Goal: Information Seeking & Learning: Learn about a topic

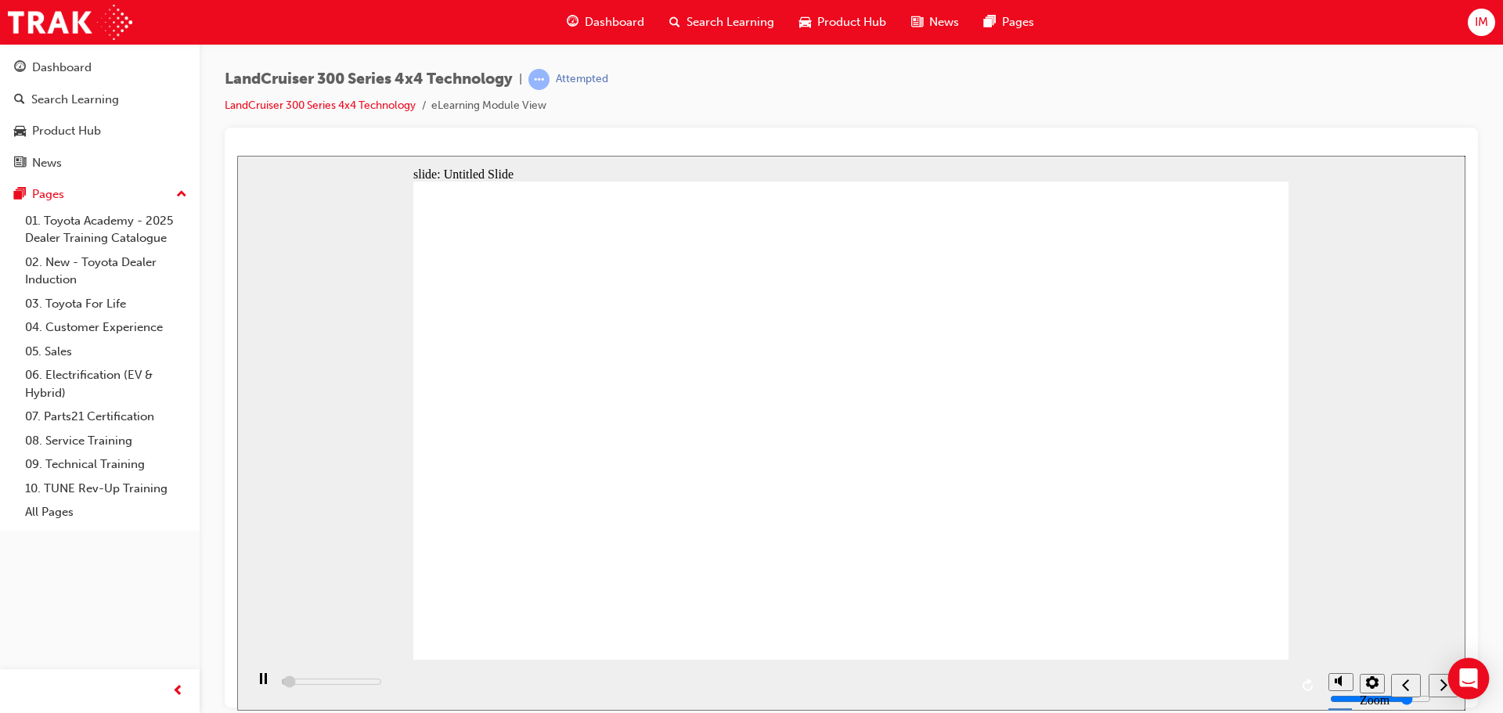
click at [1451, 695] on div "Open Intercom Messenger" at bounding box center [1468, 678] width 41 height 41
click at [1427, 682] on nav "slide navigation" at bounding box center [1424, 684] width 67 height 51
click at [1435, 680] on div "next" at bounding box center [1443, 685] width 17 height 16
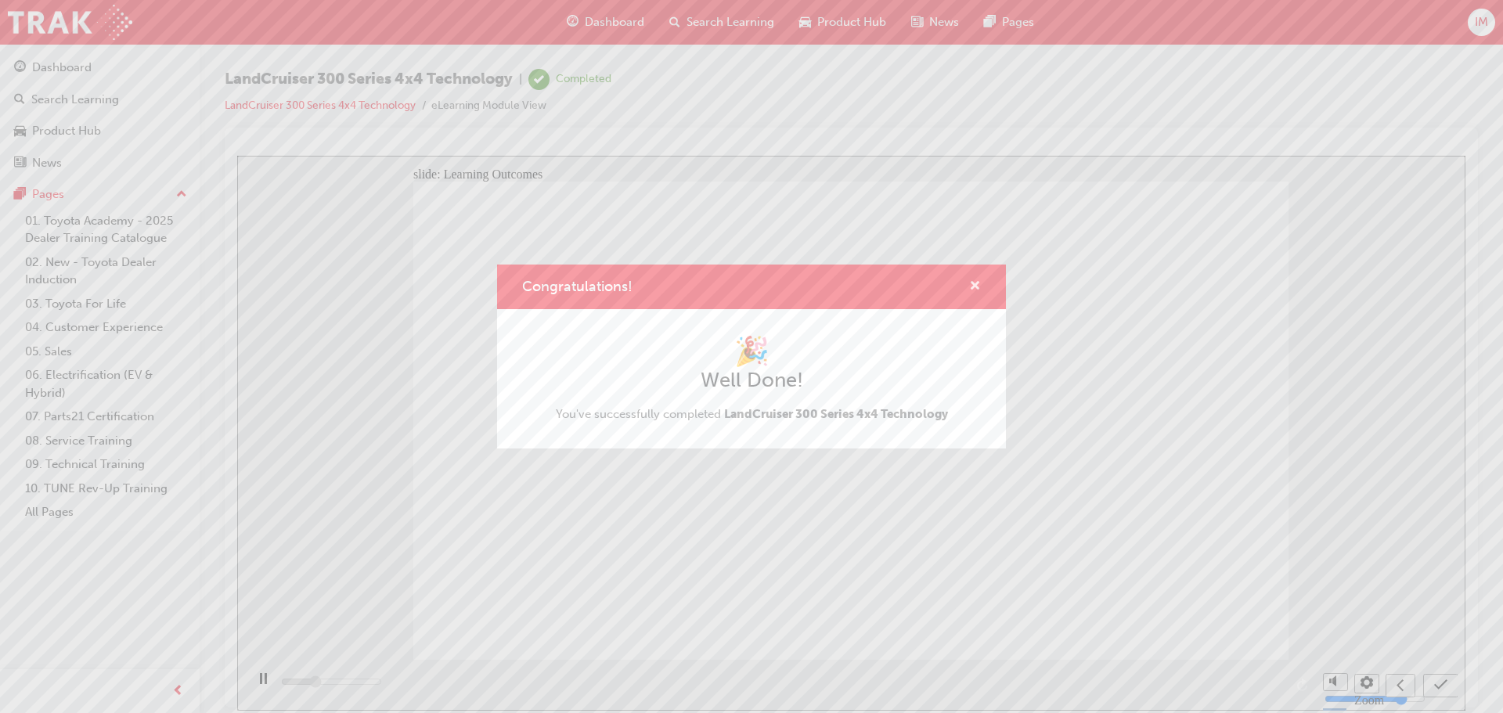
click at [969, 280] on span "cross-icon" at bounding box center [975, 287] width 12 height 14
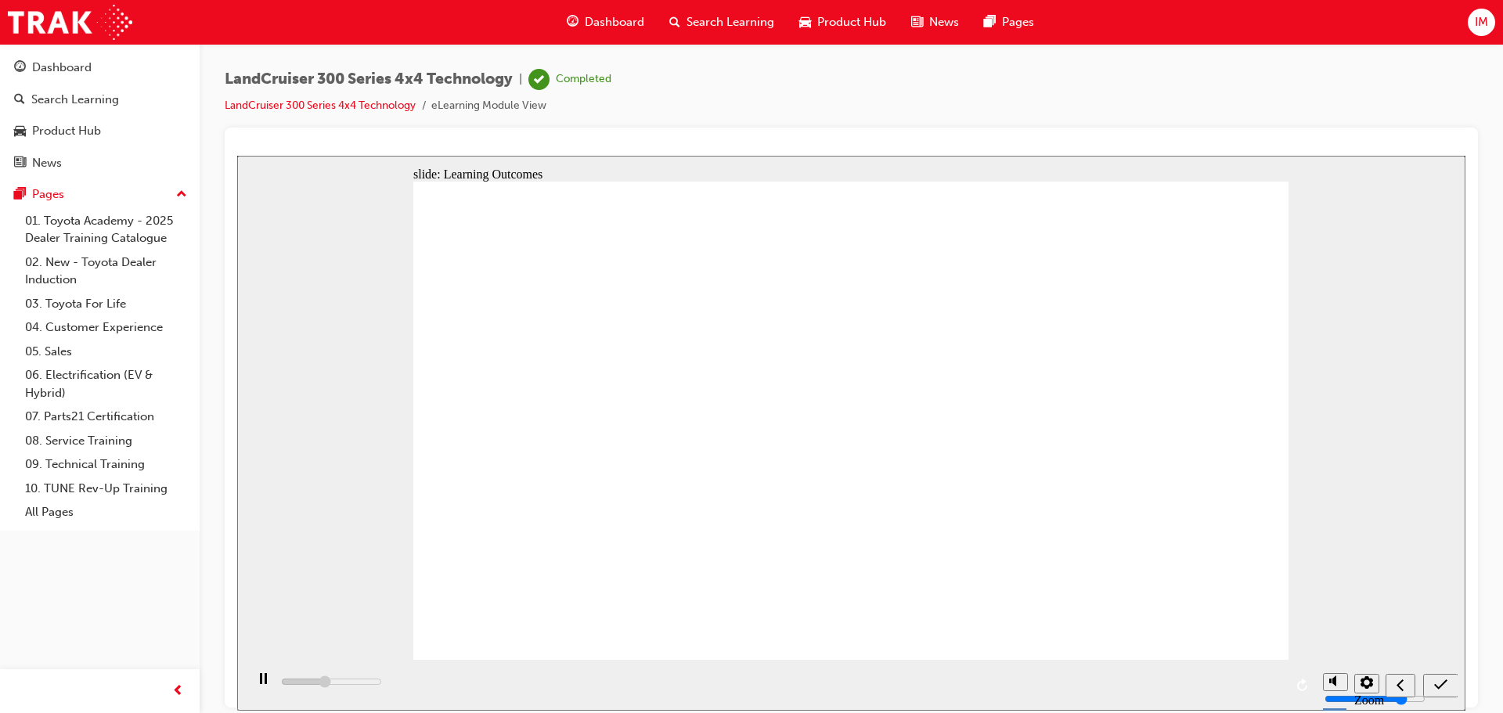
click at [1437, 683] on icon "submit" at bounding box center [1440, 684] width 13 height 14
type input "5500"
click at [824, 27] on span "Product Hub" at bounding box center [851, 22] width 69 height 18
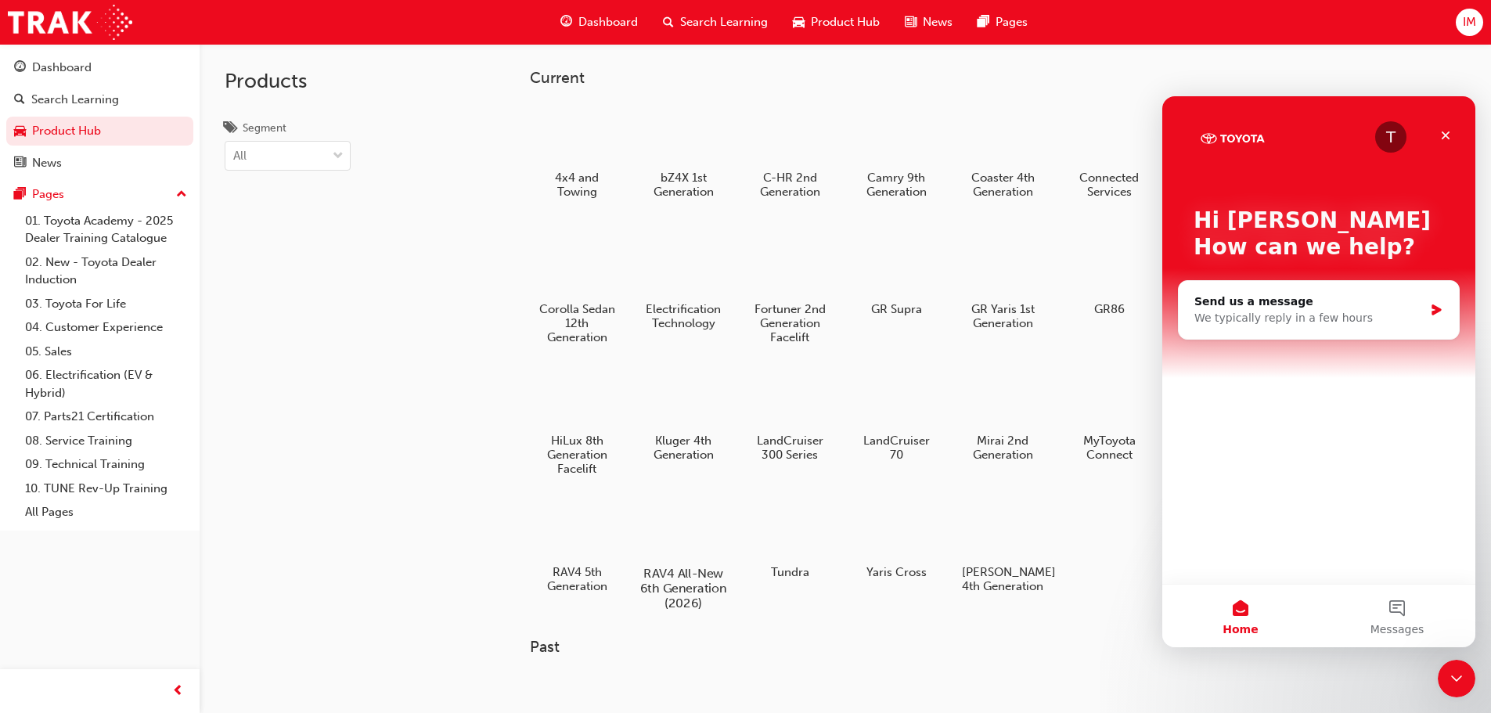
click at [673, 518] on div at bounding box center [683, 528] width 87 height 63
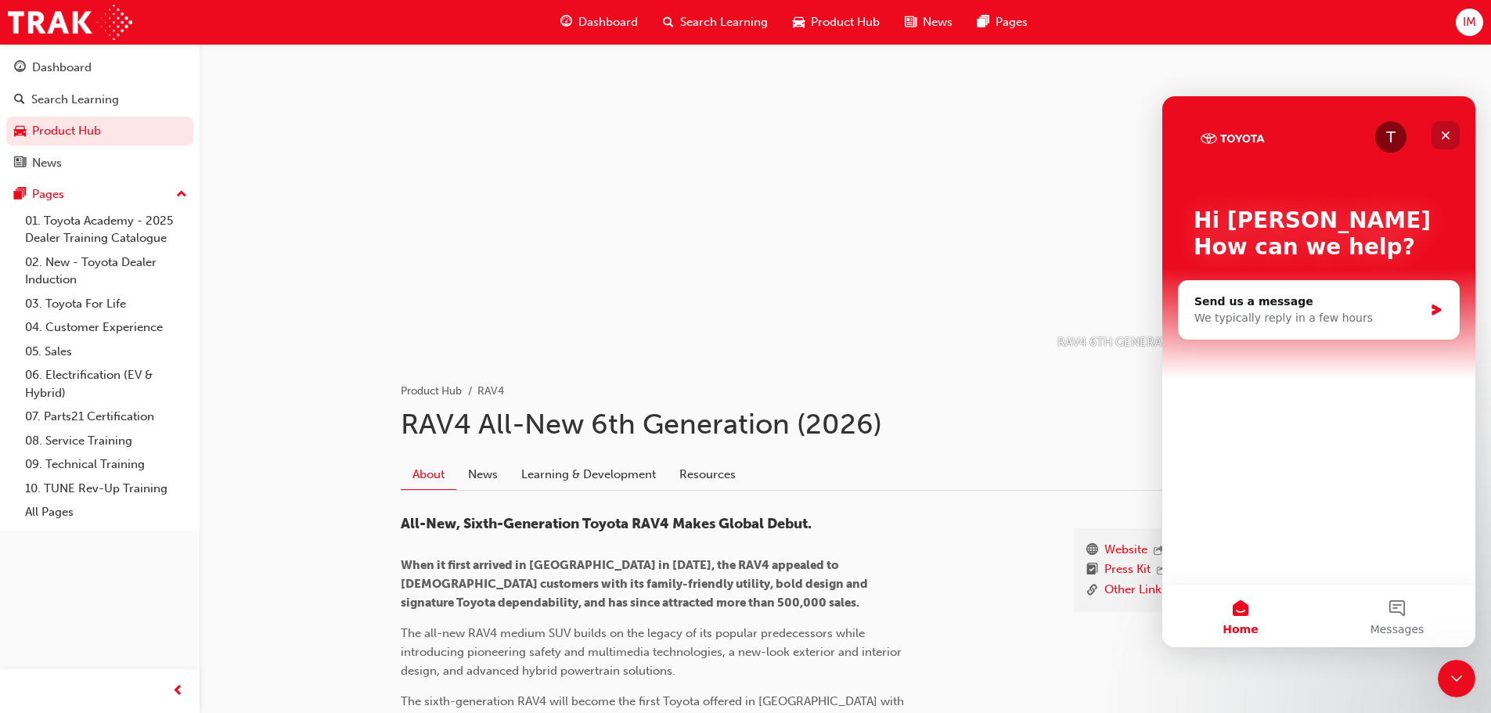
click at [1454, 136] on div "Close" at bounding box center [1446, 135] width 28 height 28
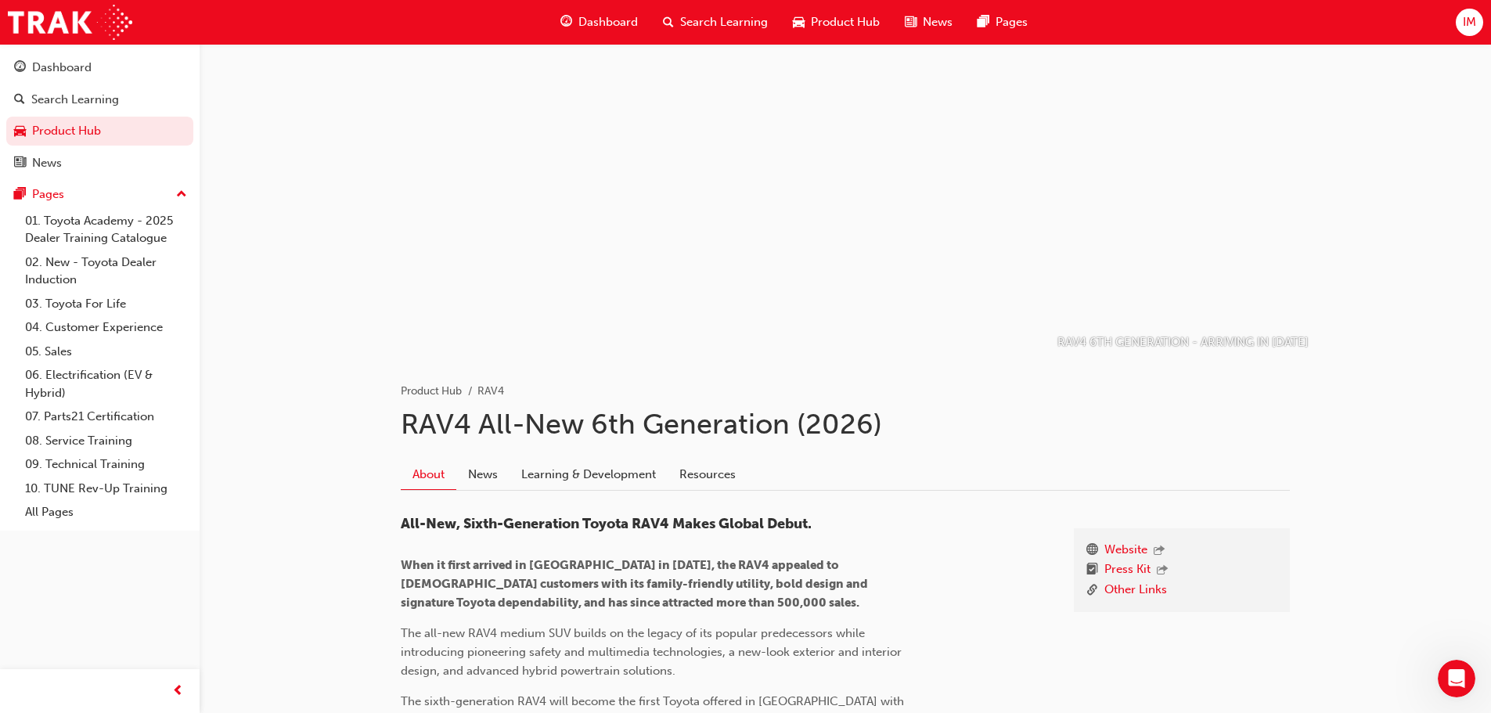
click at [586, 487] on link "Learning & Development" at bounding box center [589, 475] width 158 height 30
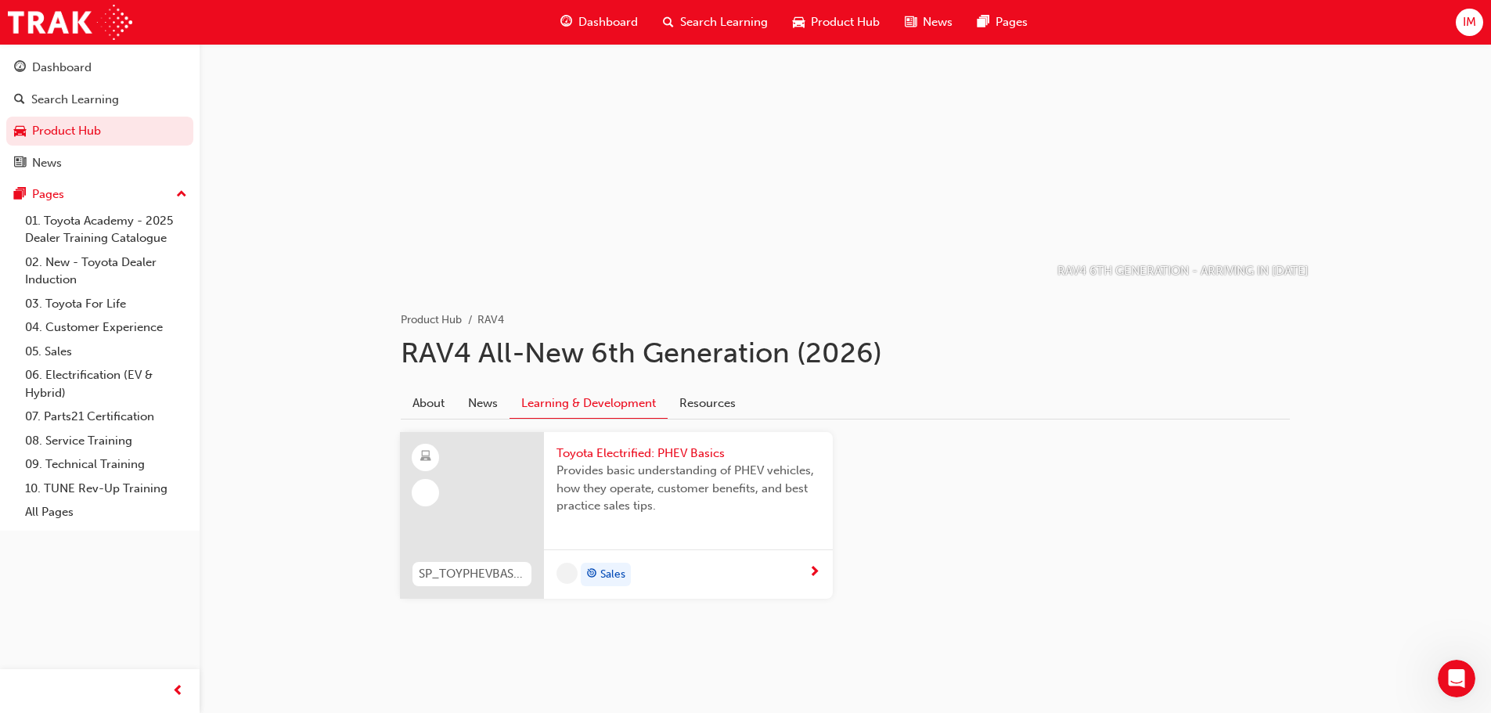
scroll to position [71, 0]
click at [816, 19] on span "Product Hub" at bounding box center [845, 22] width 69 height 18
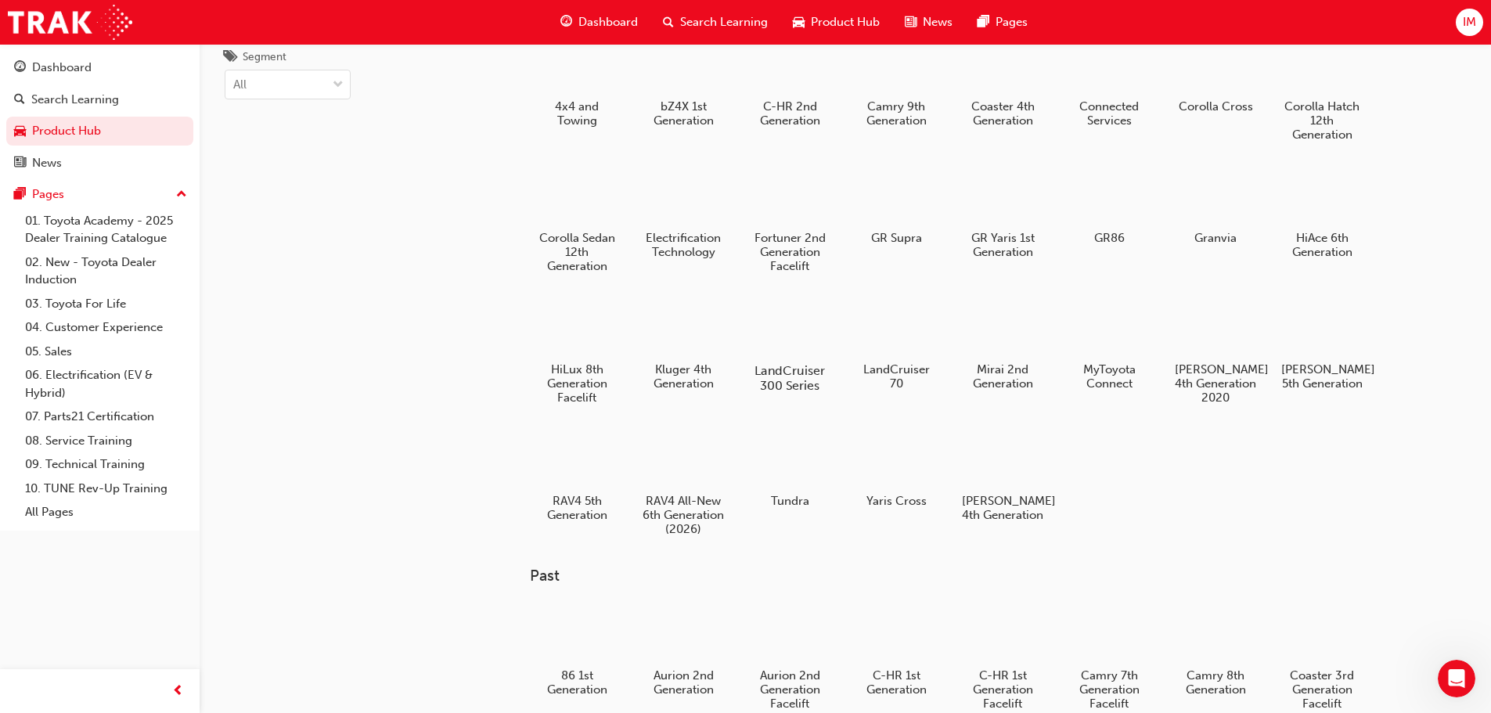
click at [792, 342] on div at bounding box center [789, 325] width 87 height 63
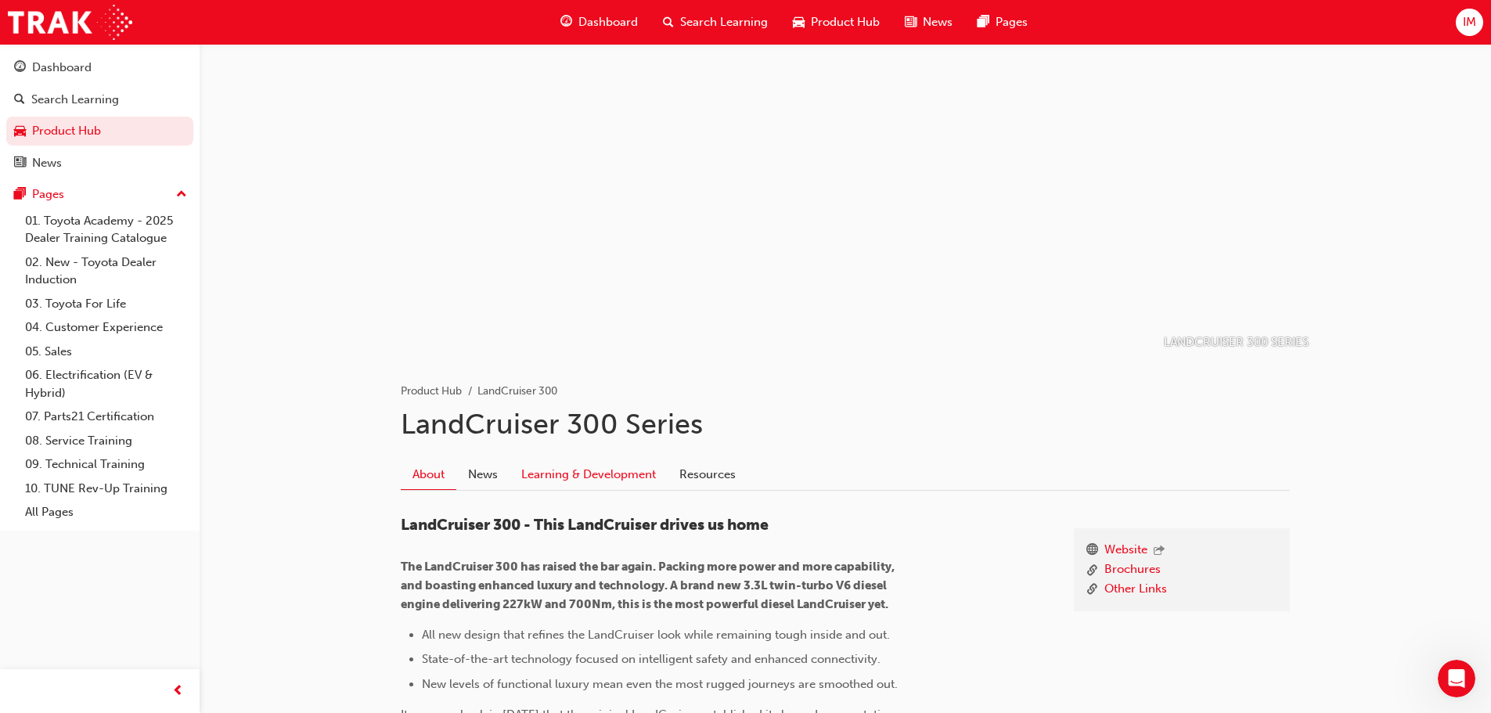
click at [581, 471] on link "Learning & Development" at bounding box center [589, 475] width 158 height 30
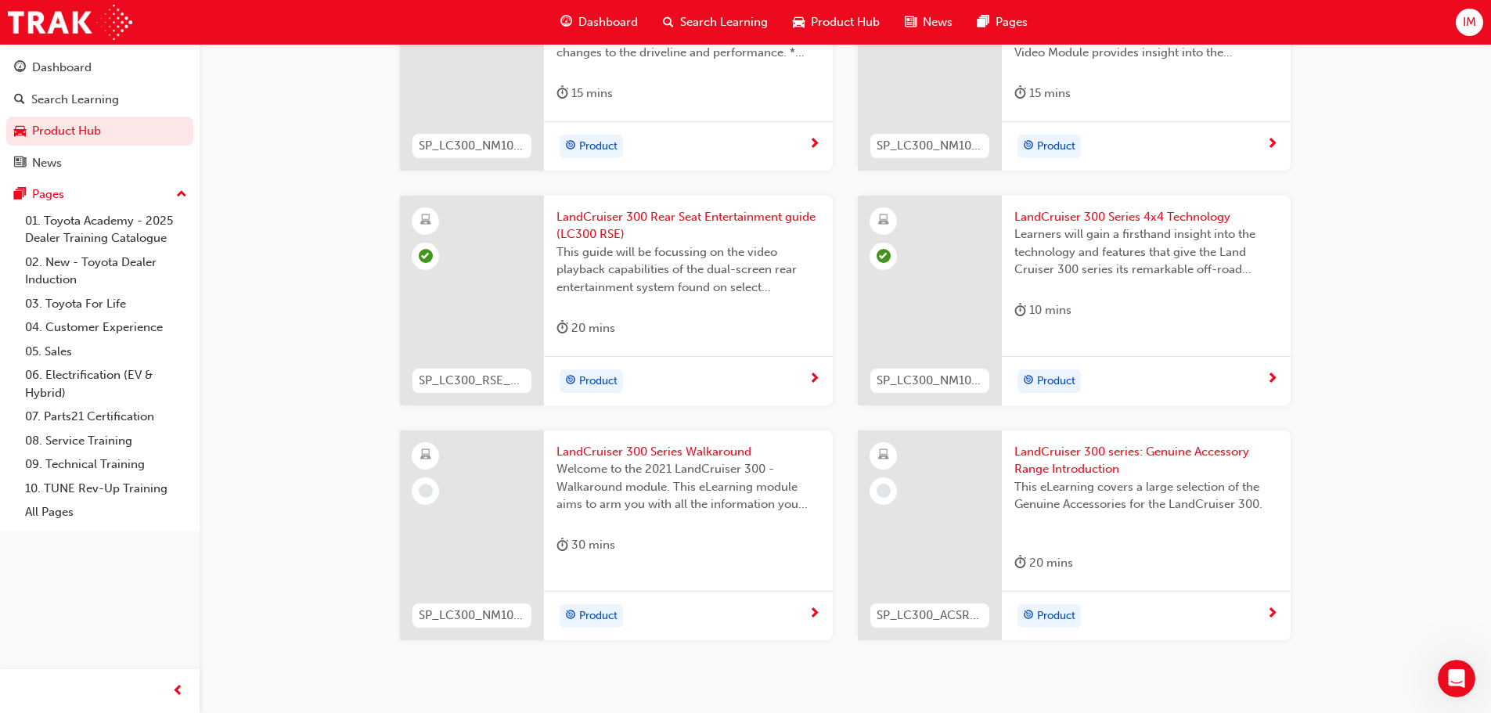
scroll to position [548, 0]
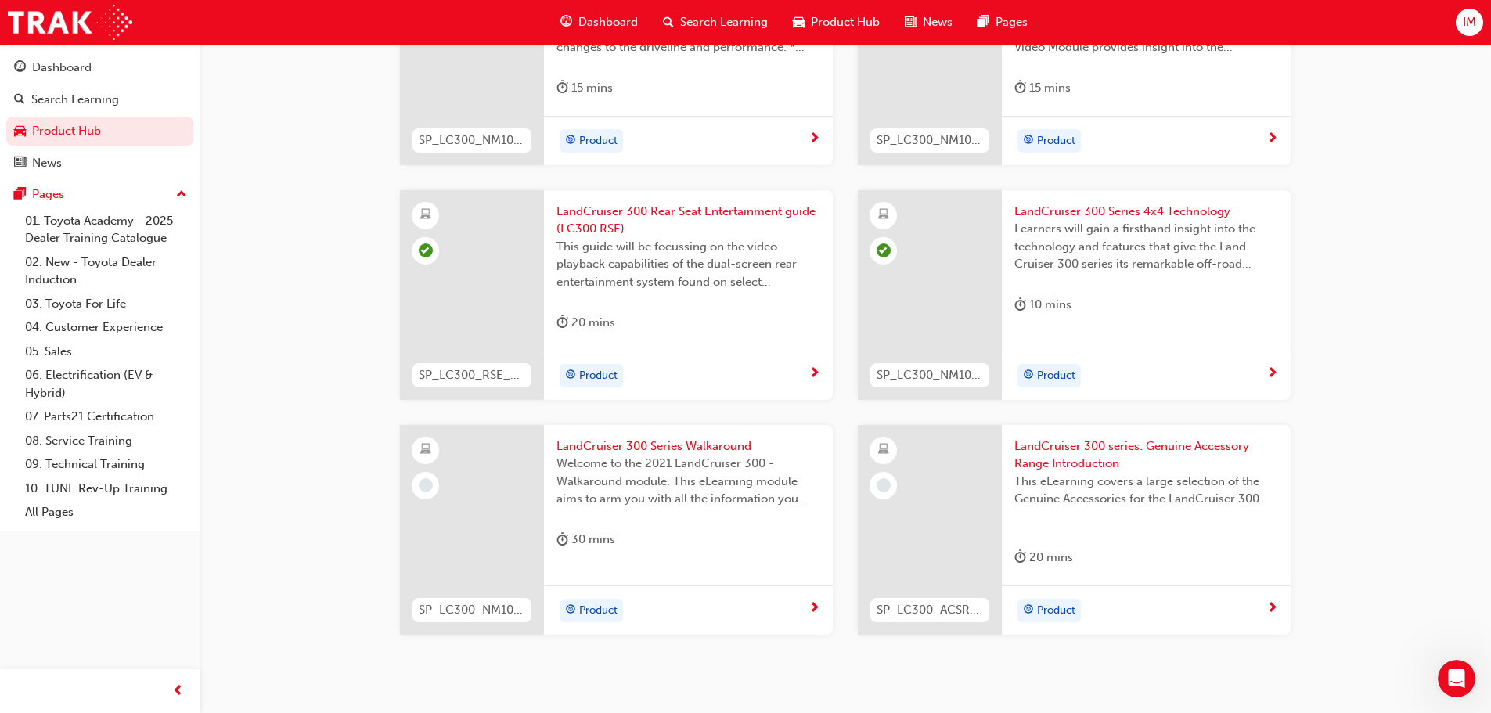
click at [589, 449] on span "LandCruiser 300 Series Walkaround" at bounding box center [689, 447] width 264 height 18
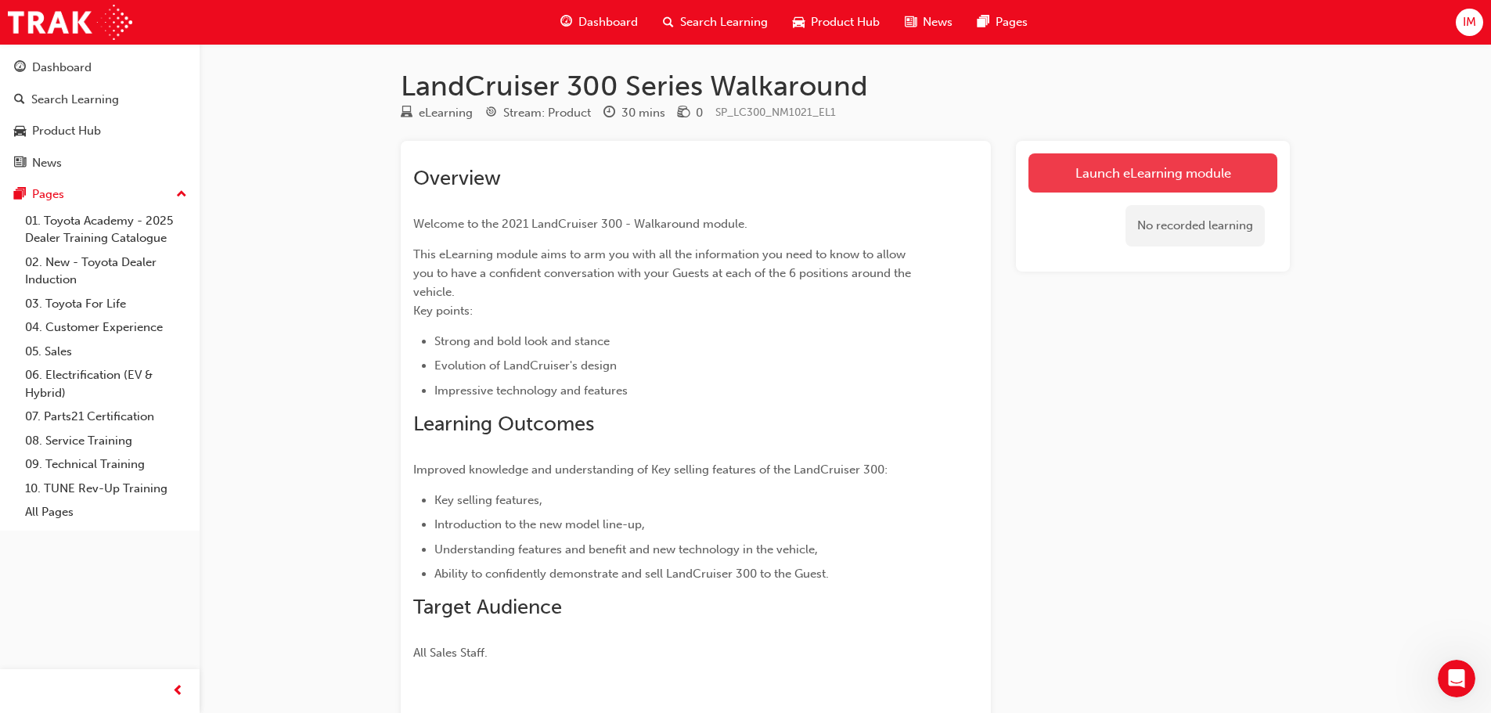
click at [1084, 168] on link "Launch eLearning module" at bounding box center [1153, 172] width 249 height 39
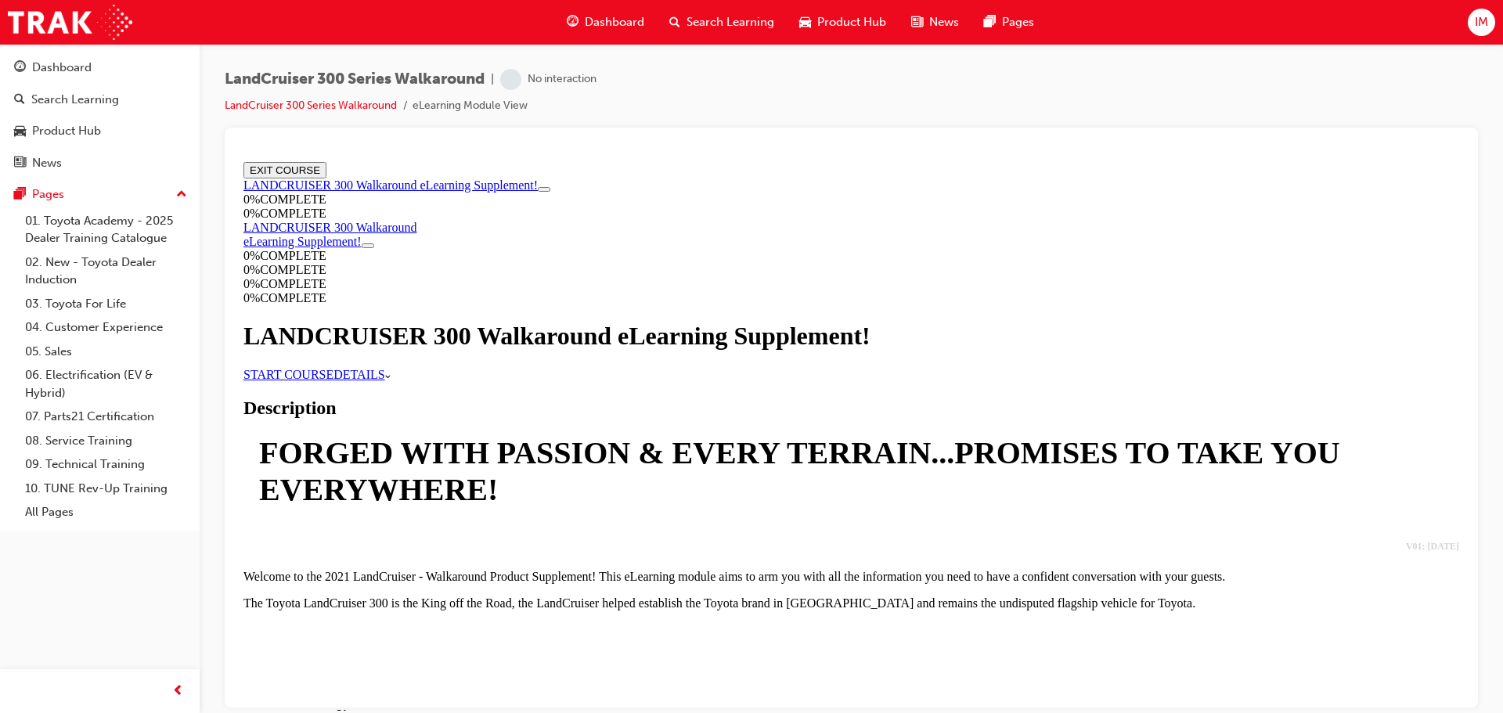
click at [334, 380] on link "START COURSE" at bounding box center [288, 373] width 90 height 13
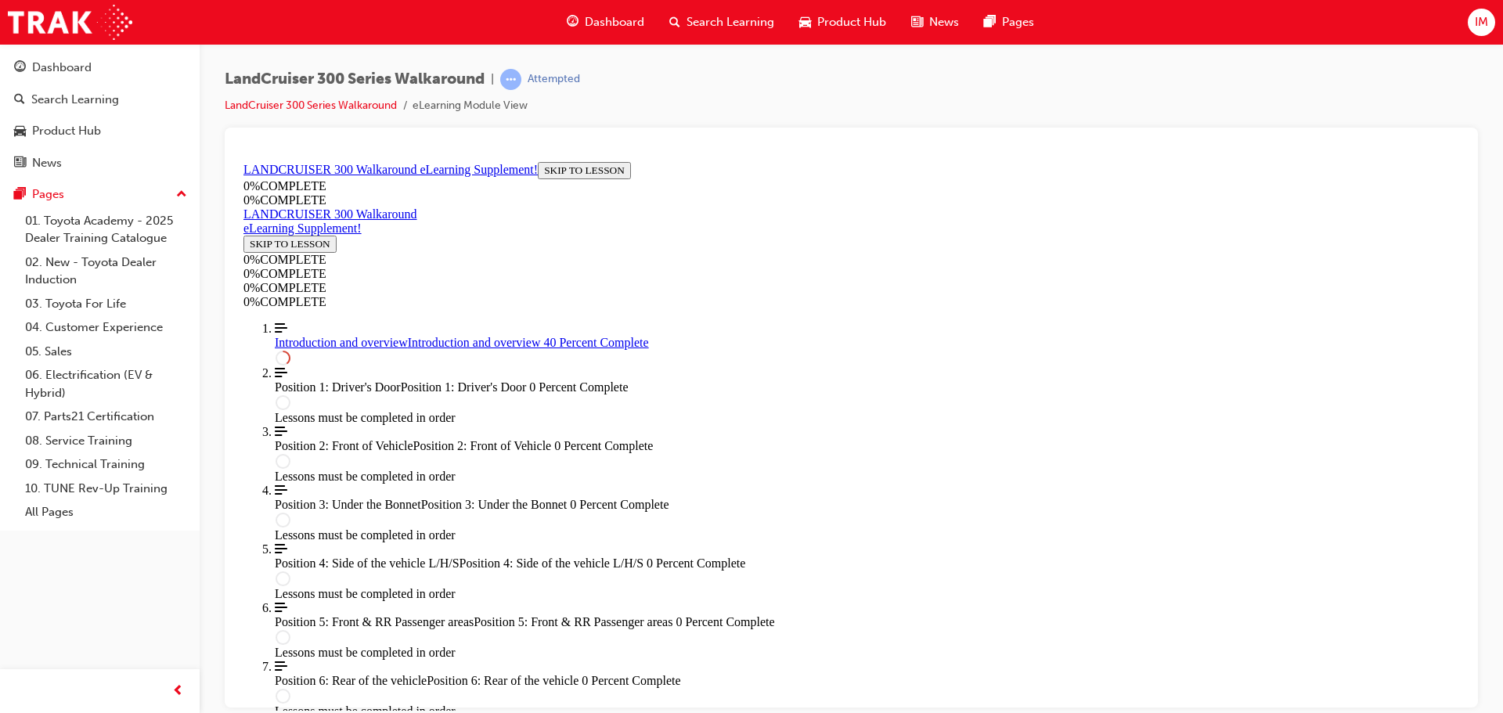
scroll to position [888, 0]
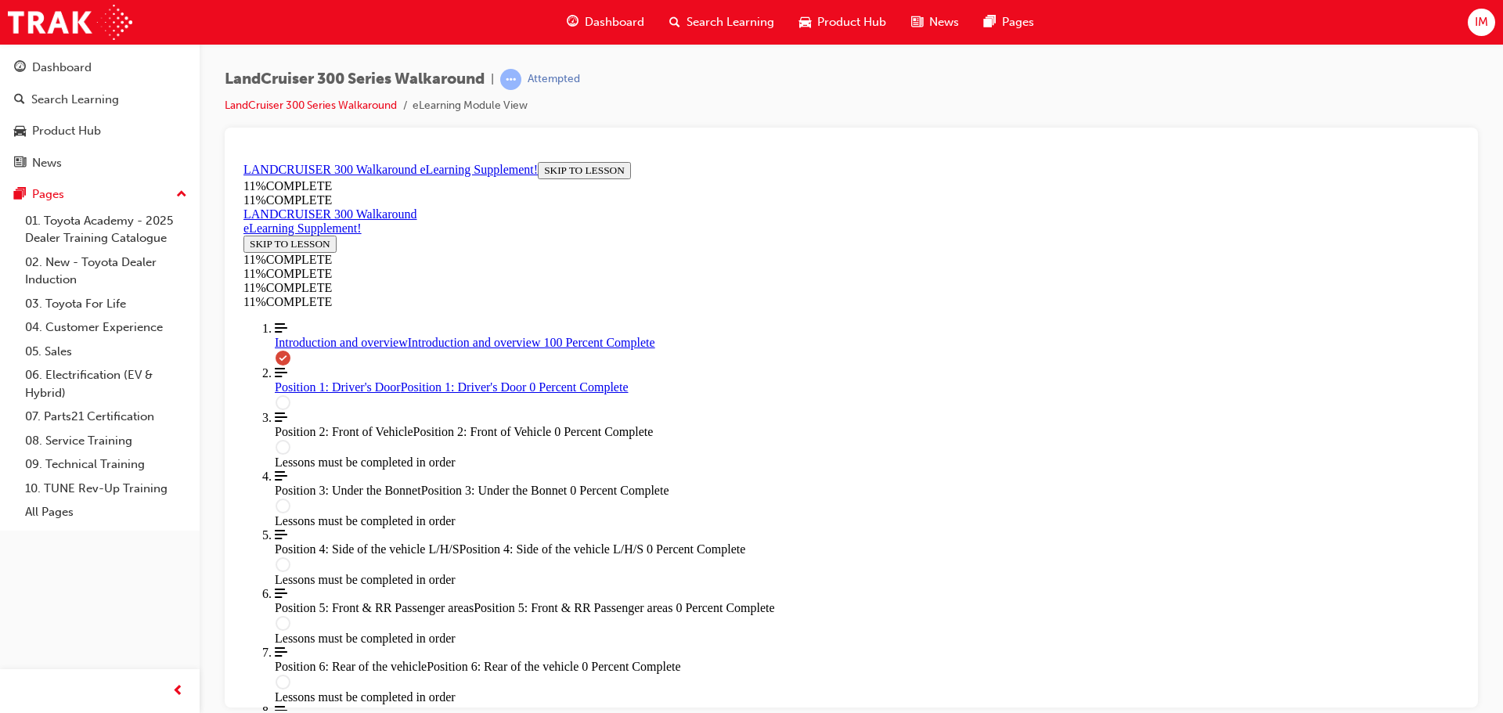
scroll to position [1996, 0]
drag, startPoint x: 977, startPoint y: 676, endPoint x: 977, endPoint y: 656, distance: 19.6
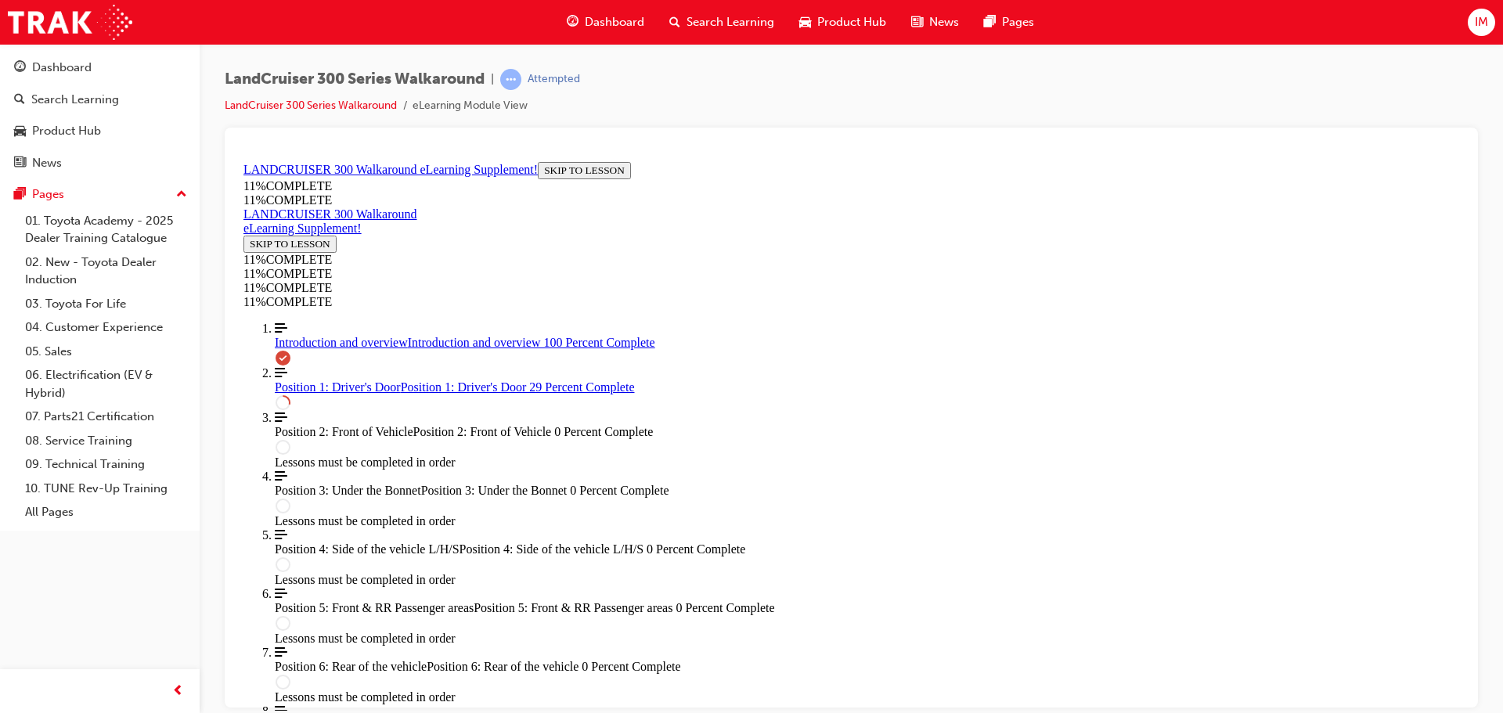
drag, startPoint x: 605, startPoint y: 647, endPoint x: 740, endPoint y: 631, distance: 135.6
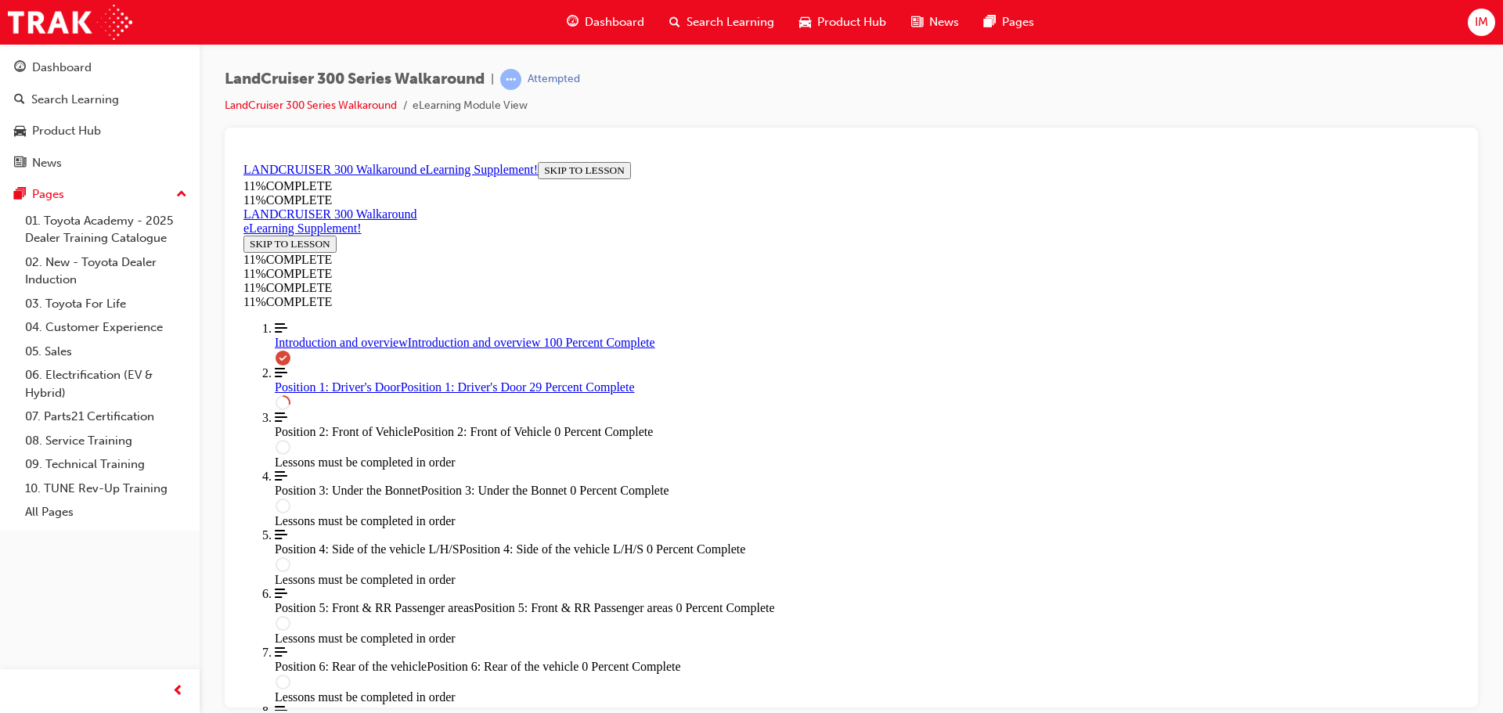
drag, startPoint x: 799, startPoint y: 523, endPoint x: 881, endPoint y: 520, distance: 81.5
drag, startPoint x: 837, startPoint y: 478, endPoint x: 964, endPoint y: 426, distance: 137.2
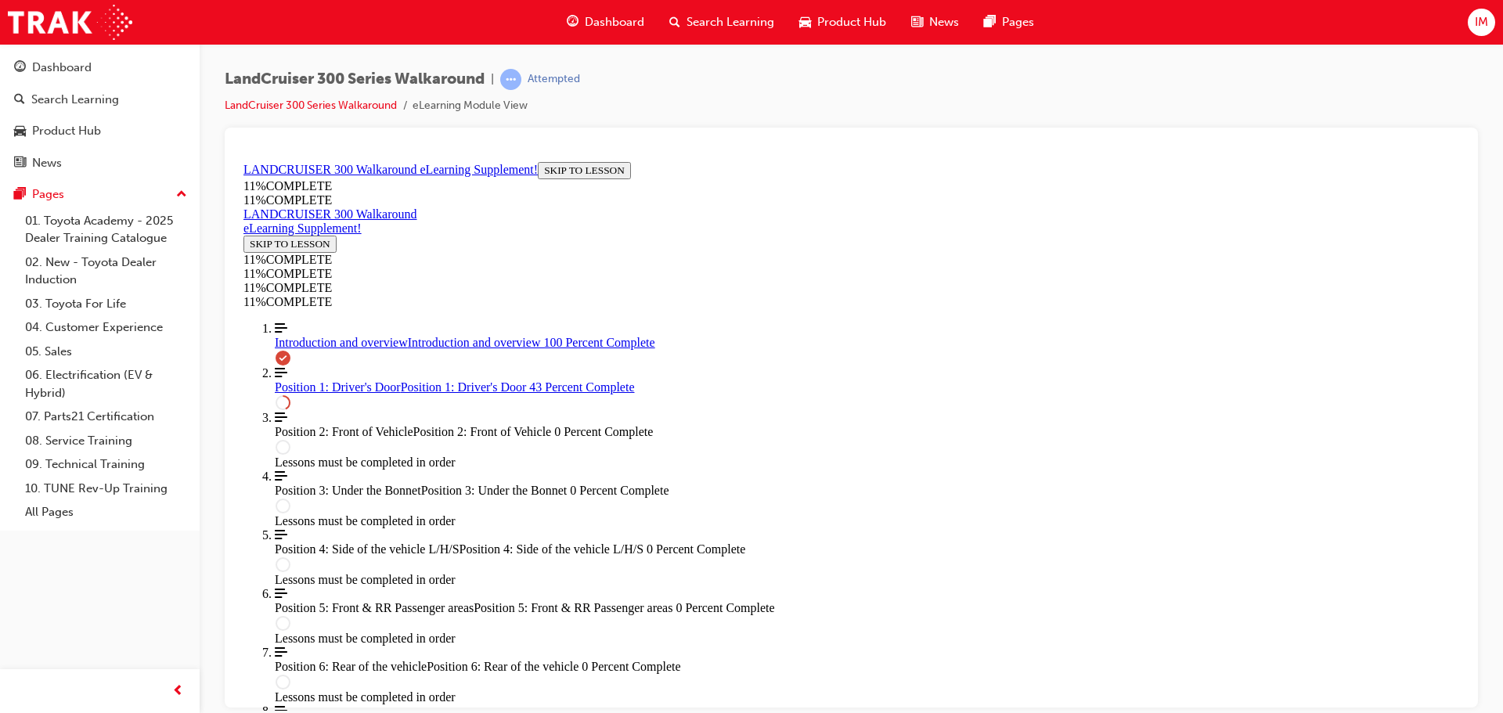
scroll to position [1217, 0]
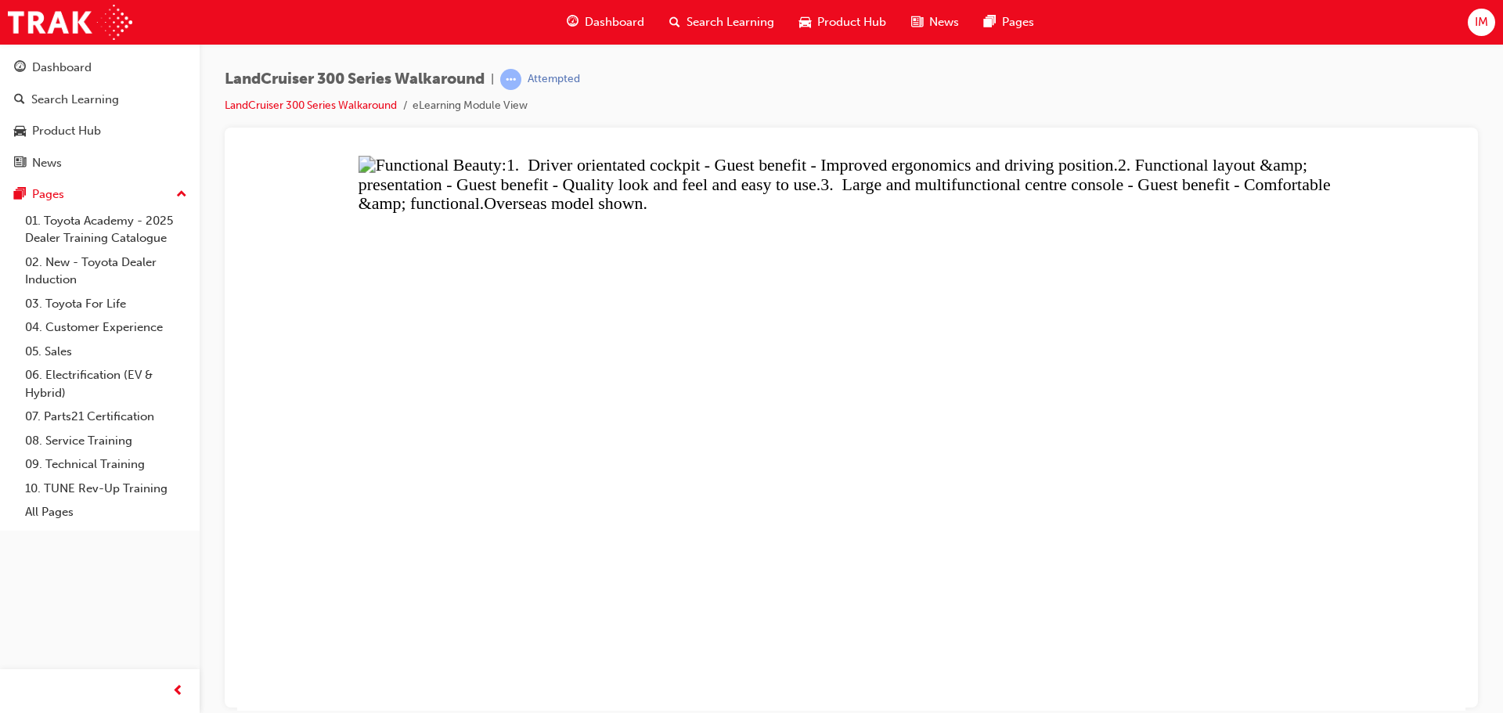
click at [1237, 380] on button "Unzoom image" at bounding box center [851, 432] width 1228 height 555
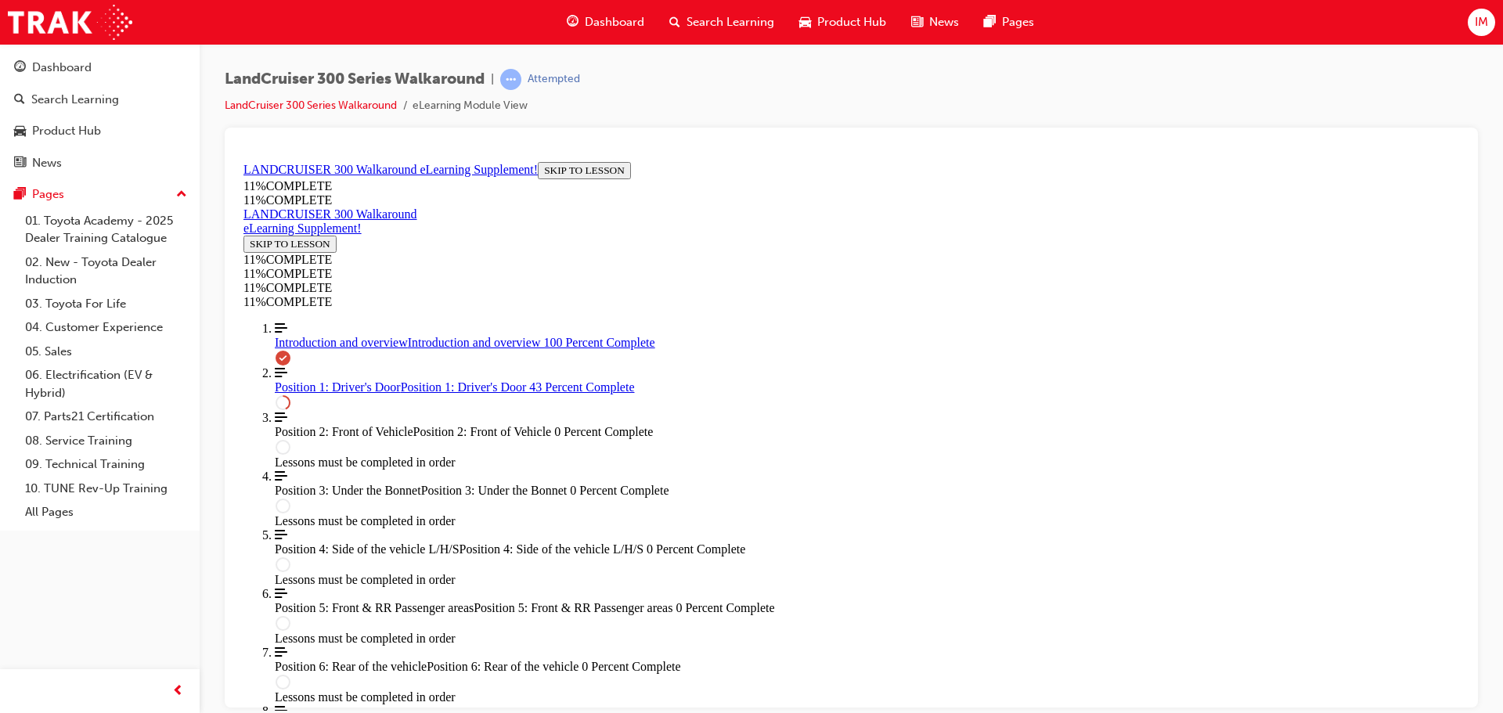
scroll to position [592, 0]
drag, startPoint x: 860, startPoint y: 366, endPoint x: 866, endPoint y: 373, distance: 8.9
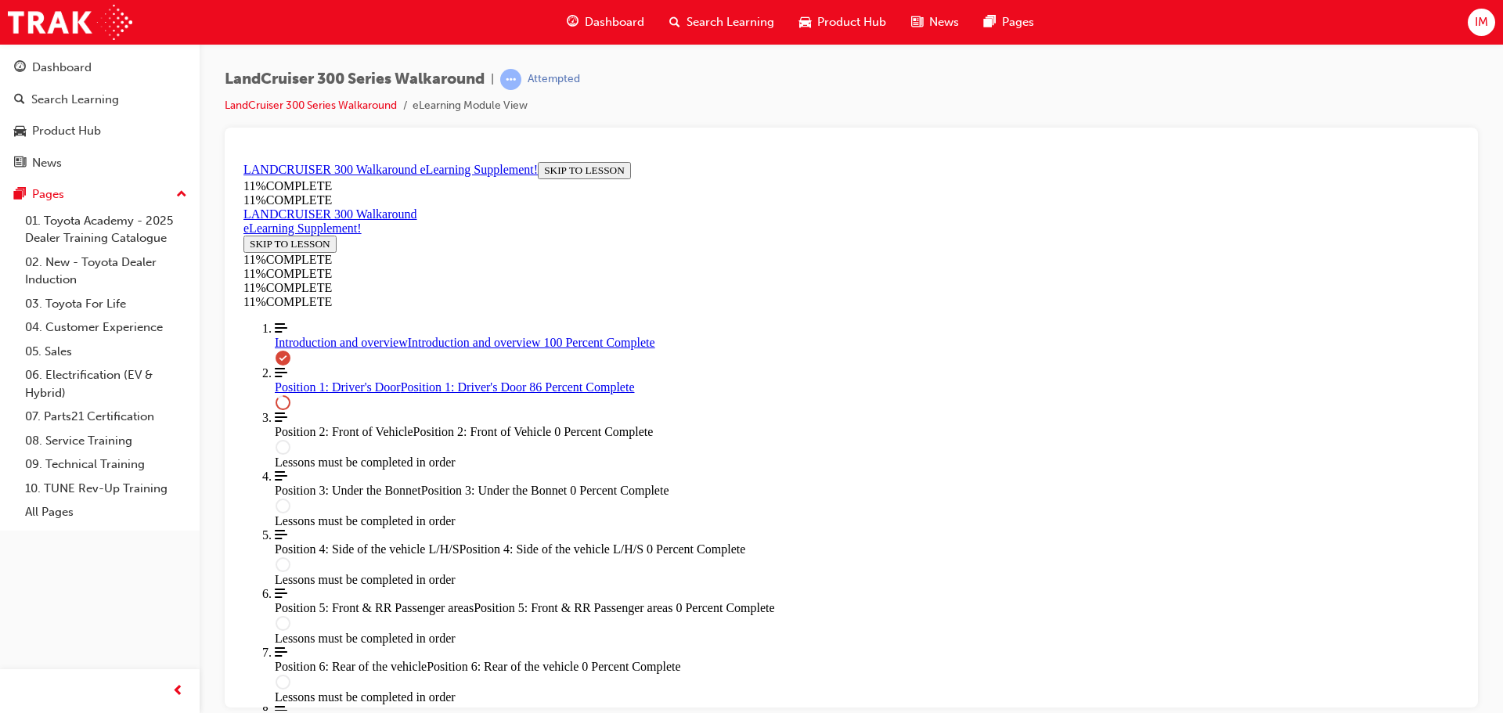
drag, startPoint x: 862, startPoint y: 442, endPoint x: 927, endPoint y: 533, distance: 112.3
drag, startPoint x: 837, startPoint y: 425, endPoint x: 889, endPoint y: 426, distance: 52.5
drag, startPoint x: 861, startPoint y: 371, endPoint x: 927, endPoint y: 370, distance: 65.8
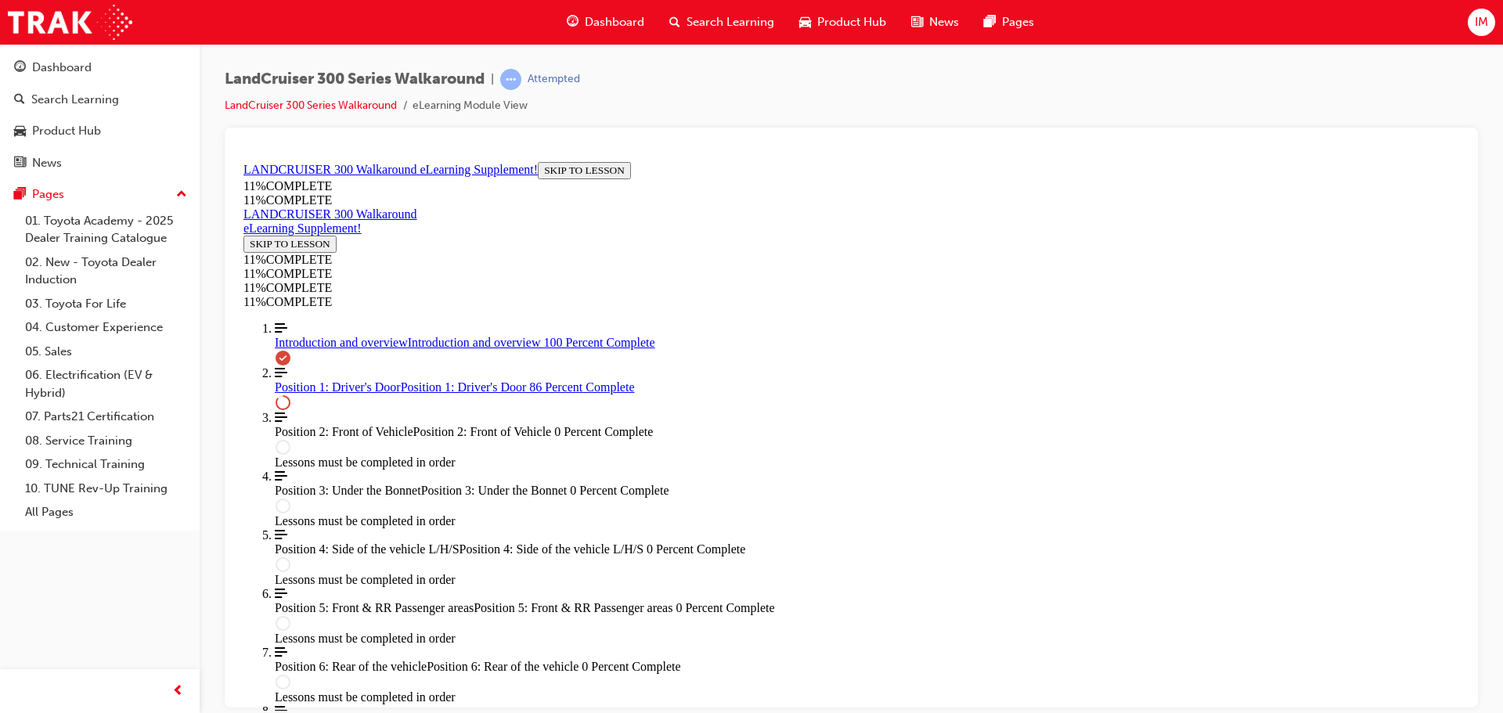
drag, startPoint x: 843, startPoint y: 455, endPoint x: 904, endPoint y: 453, distance: 61.1
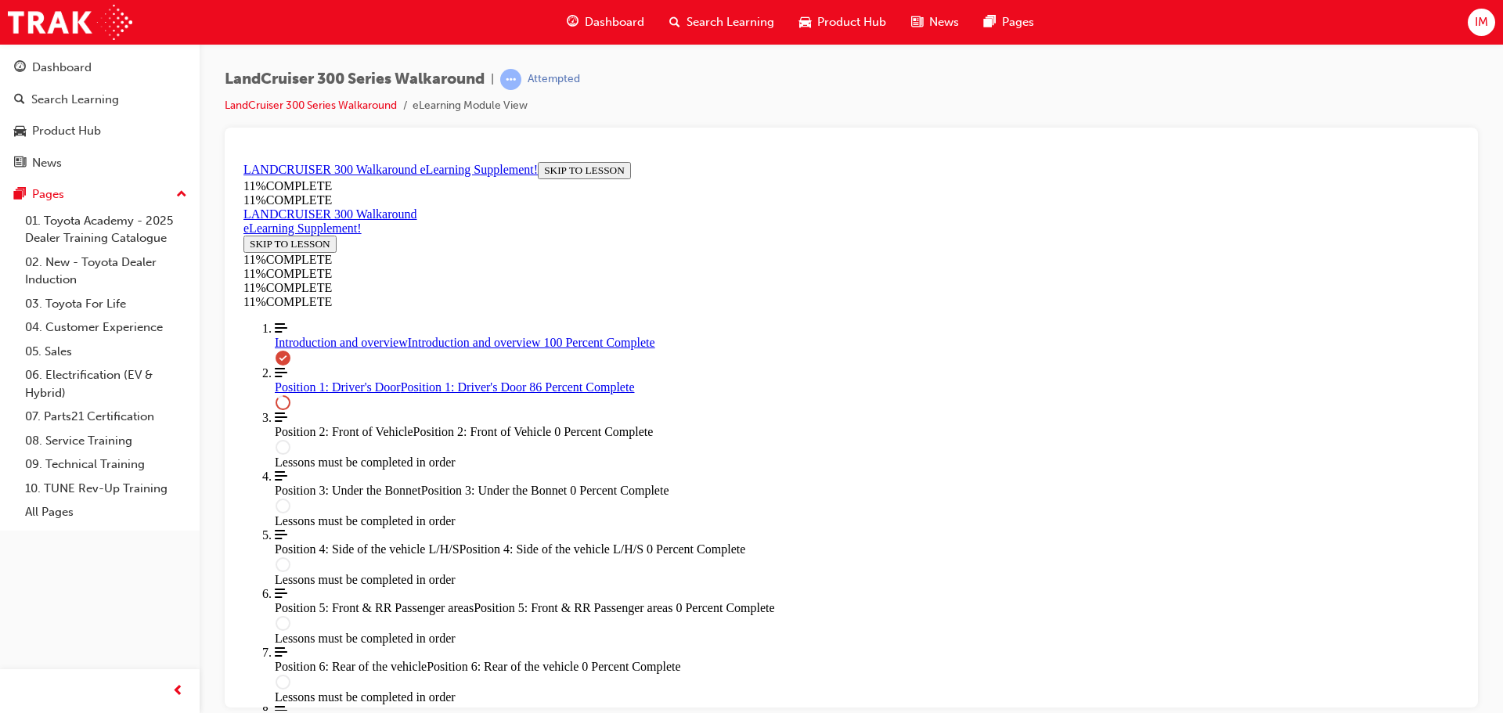
drag, startPoint x: 864, startPoint y: 368, endPoint x: 932, endPoint y: 508, distance: 156.2
drag, startPoint x: 813, startPoint y: 367, endPoint x: 883, endPoint y: 362, distance: 70.6
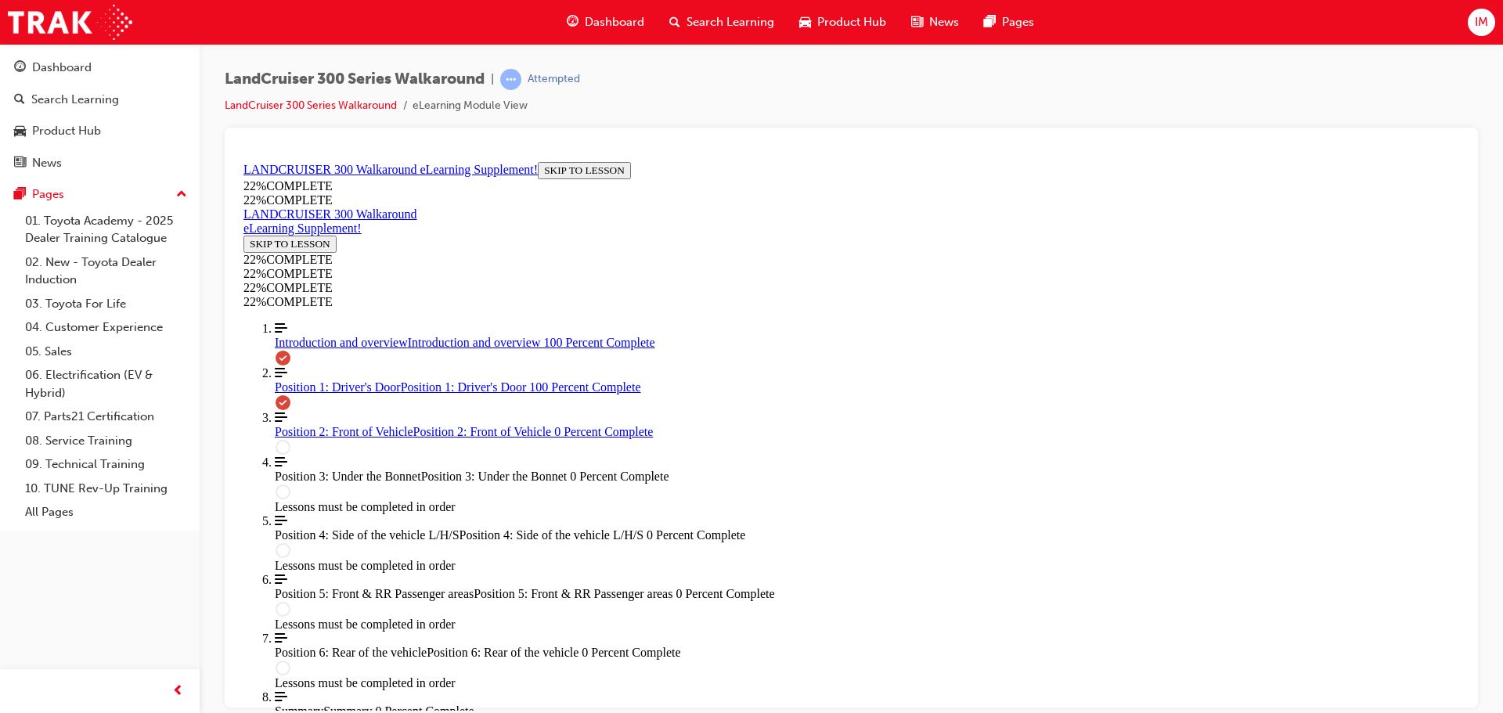
scroll to position [2358, 0]
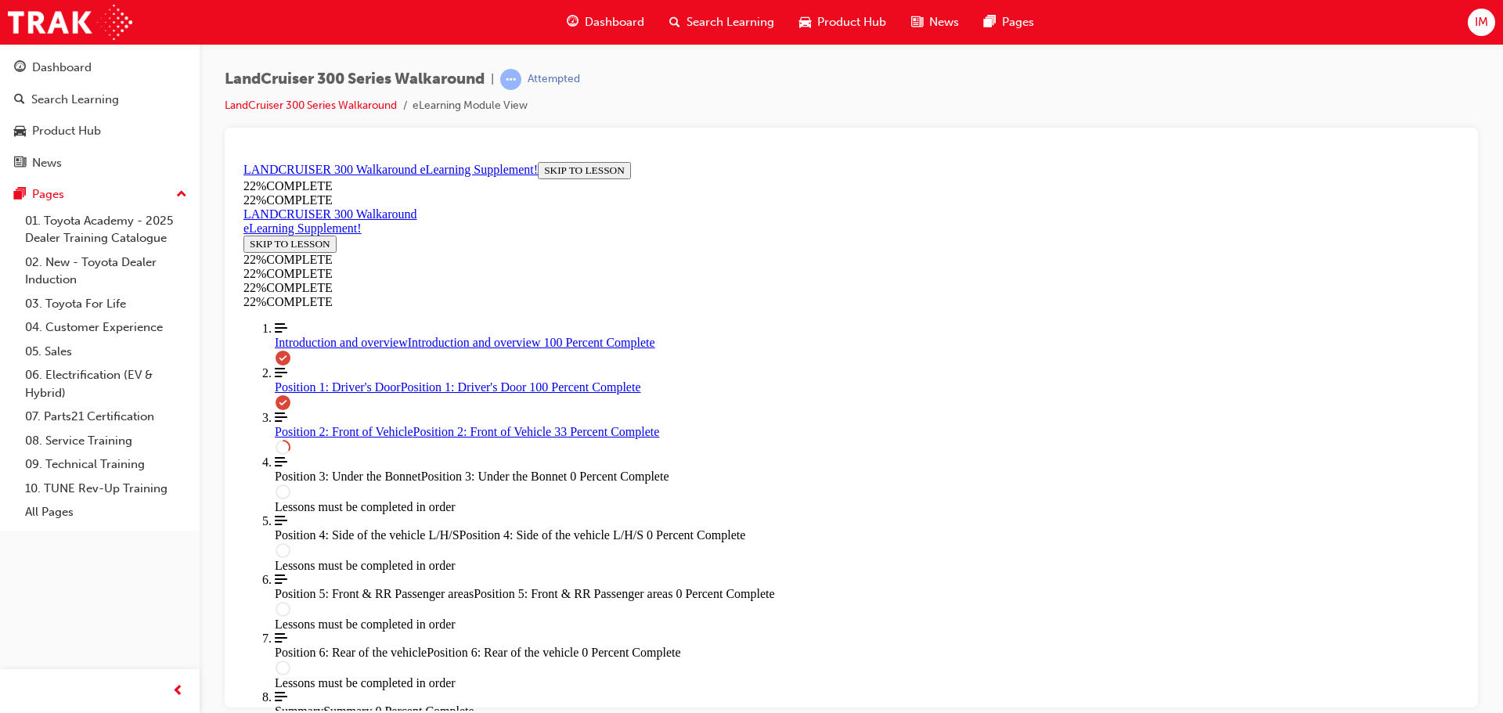
drag, startPoint x: 817, startPoint y: 551, endPoint x: 815, endPoint y: 532, distance: 19.6
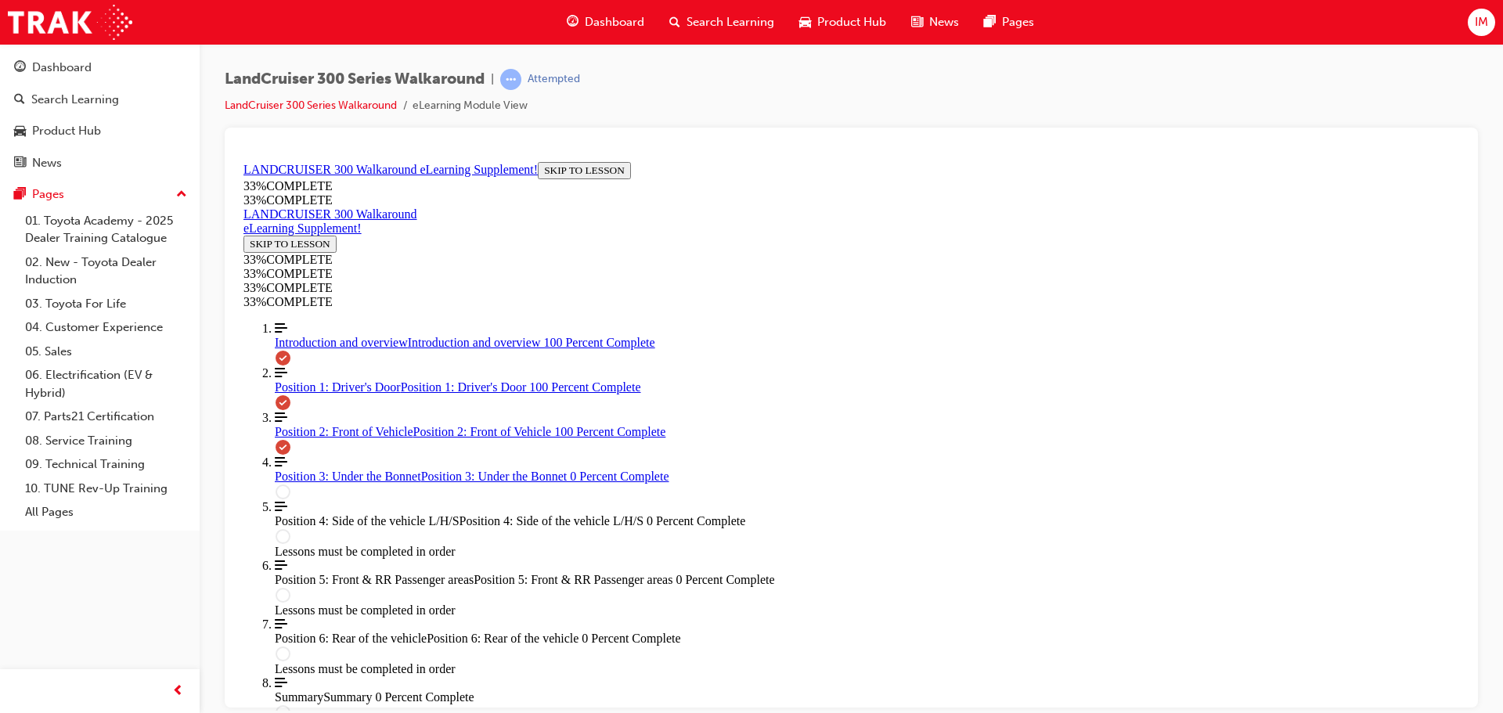
scroll to position [2061, 0]
drag, startPoint x: 955, startPoint y: 669, endPoint x: 951, endPoint y: 658, distance: 11.6
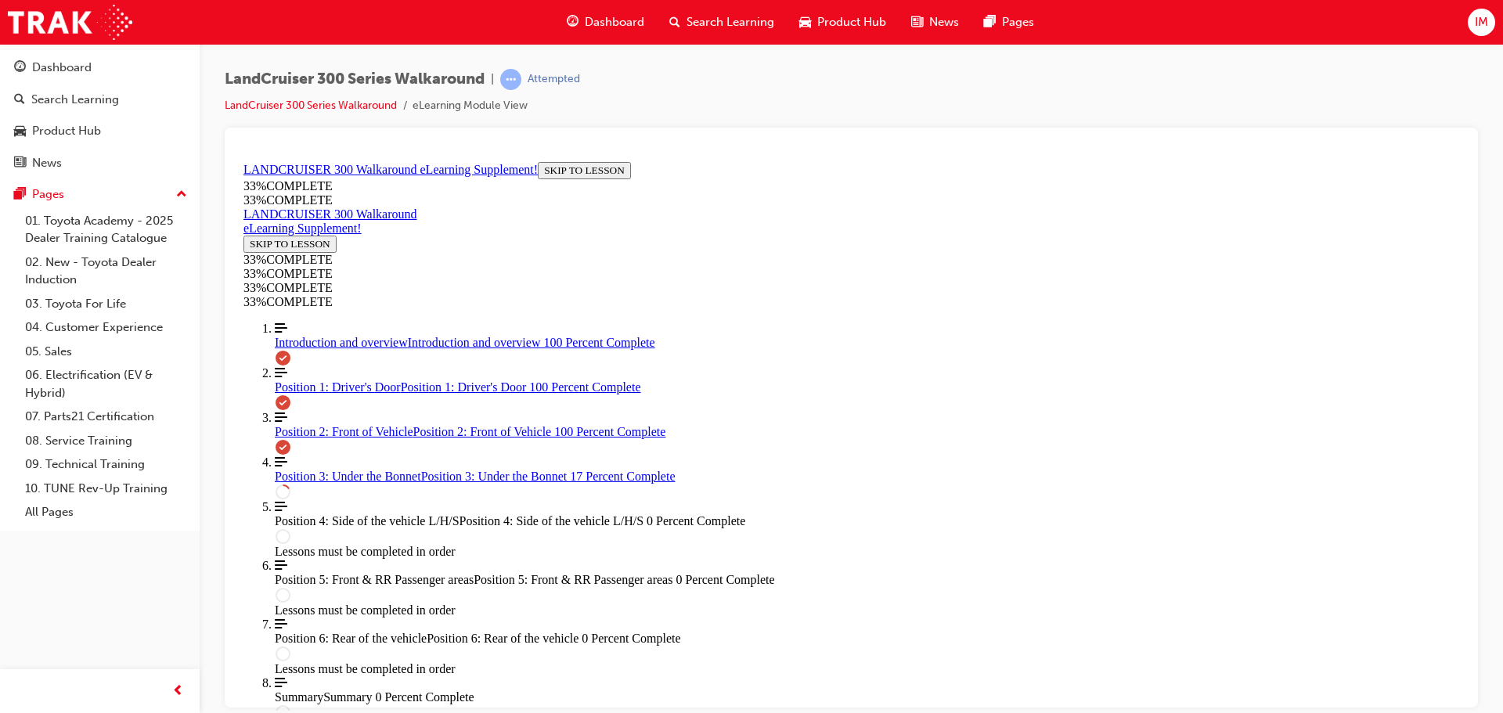
scroll to position [651, 0]
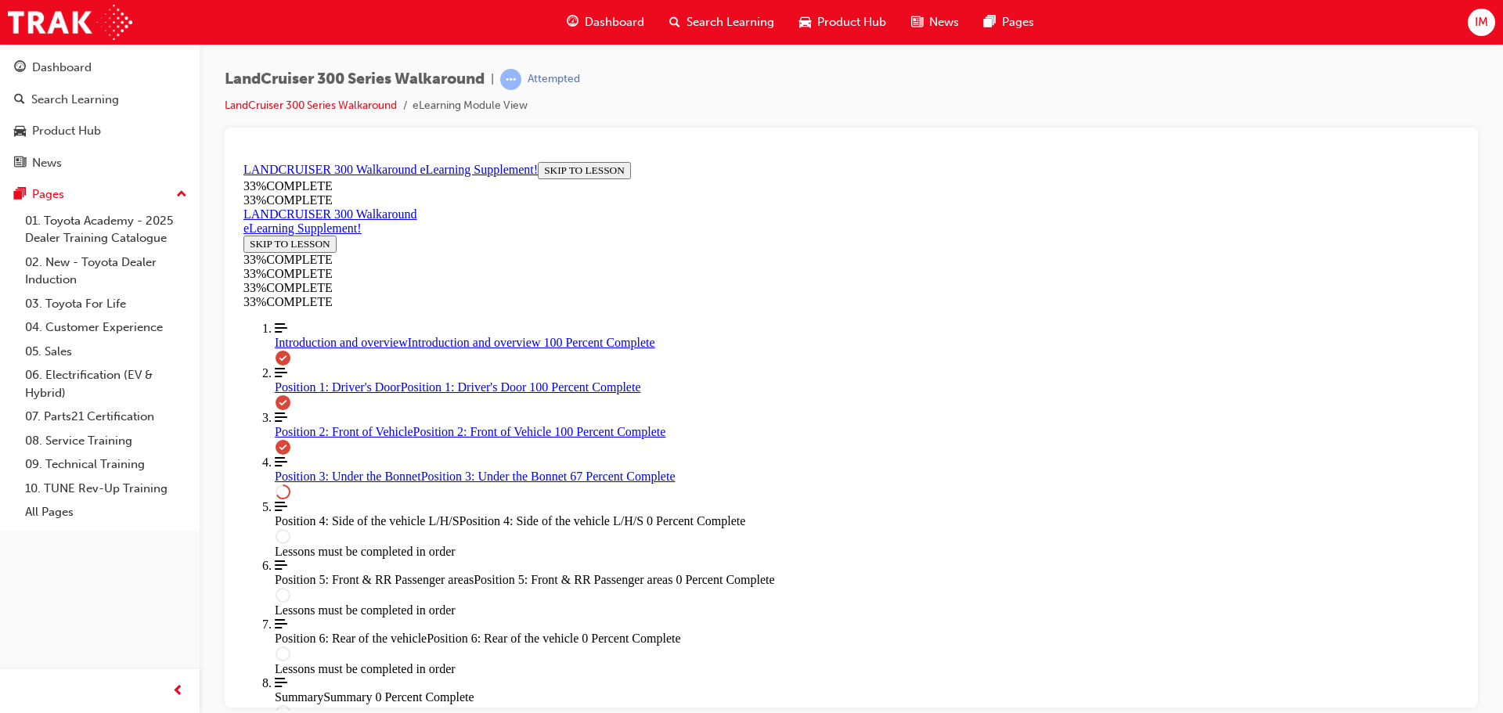
drag, startPoint x: 939, startPoint y: 627, endPoint x: 939, endPoint y: 614, distance: 13.3
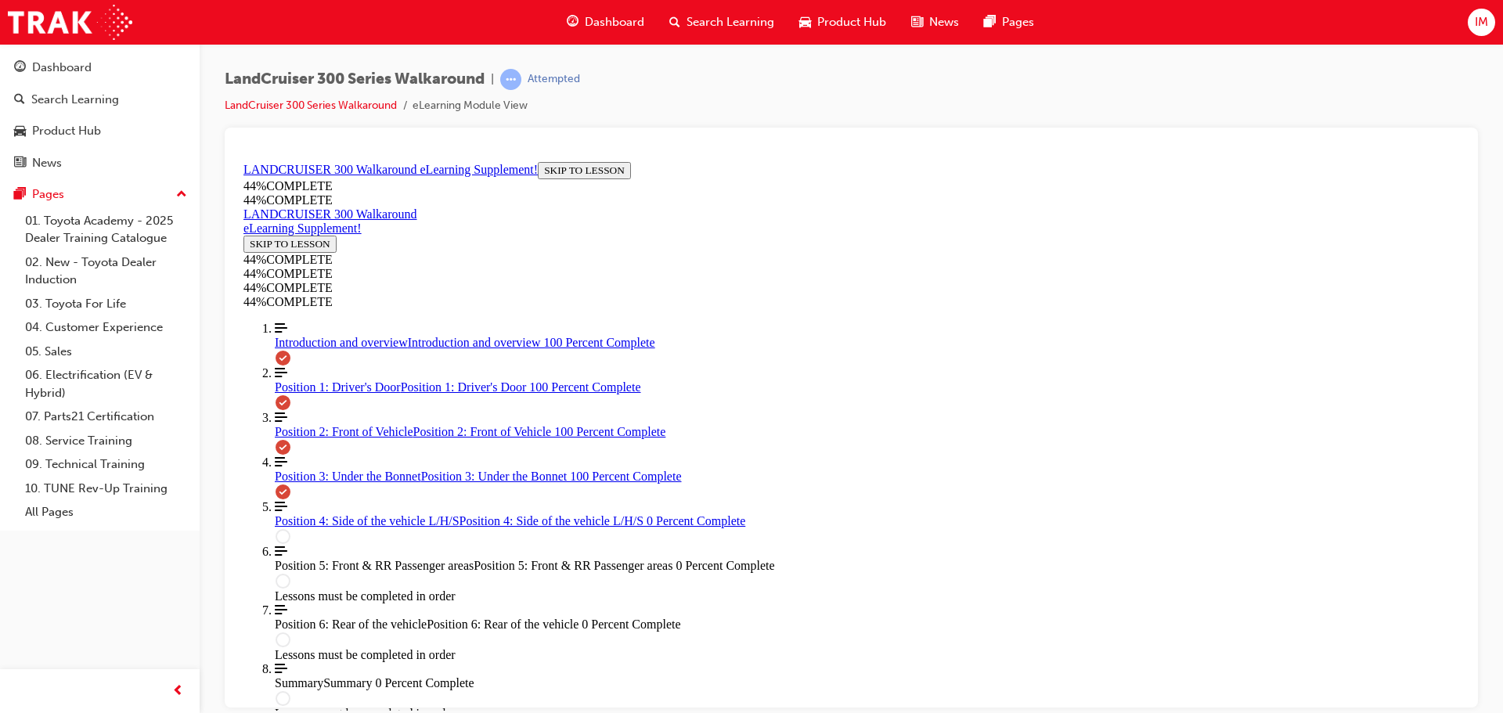
scroll to position [2708, 0]
drag, startPoint x: 969, startPoint y: 573, endPoint x: 965, endPoint y: 564, distance: 9.8
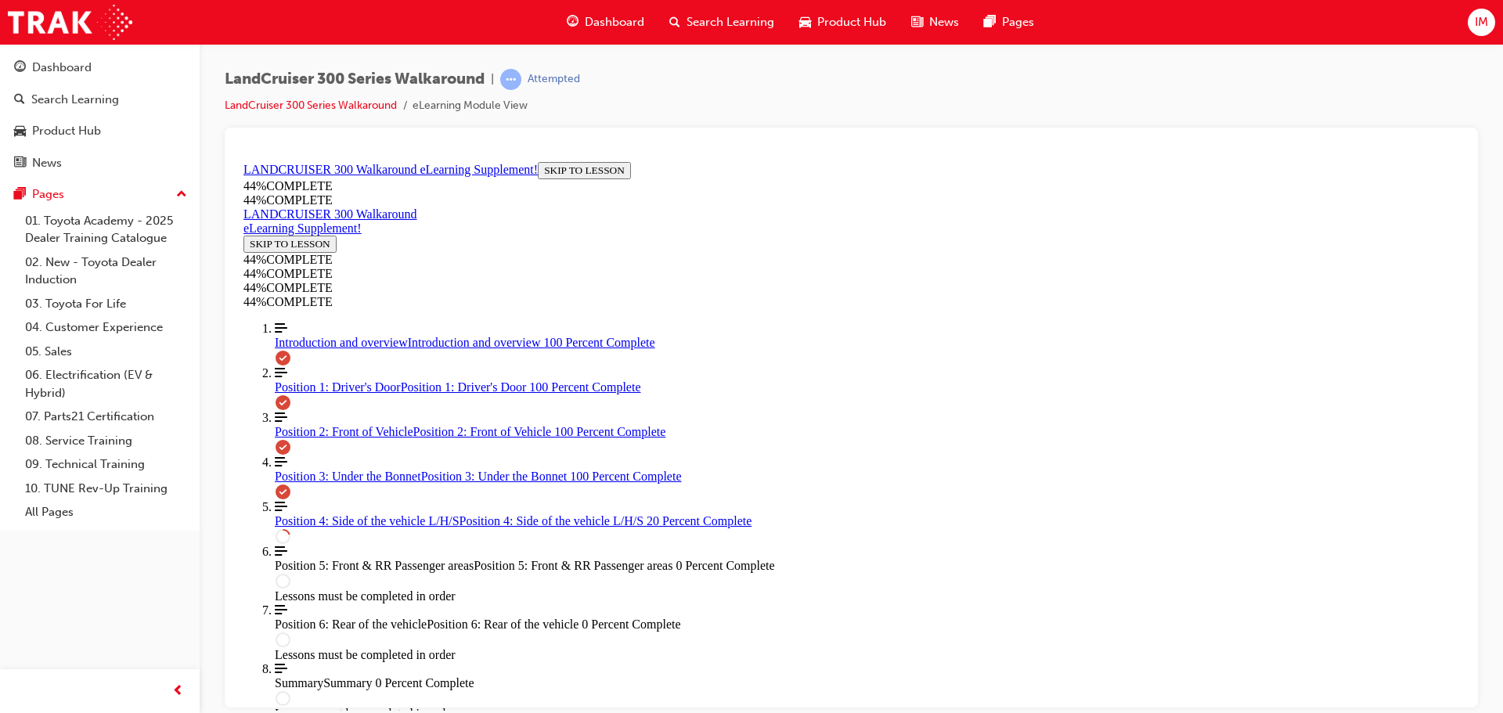
drag, startPoint x: 1027, startPoint y: 456, endPoint x: 1010, endPoint y: 385, distance: 72.5
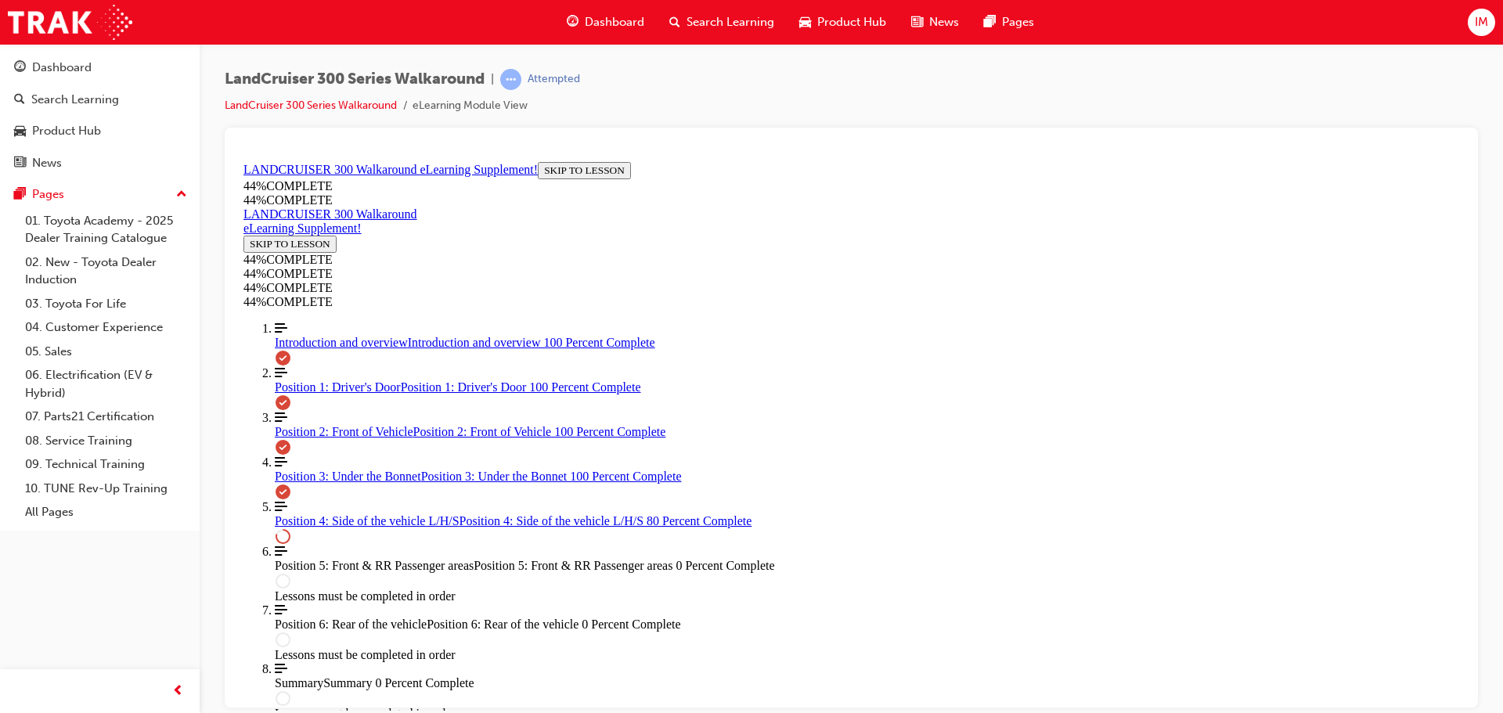
scroll to position [1026, 0]
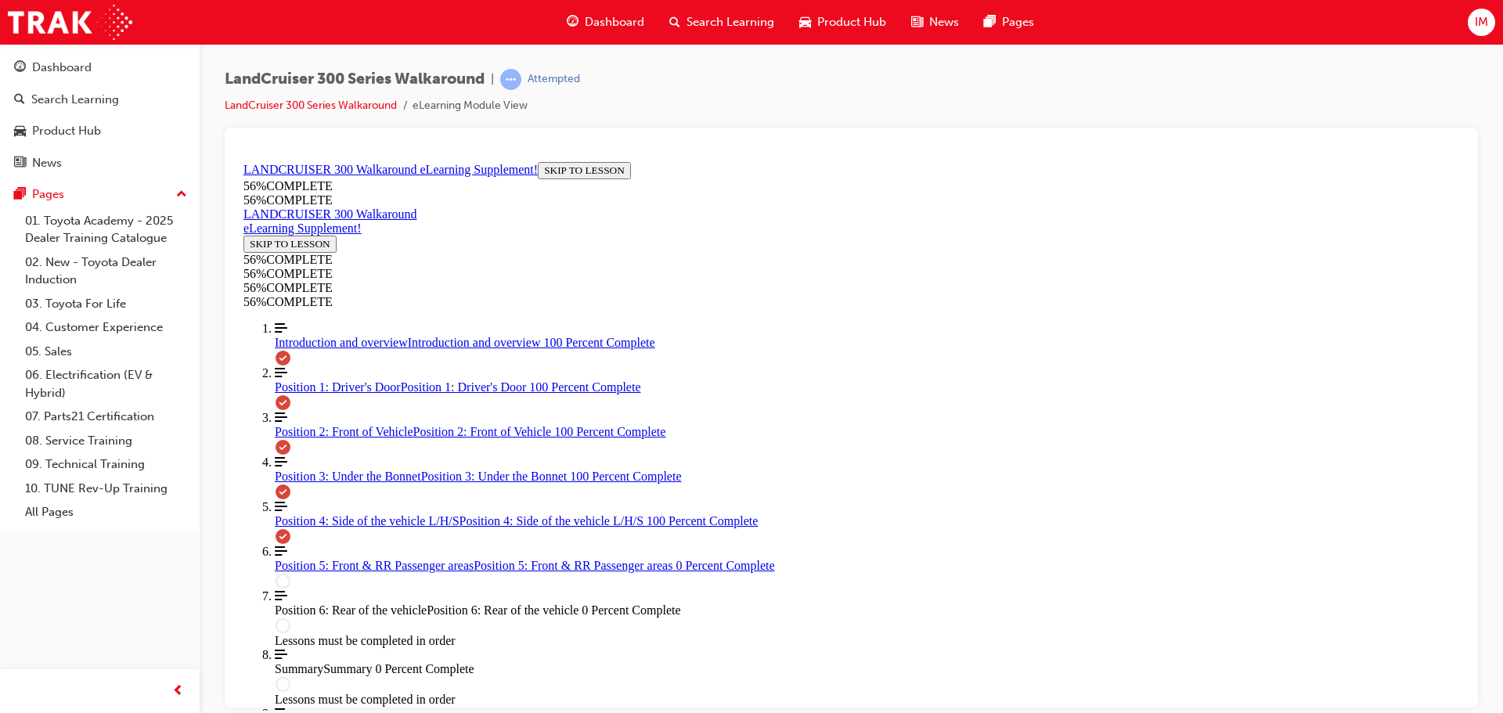
scroll to position [1808, 0]
drag, startPoint x: 954, startPoint y: 681, endPoint x: 958, endPoint y: 668, distance: 13.9
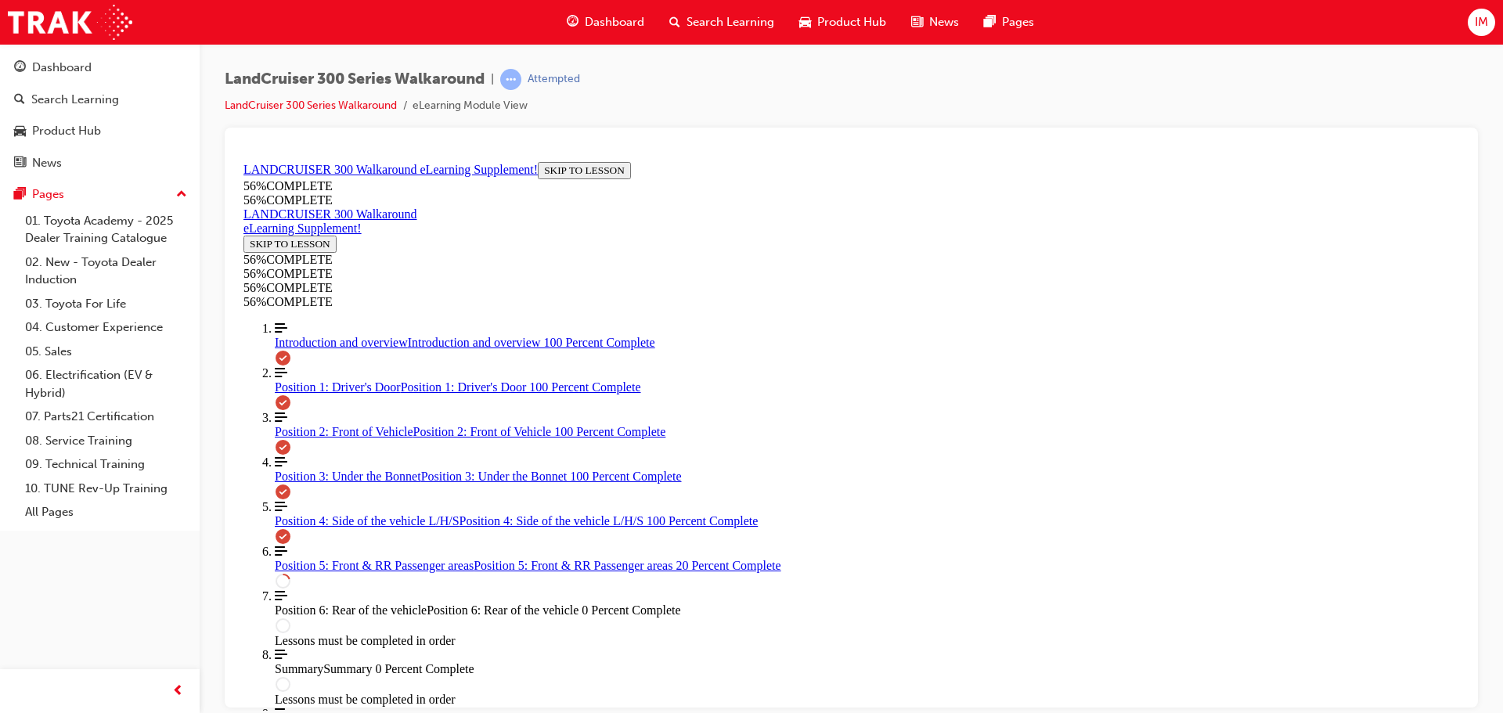
drag, startPoint x: 1048, startPoint y: 313, endPoint x: 1028, endPoint y: 301, distance: 23.5
drag, startPoint x: 1028, startPoint y: 301, endPoint x: 1051, endPoint y: 379, distance: 80.8
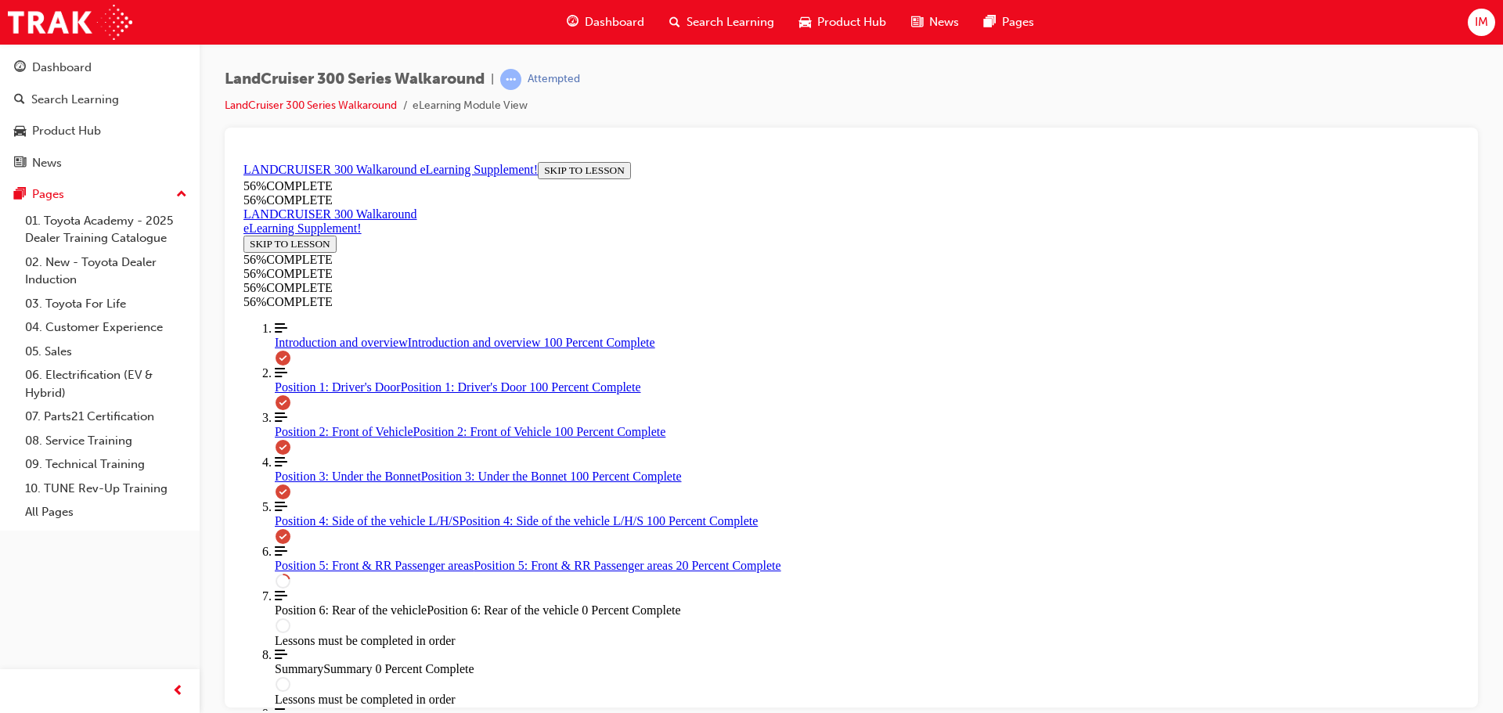
drag, startPoint x: 1350, startPoint y: 346, endPoint x: 1353, endPoint y: 394, distance: 47.8
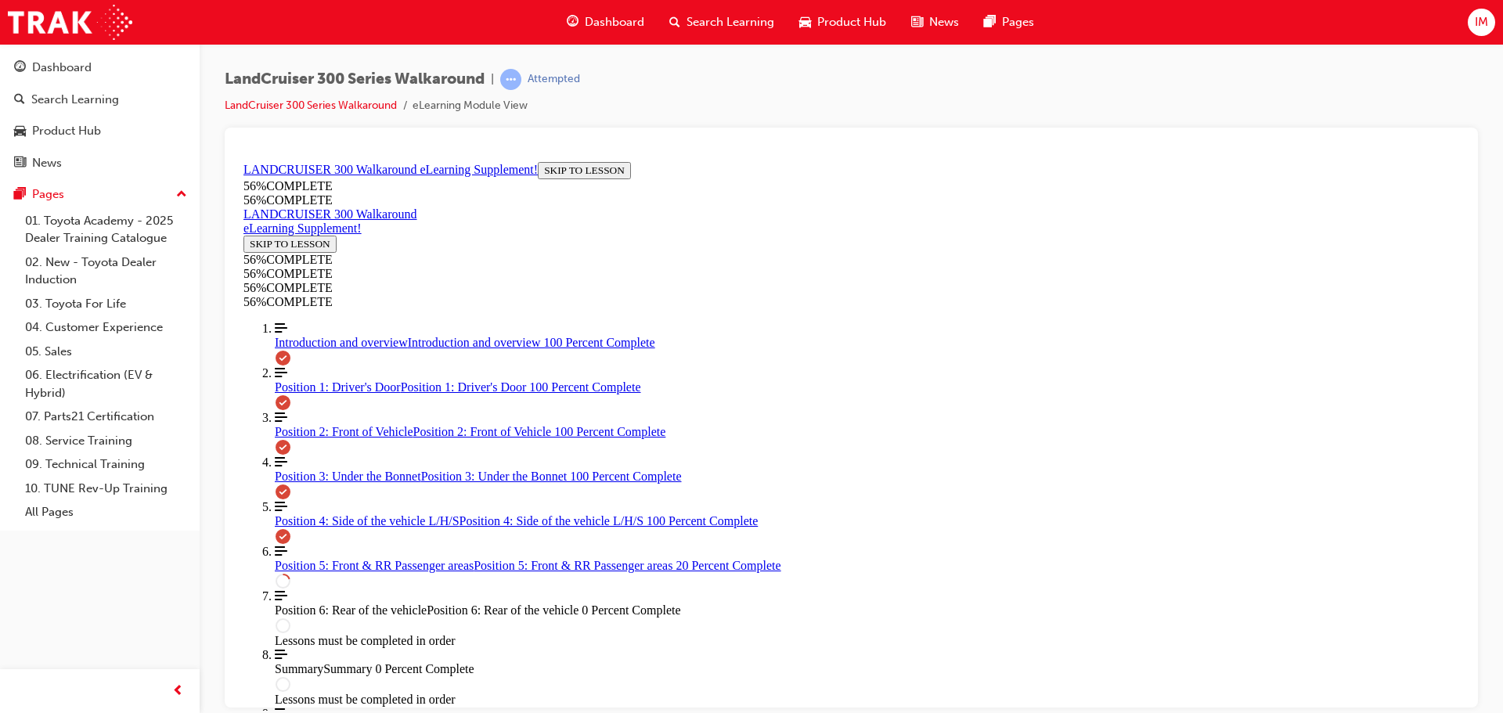
scroll to position [416, 0]
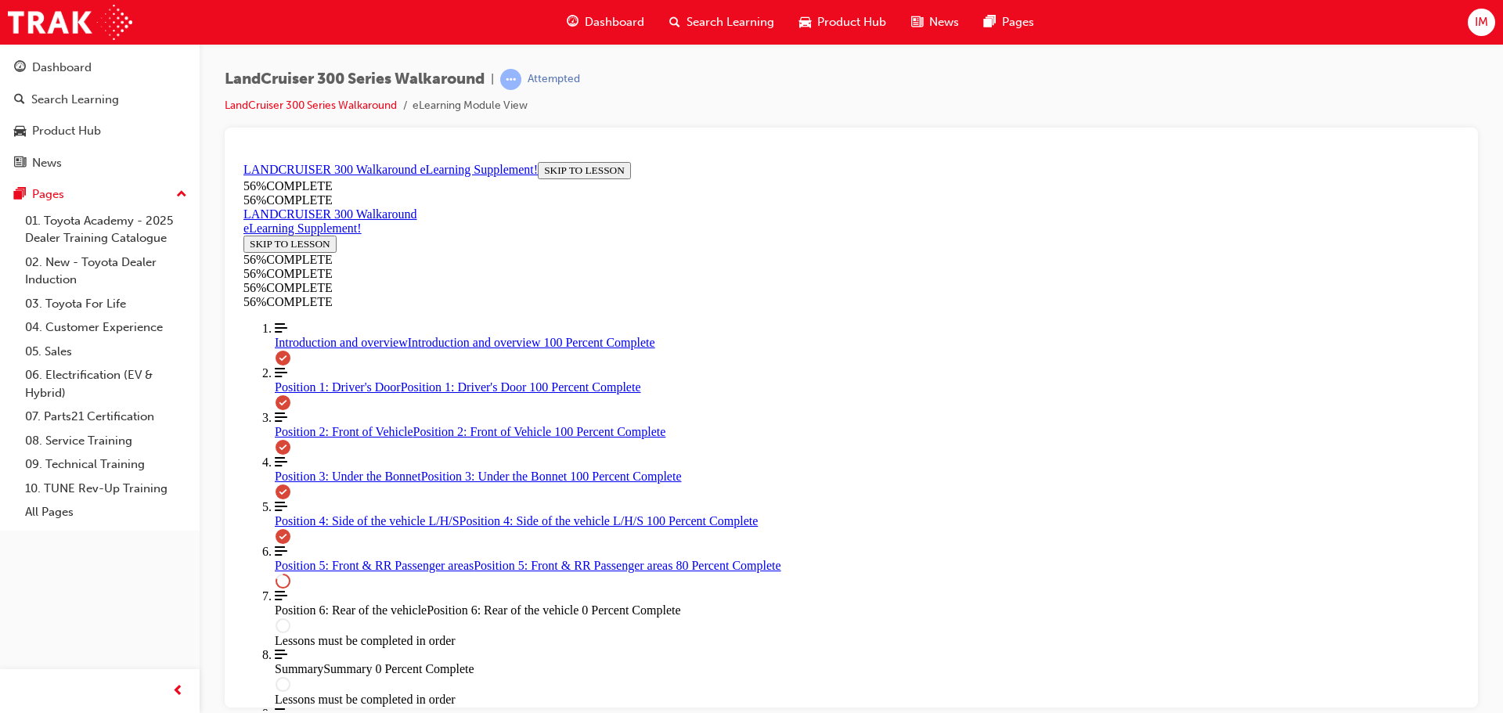
drag, startPoint x: 853, startPoint y: 492, endPoint x: 954, endPoint y: 564, distance: 124.0
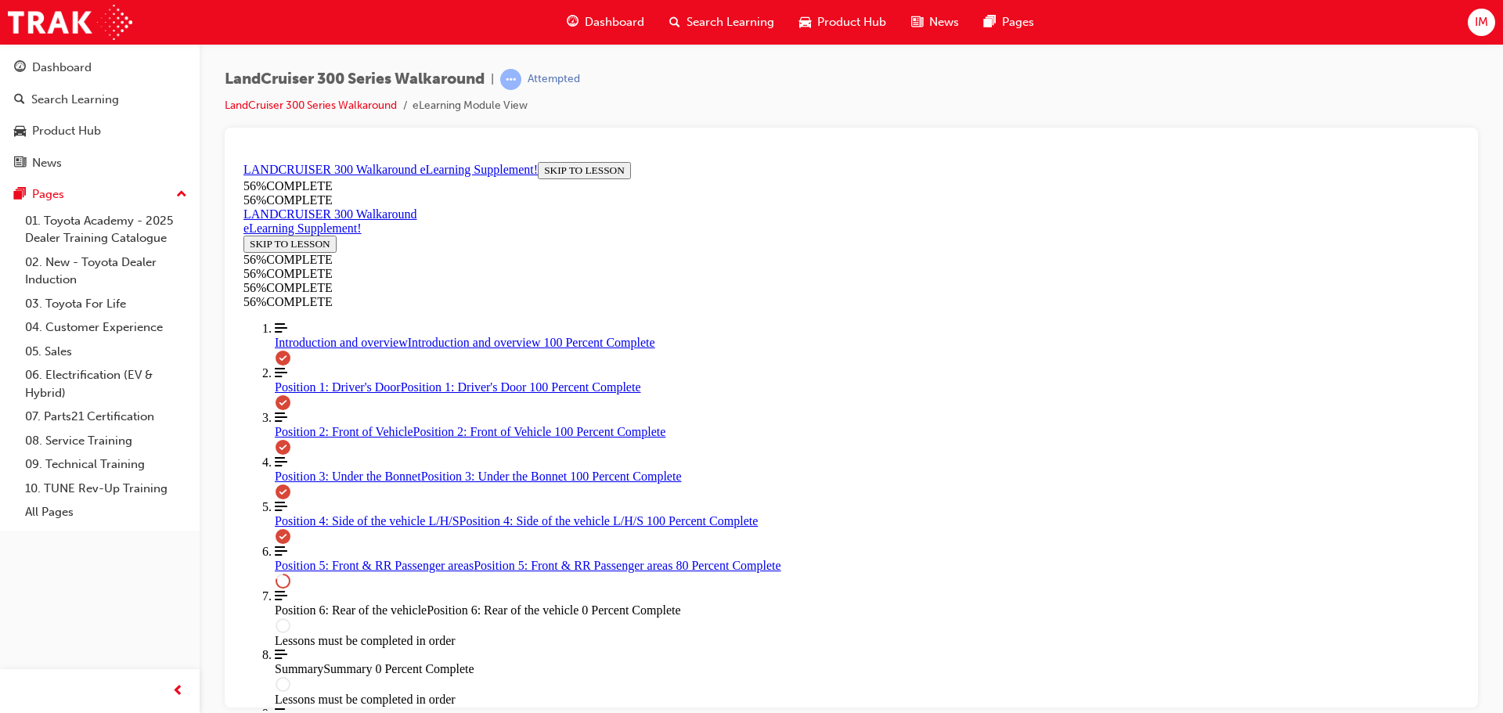
drag, startPoint x: 960, startPoint y: 668, endPoint x: 957, endPoint y: 658, distance: 10.6
drag, startPoint x: 837, startPoint y: 383, endPoint x: 837, endPoint y: 441, distance: 57.9
drag, startPoint x: 838, startPoint y: 444, endPoint x: 885, endPoint y: 521, distance: 90.6
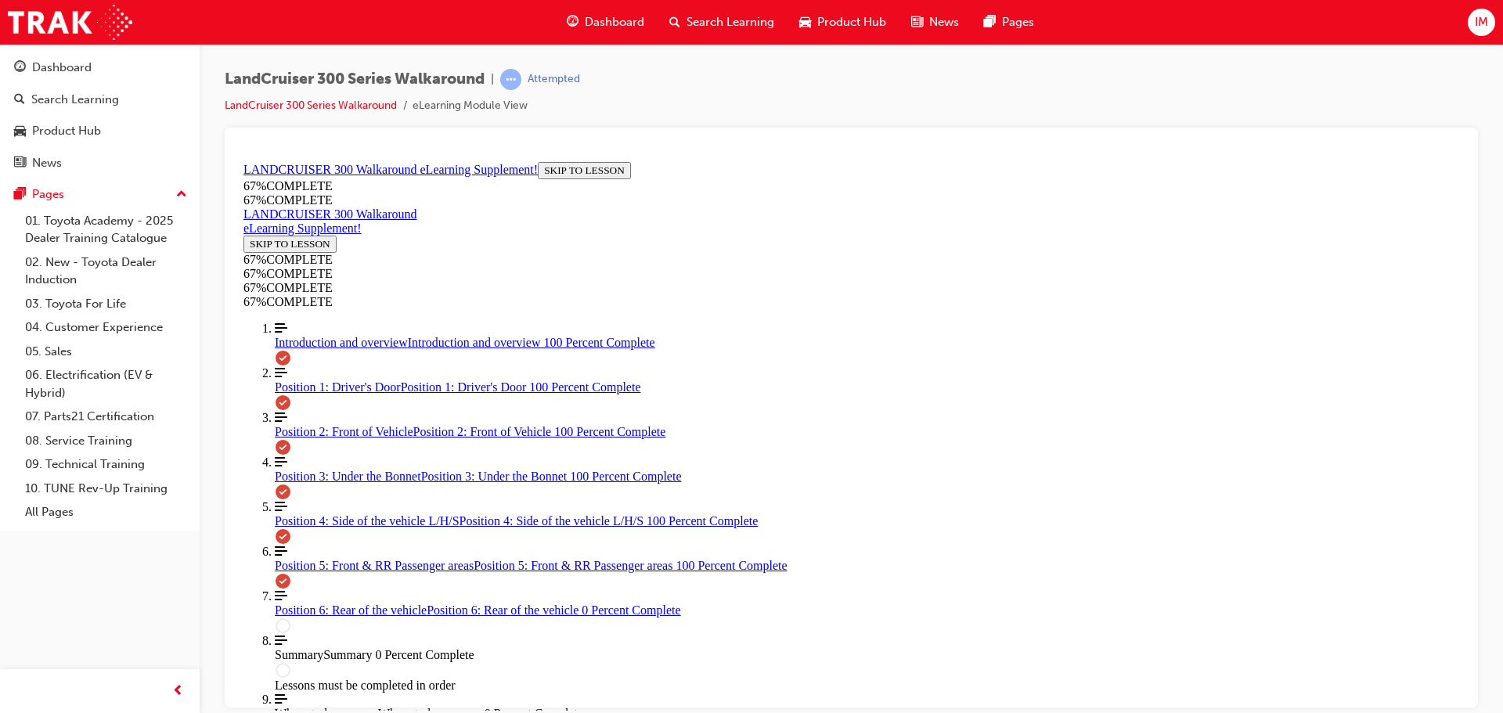
scroll to position [1538, 0]
drag, startPoint x: 893, startPoint y: 327, endPoint x: 873, endPoint y: 331, distance: 20.7
drag, startPoint x: 867, startPoint y: 456, endPoint x: 867, endPoint y: 438, distance: 18.0
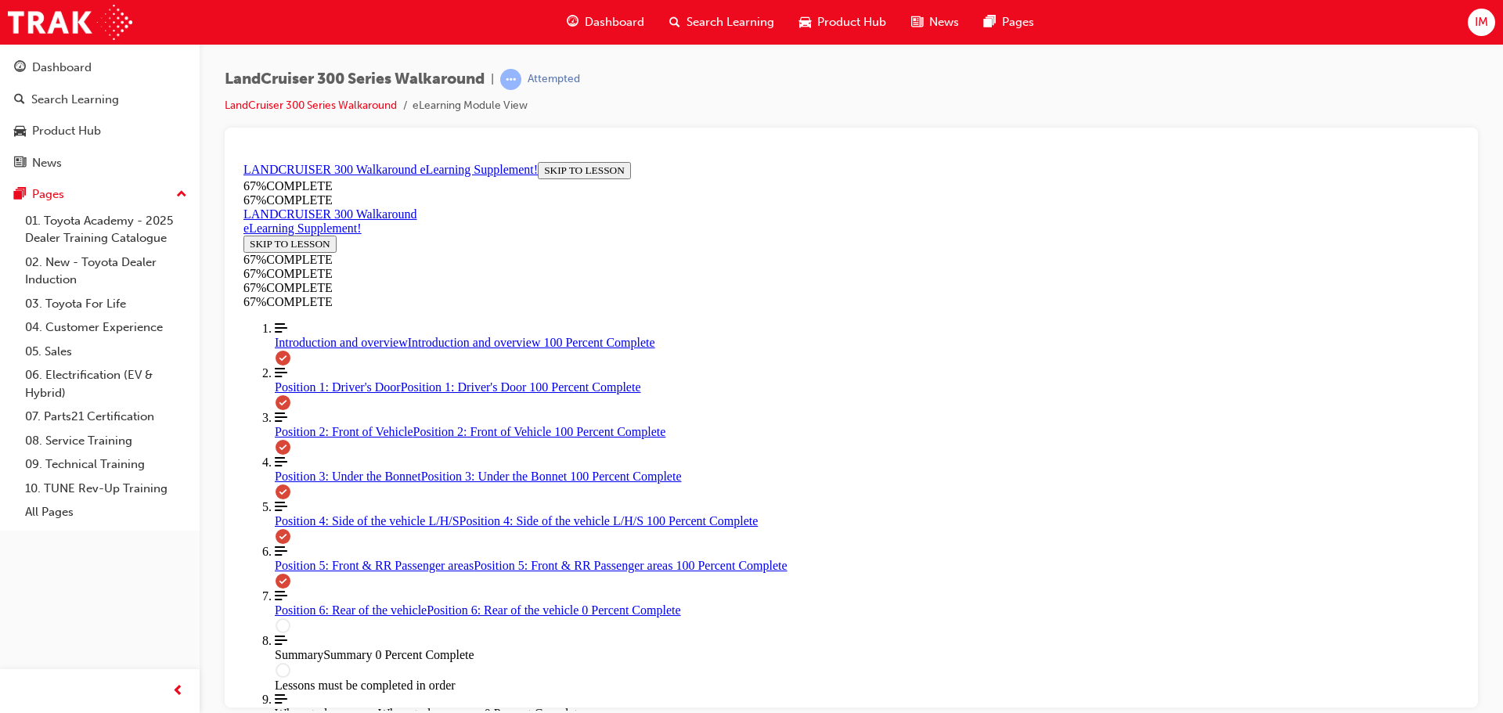
drag, startPoint x: 860, startPoint y: 383, endPoint x: 941, endPoint y: 319, distance: 102.6
drag, startPoint x: 905, startPoint y: 488, endPoint x: 910, endPoint y: 454, distance: 34.0
drag, startPoint x: 917, startPoint y: 462, endPoint x: 972, endPoint y: 499, distance: 66.0
drag, startPoint x: 854, startPoint y: 453, endPoint x: 893, endPoint y: 394, distance: 70.6
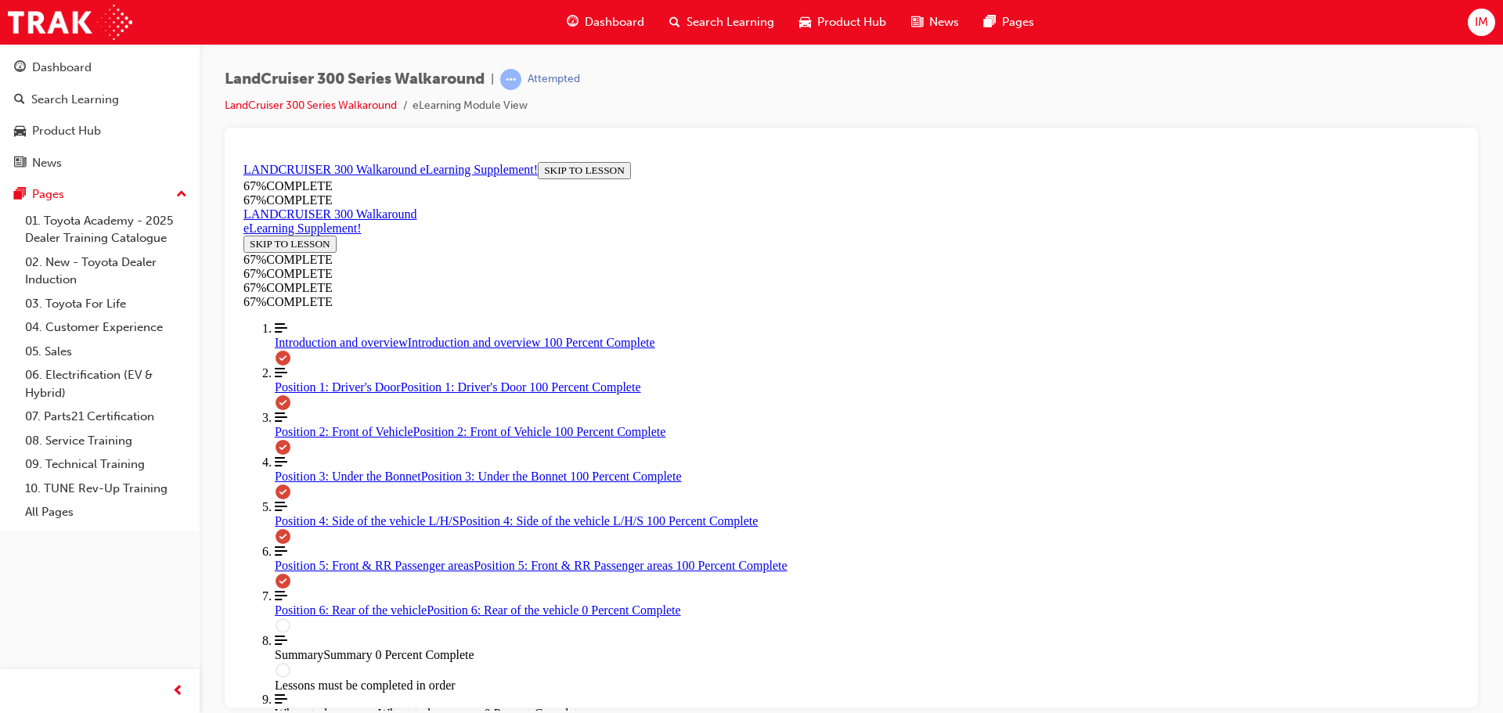
drag, startPoint x: 844, startPoint y: 448, endPoint x: 880, endPoint y: 442, distance: 36.4
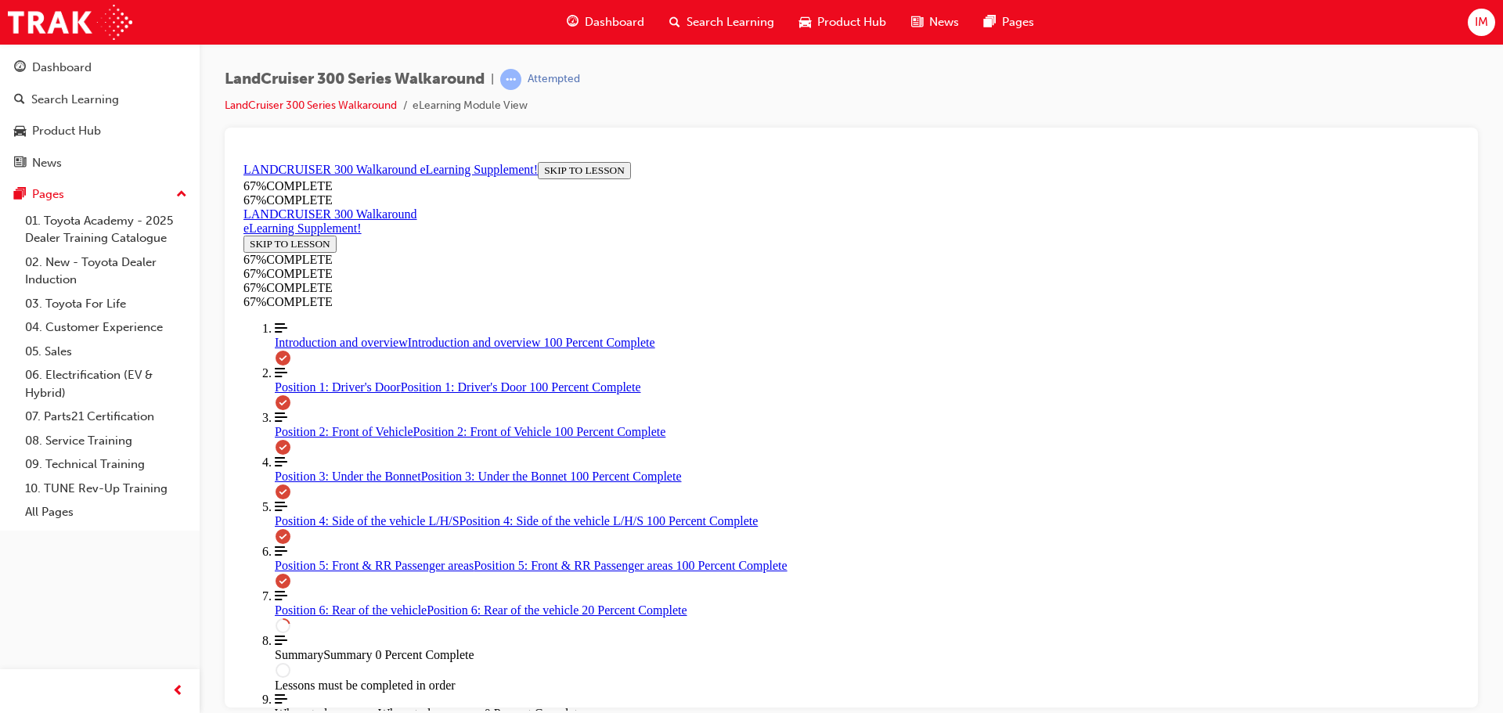
scroll to position [524, 0]
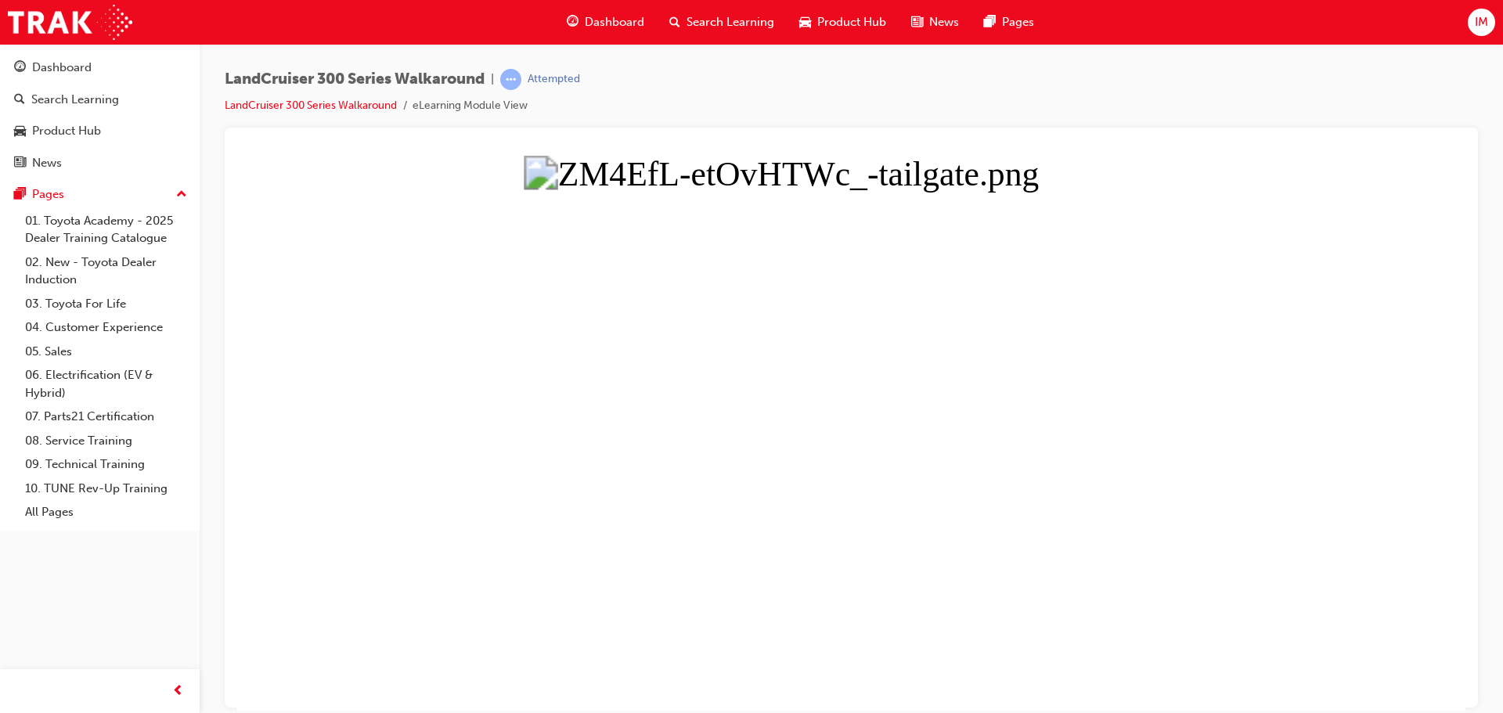
click at [1022, 403] on button "Unzoom image" at bounding box center [851, 432] width 1228 height 555
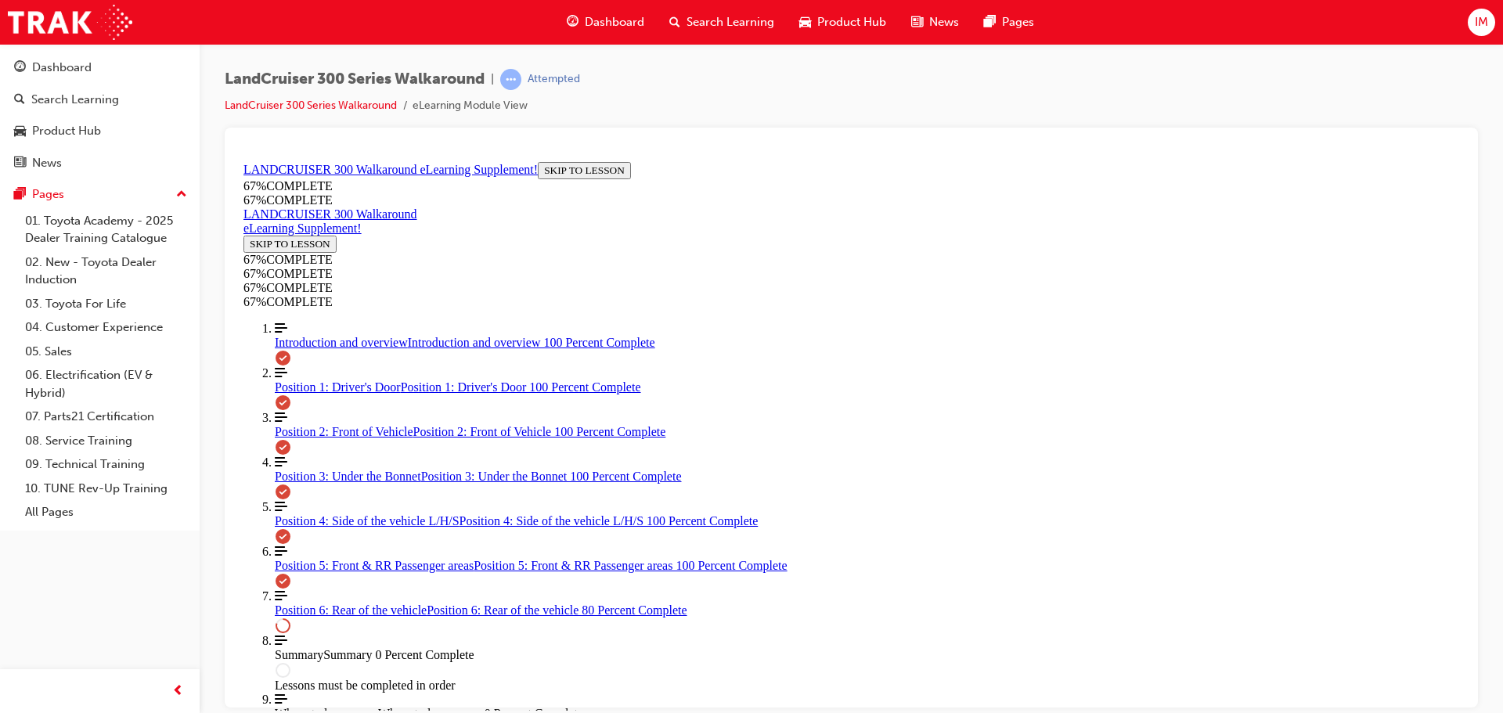
scroll to position [1078, 0]
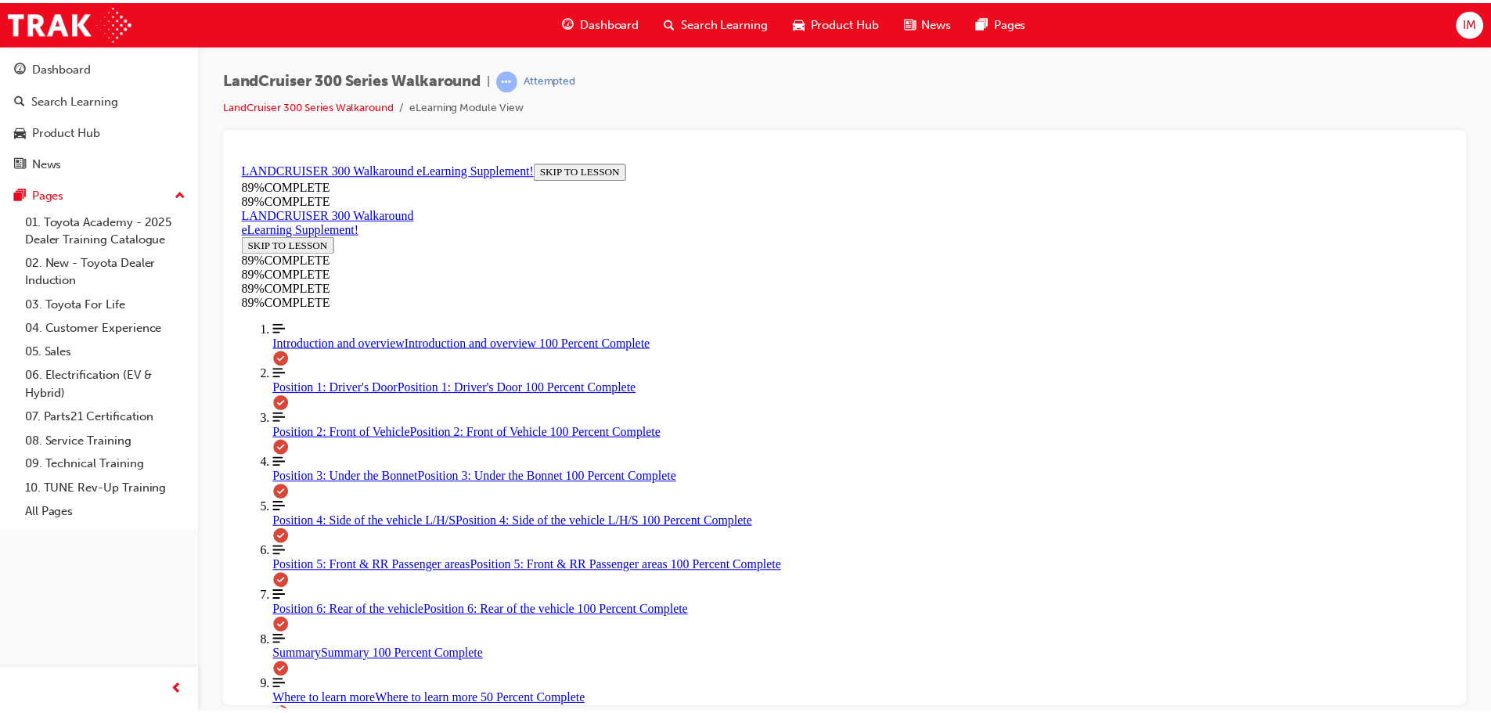
scroll to position [626, 0]
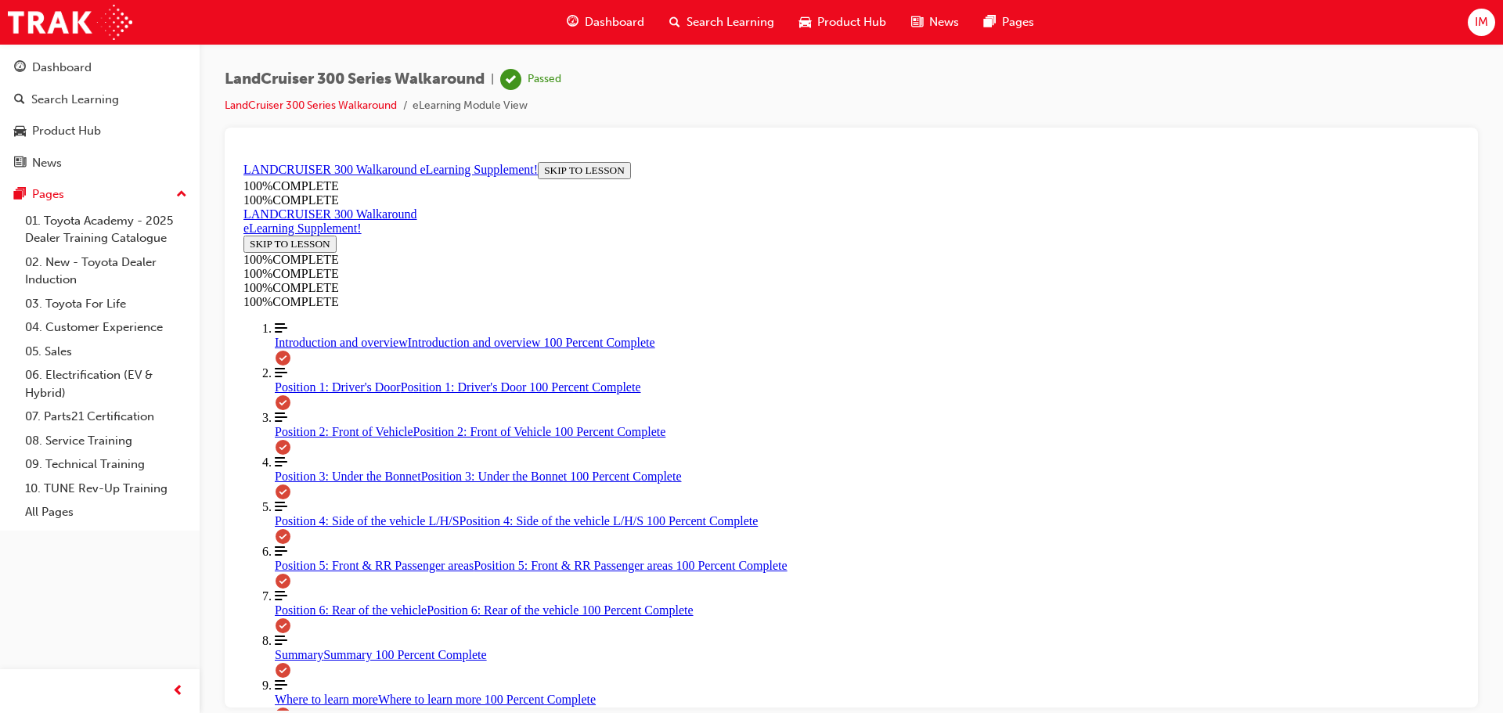
click at [793, 20] on div "Product Hub" at bounding box center [843, 22] width 112 height 32
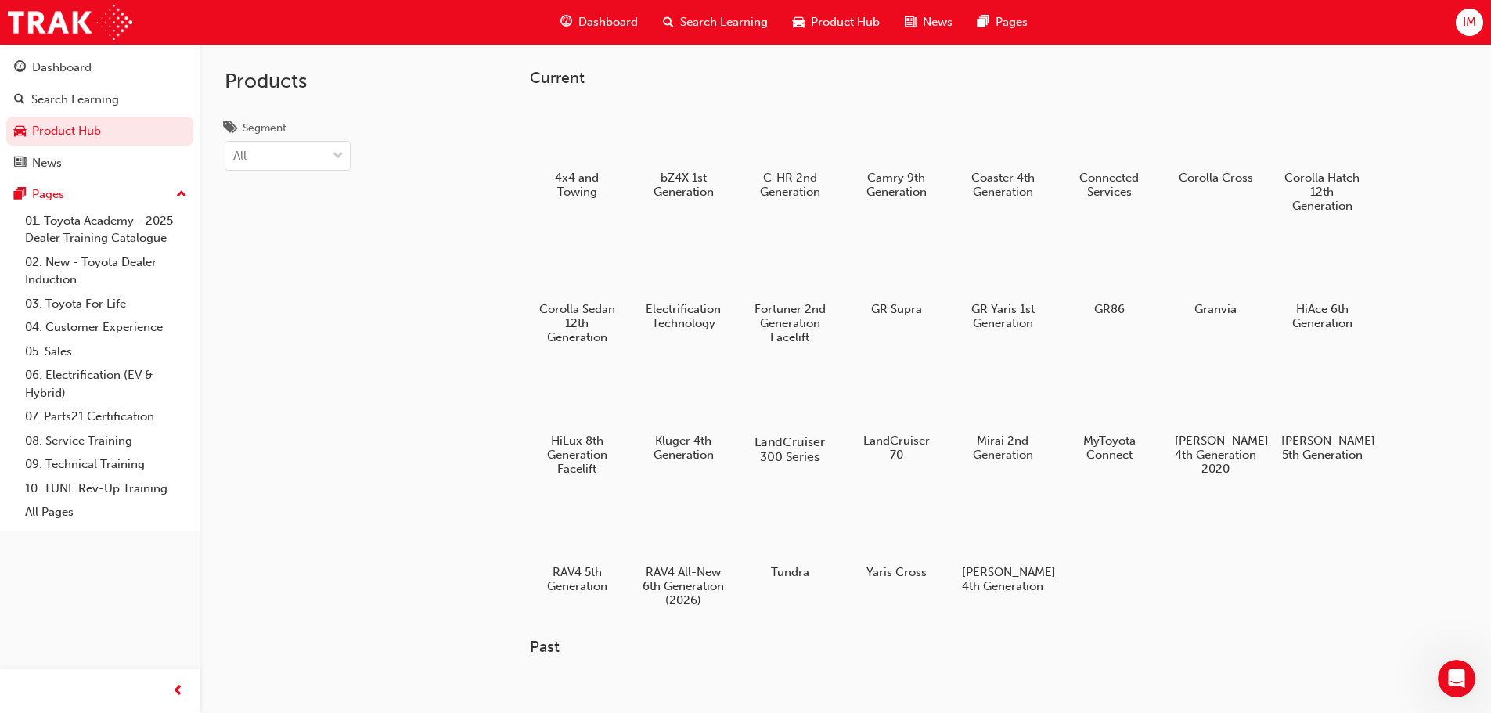
click at [776, 400] on div at bounding box center [789, 397] width 87 height 63
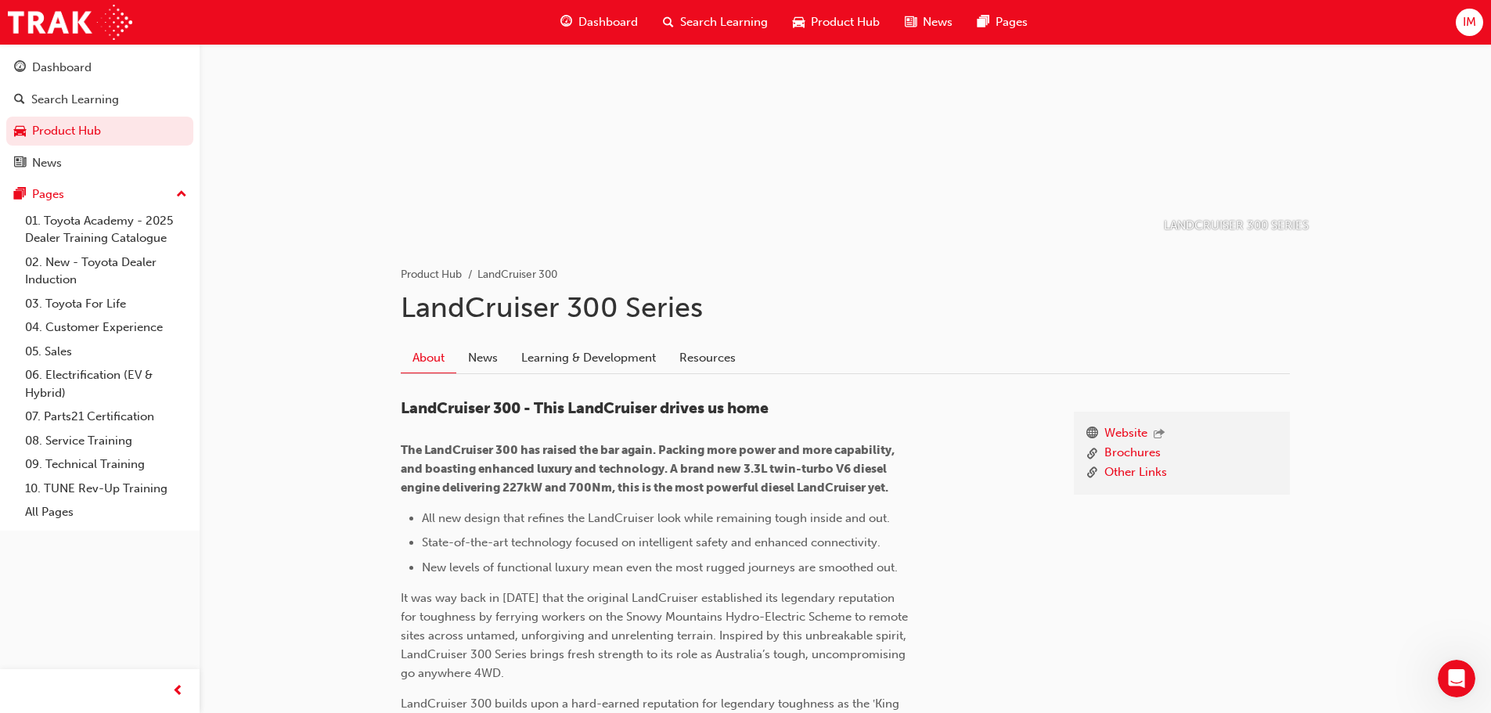
scroll to position [131, 0]
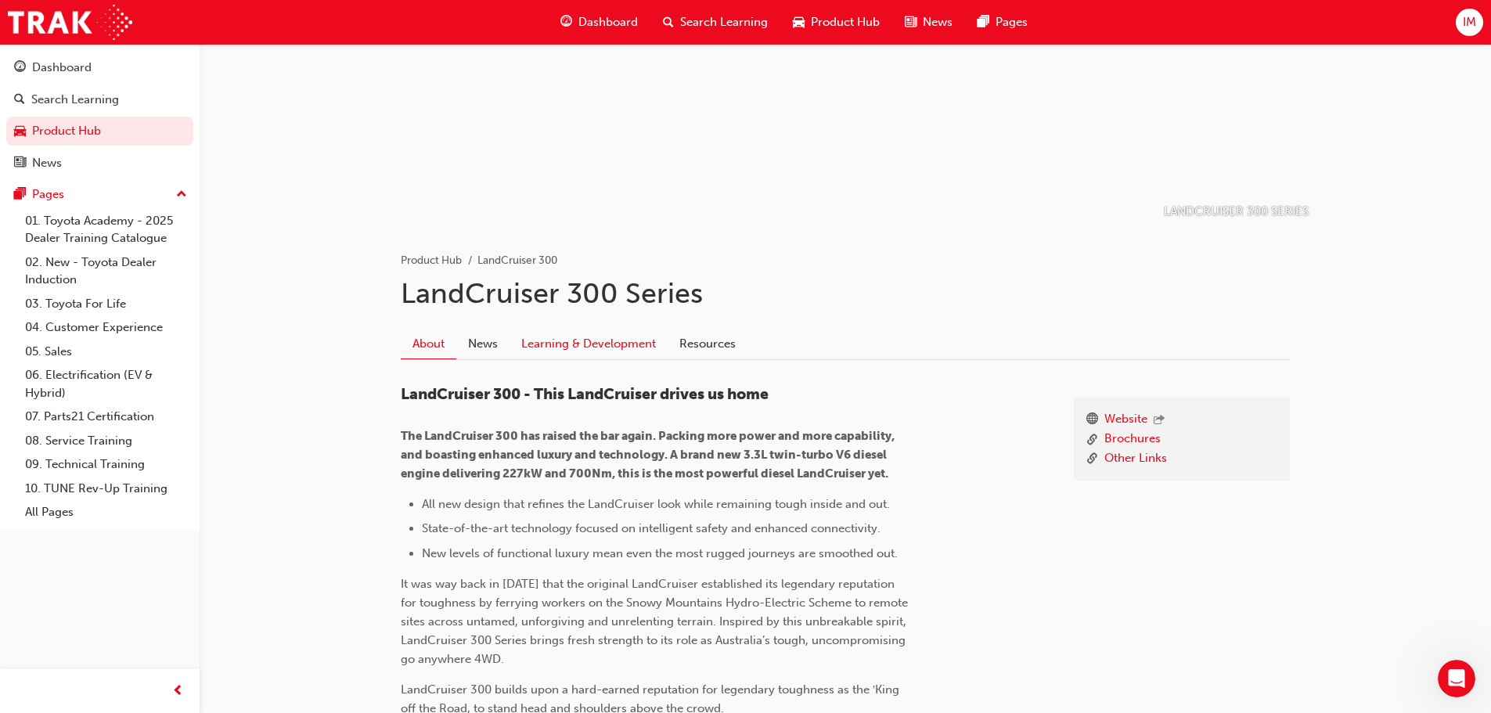
click at [579, 348] on link "Learning & Development" at bounding box center [589, 344] width 158 height 30
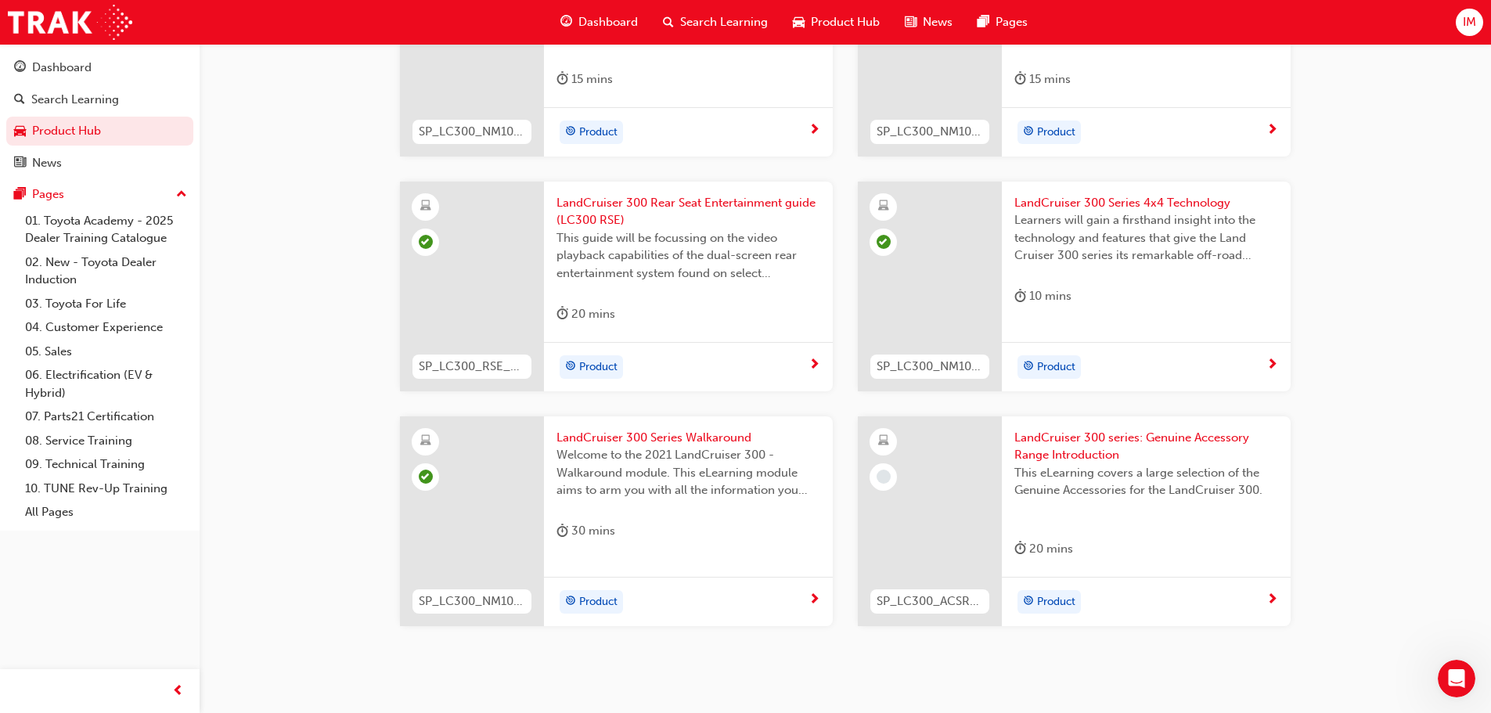
scroll to position [558, 0]
click at [1073, 461] on span "LandCruiser 300 series: Genuine Accessory Range Introduction" at bounding box center [1147, 444] width 264 height 35
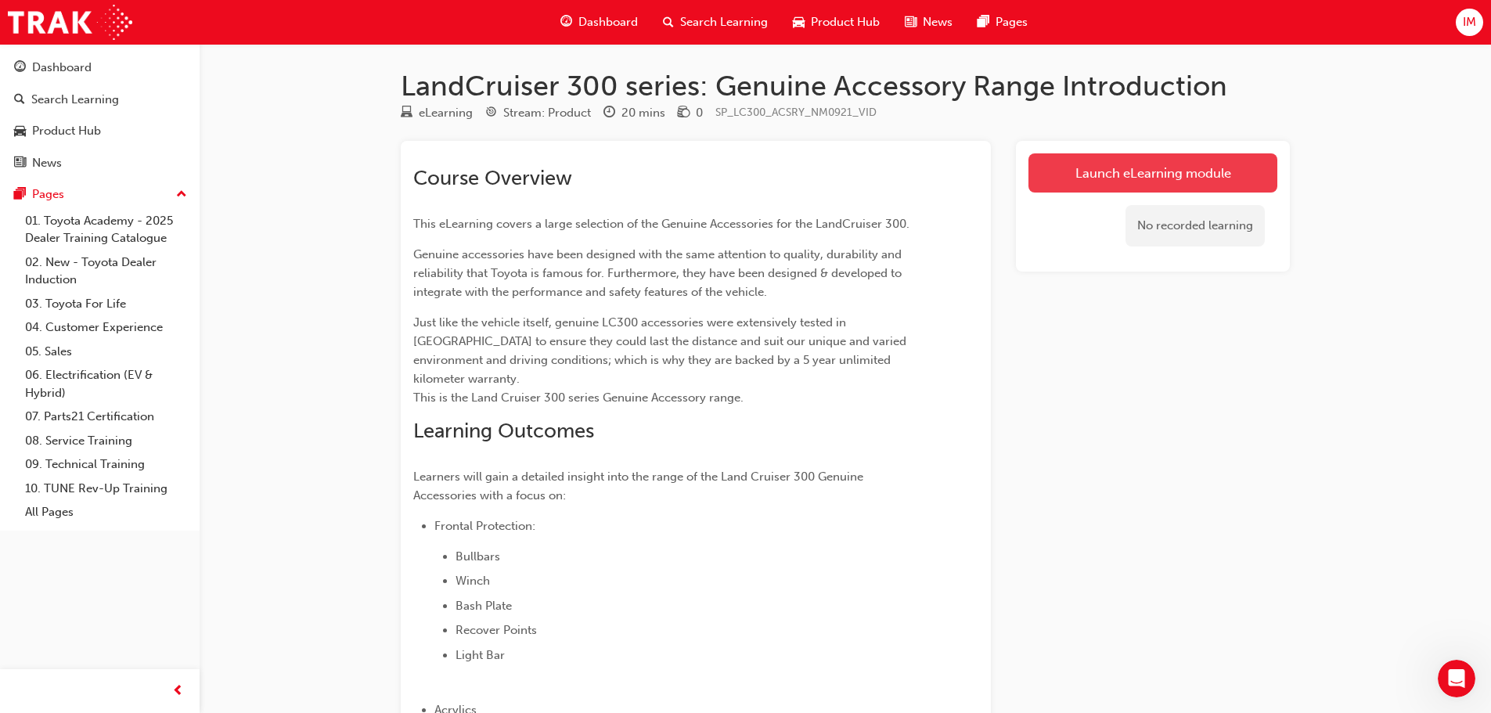
click at [1087, 172] on link "Launch eLearning module" at bounding box center [1153, 172] width 249 height 39
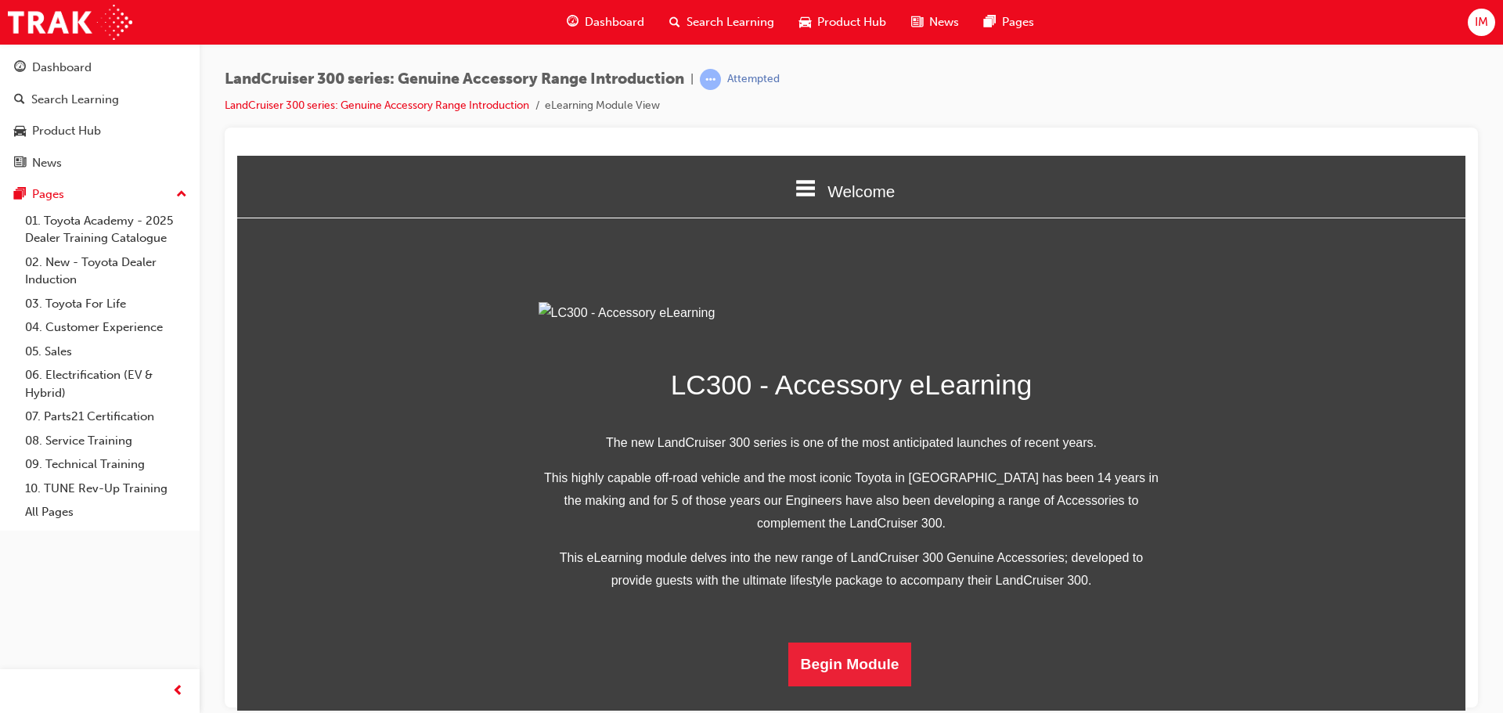
scroll to position [305, 0]
click at [831, 686] on button "Begin Module" at bounding box center [850, 664] width 124 height 44
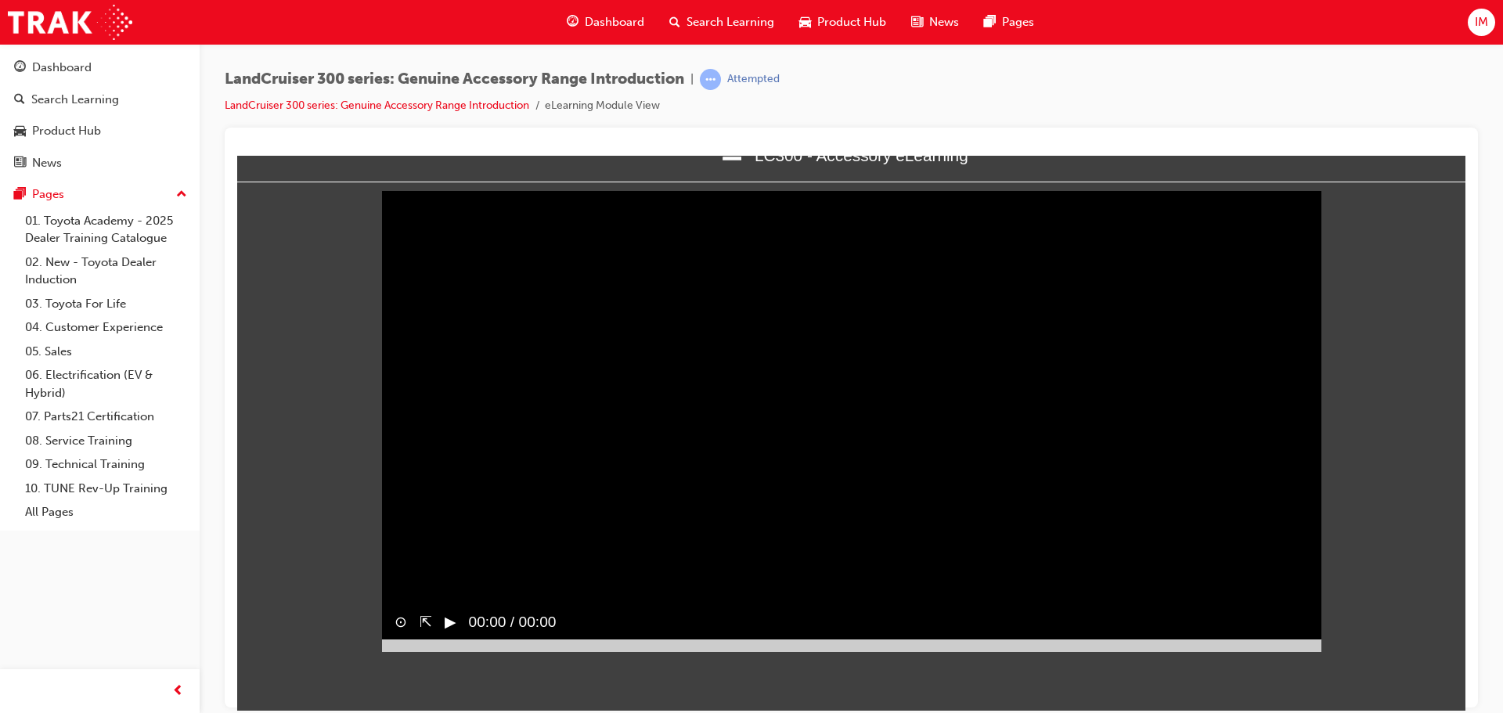
scroll to position [0, 0]
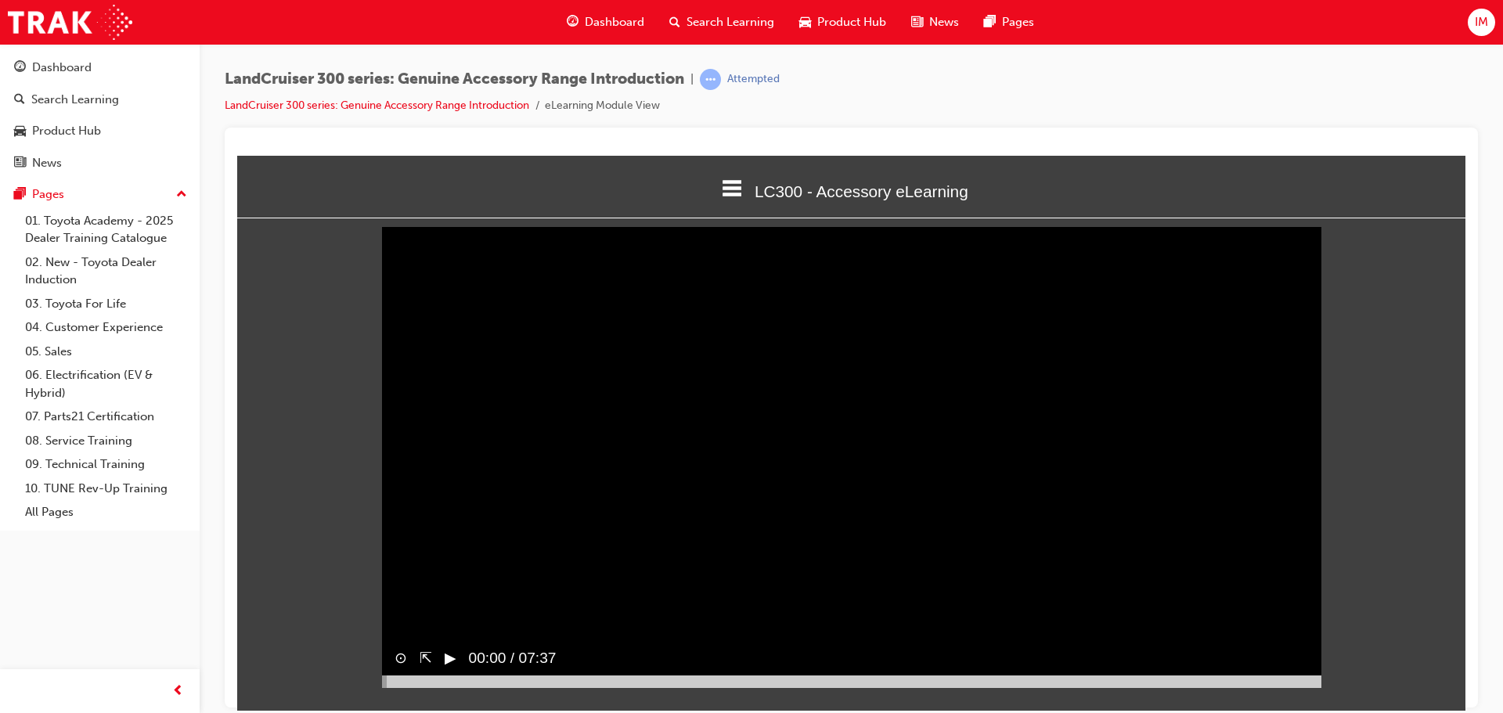
click at [450, 669] on button "▶︎" at bounding box center [451, 658] width 12 height 23
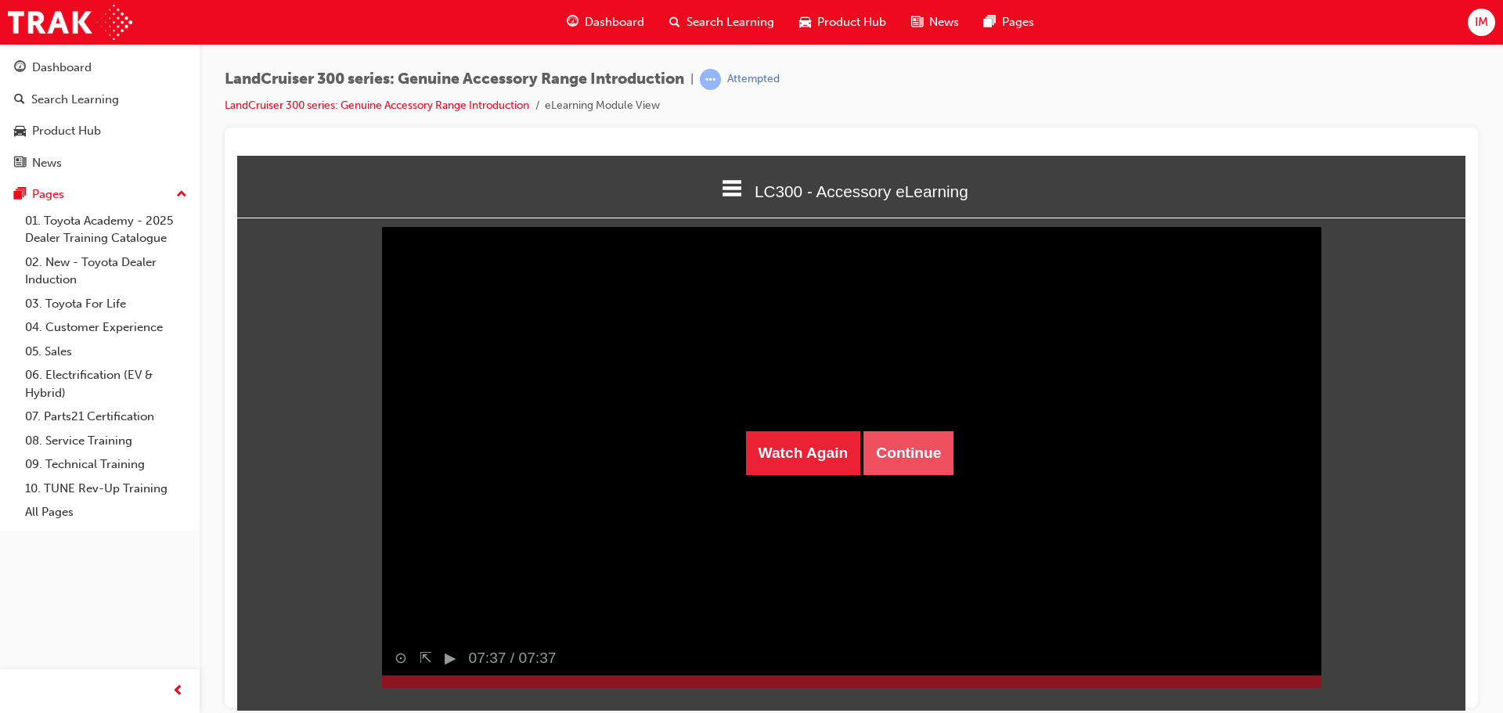
click at [904, 444] on button "Continue" at bounding box center [909, 453] width 90 height 44
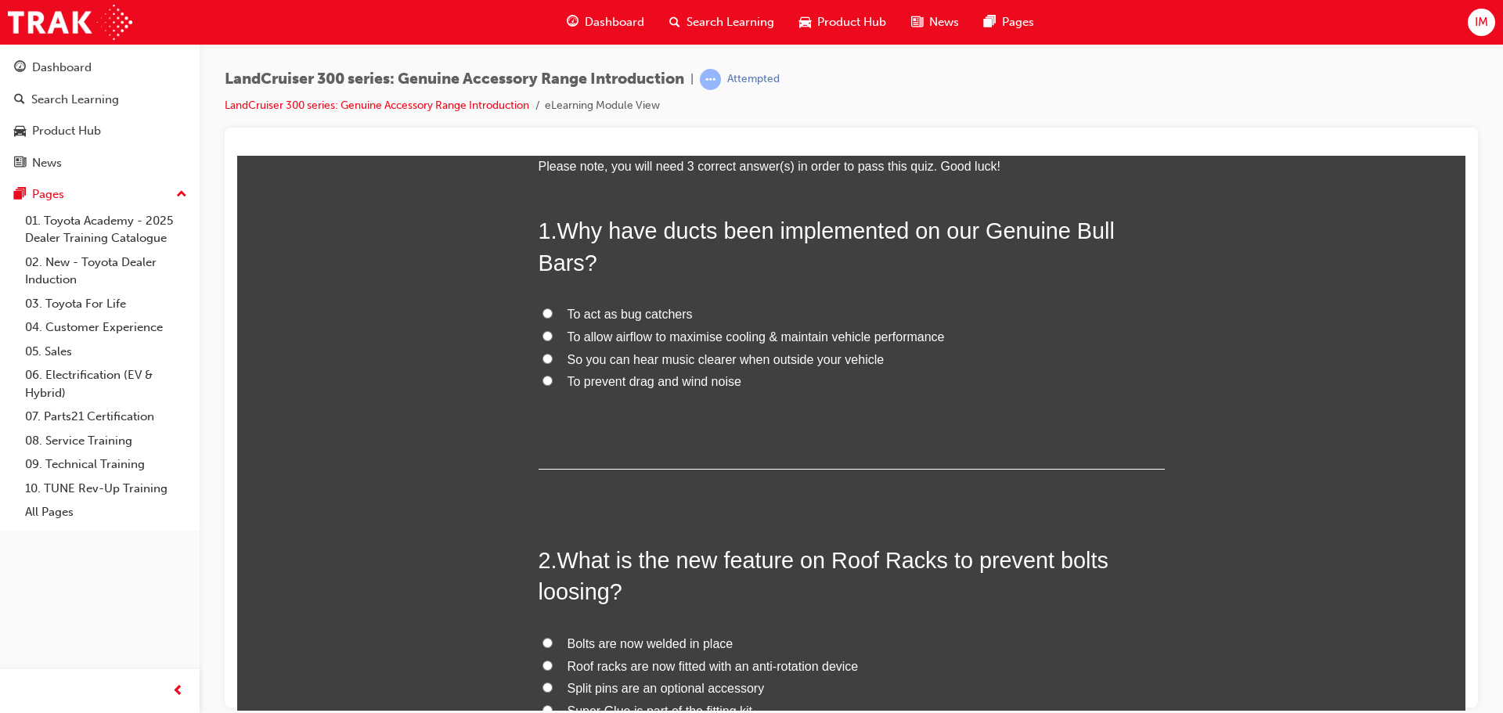
scroll to position [104, 0]
click at [581, 340] on span "To allow airflow to maximise cooling & maintain vehicle performance" at bounding box center [756, 338] width 377 height 13
click at [553, 340] on input "To allow airflow to maximise cooling & maintain vehicle performance" at bounding box center [548, 338] width 10 height 10
radio input "true"
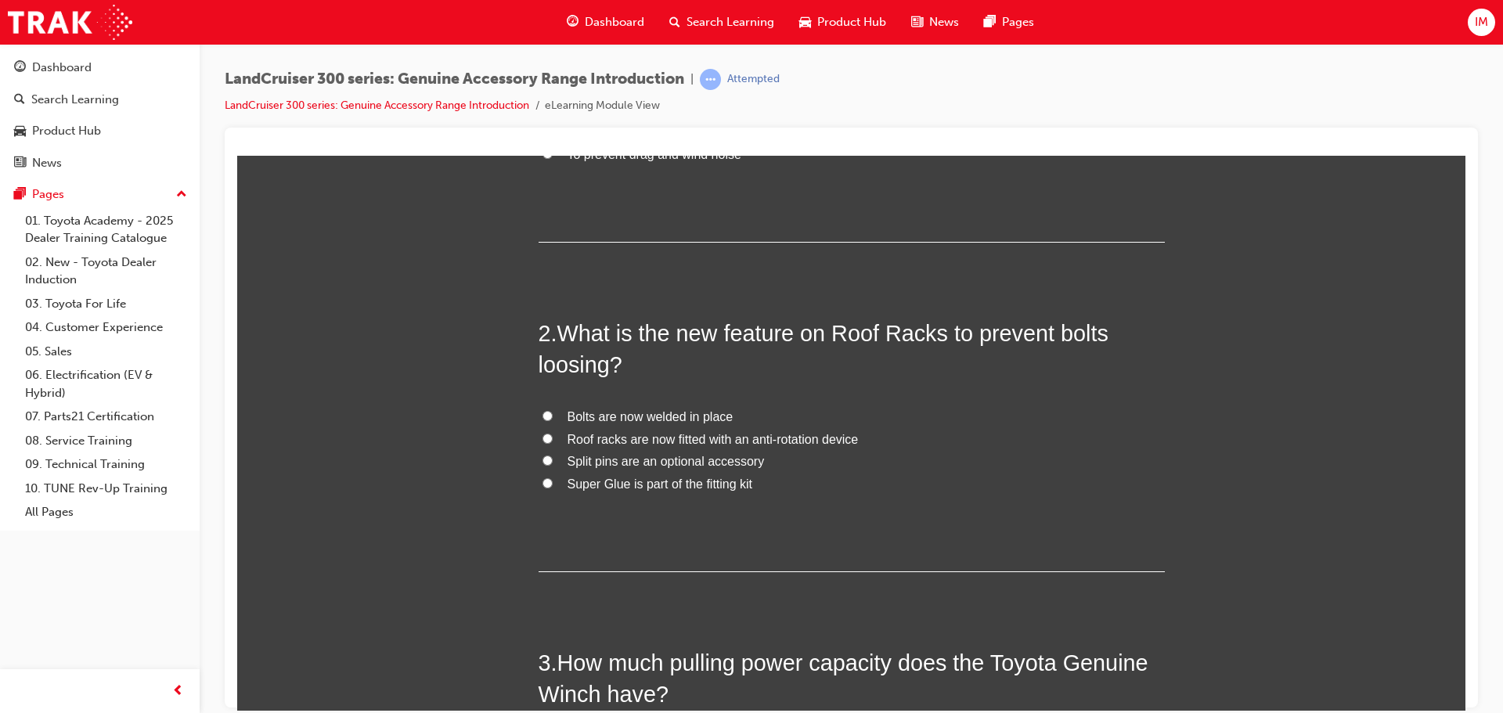
scroll to position [339, 0]
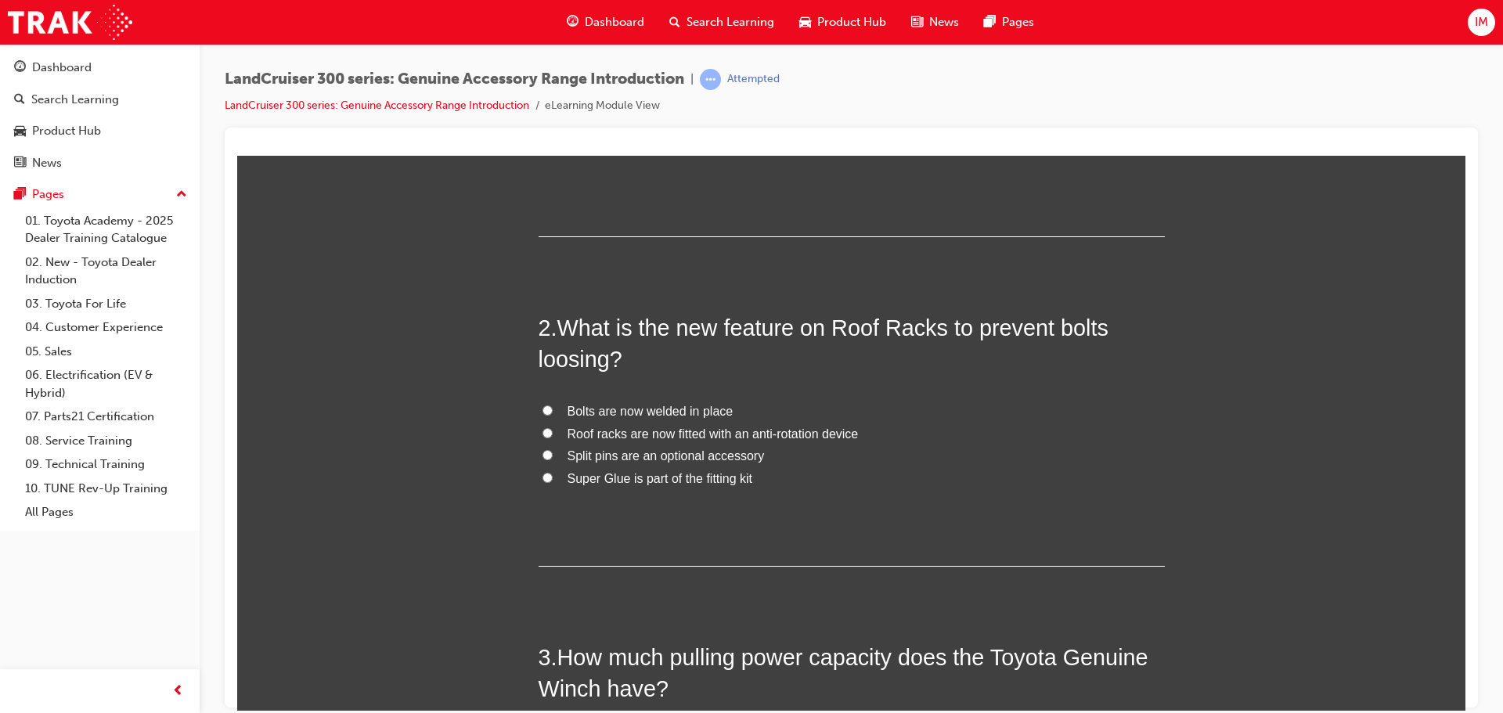
click at [550, 432] on label "Roof racks are now fitted with an anti-rotation device" at bounding box center [852, 434] width 626 height 23
click at [550, 432] on input "Roof racks are now fitted with an anti-rotation device" at bounding box center [548, 432] width 10 height 10
radio input "true"
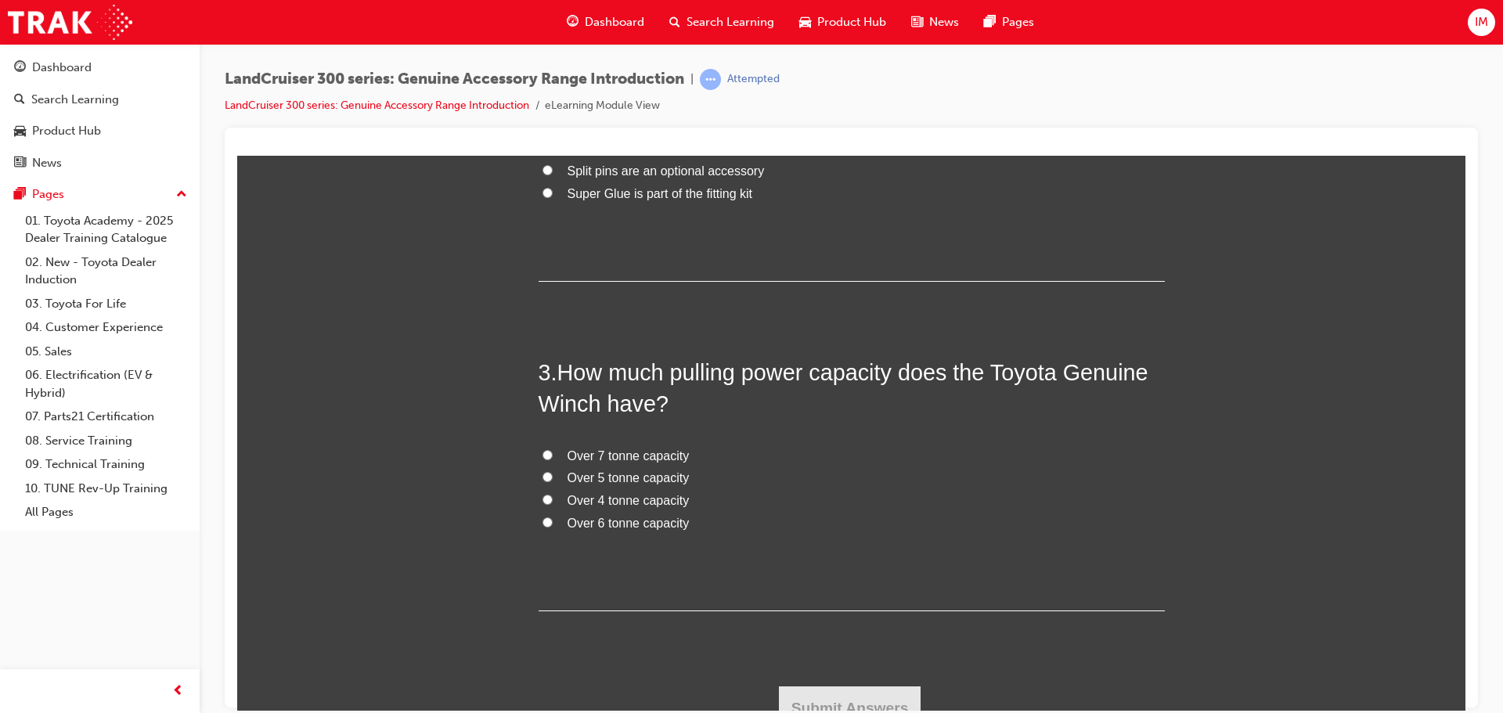
scroll to position [643, 0]
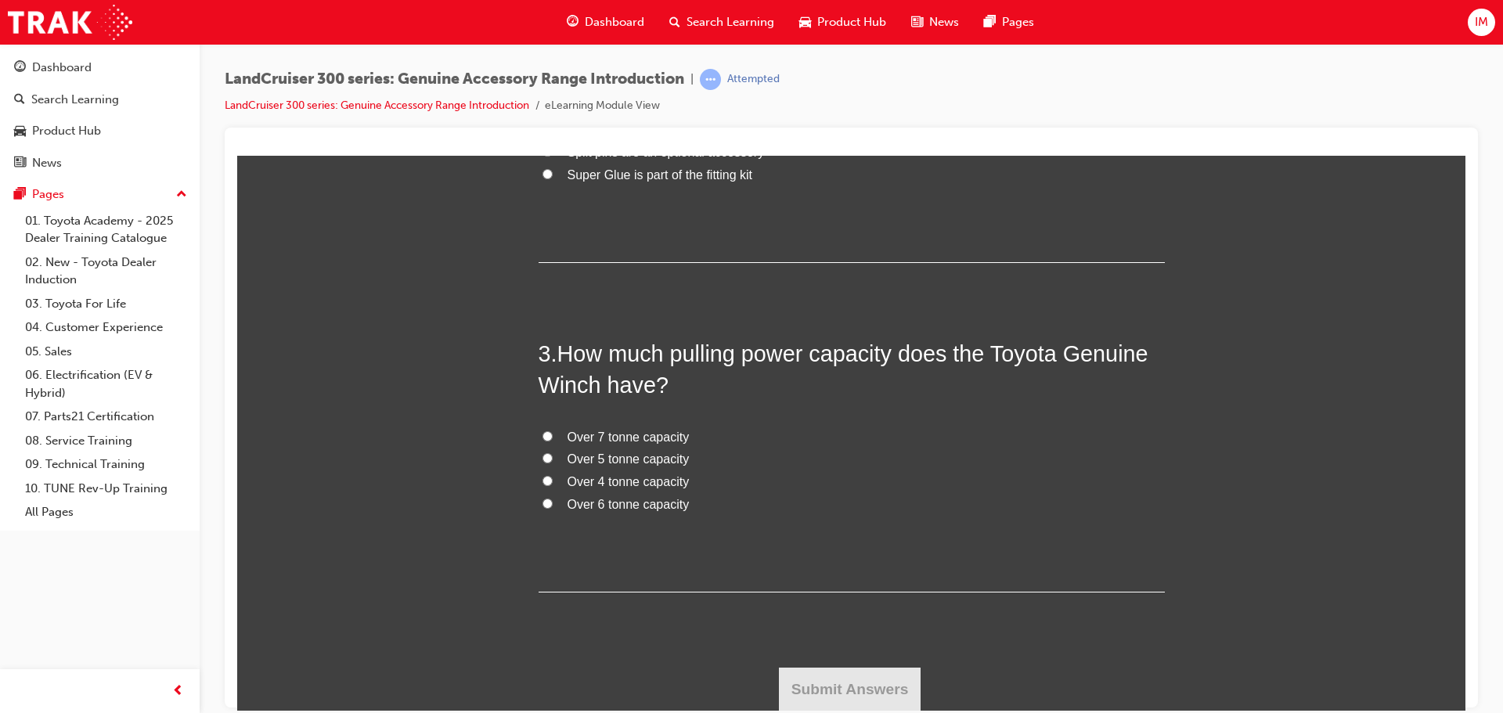
click at [624, 467] on label "Over 5 tonne capacity" at bounding box center [852, 459] width 626 height 23
click at [553, 463] on input "Over 5 tonne capacity" at bounding box center [548, 458] width 10 height 10
radio input "true"
click at [885, 680] on button "Submit Answers" at bounding box center [850, 689] width 142 height 44
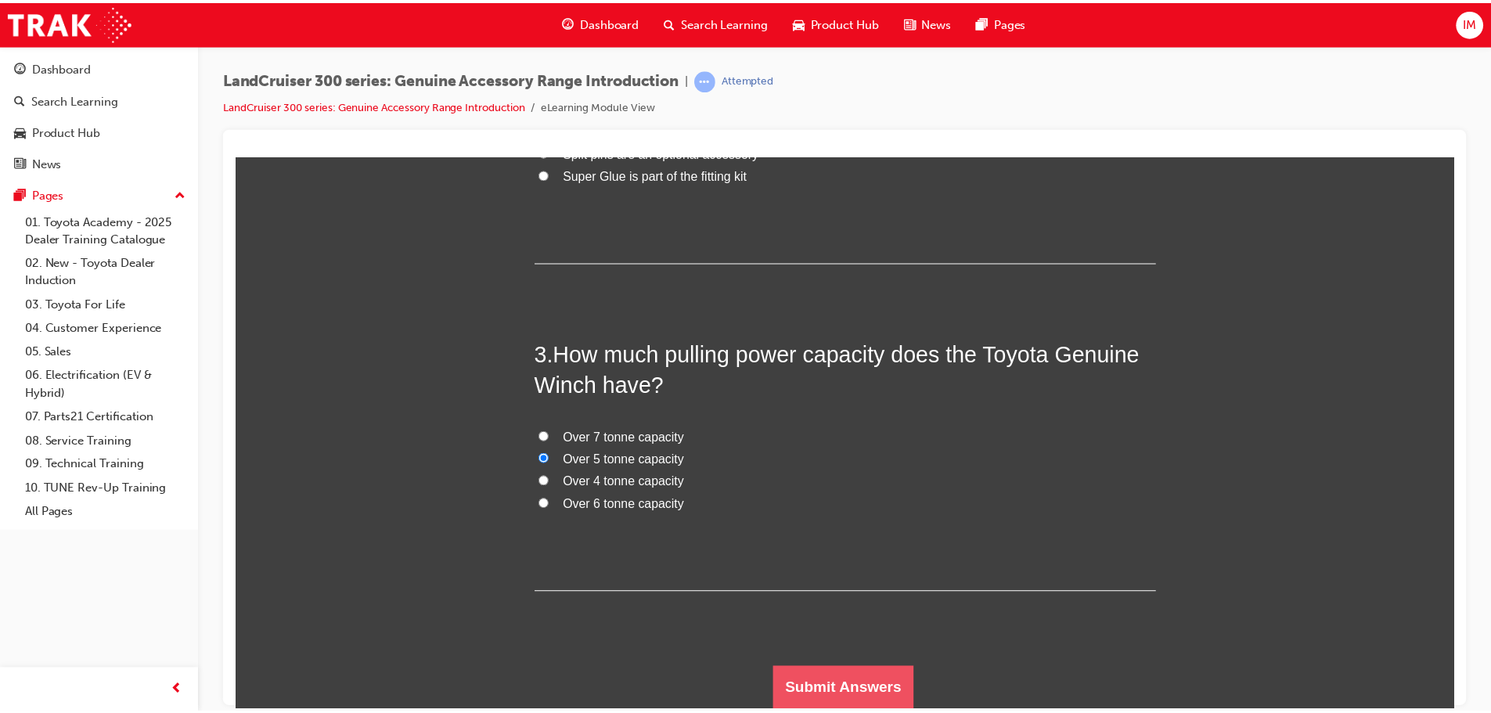
scroll to position [0, 0]
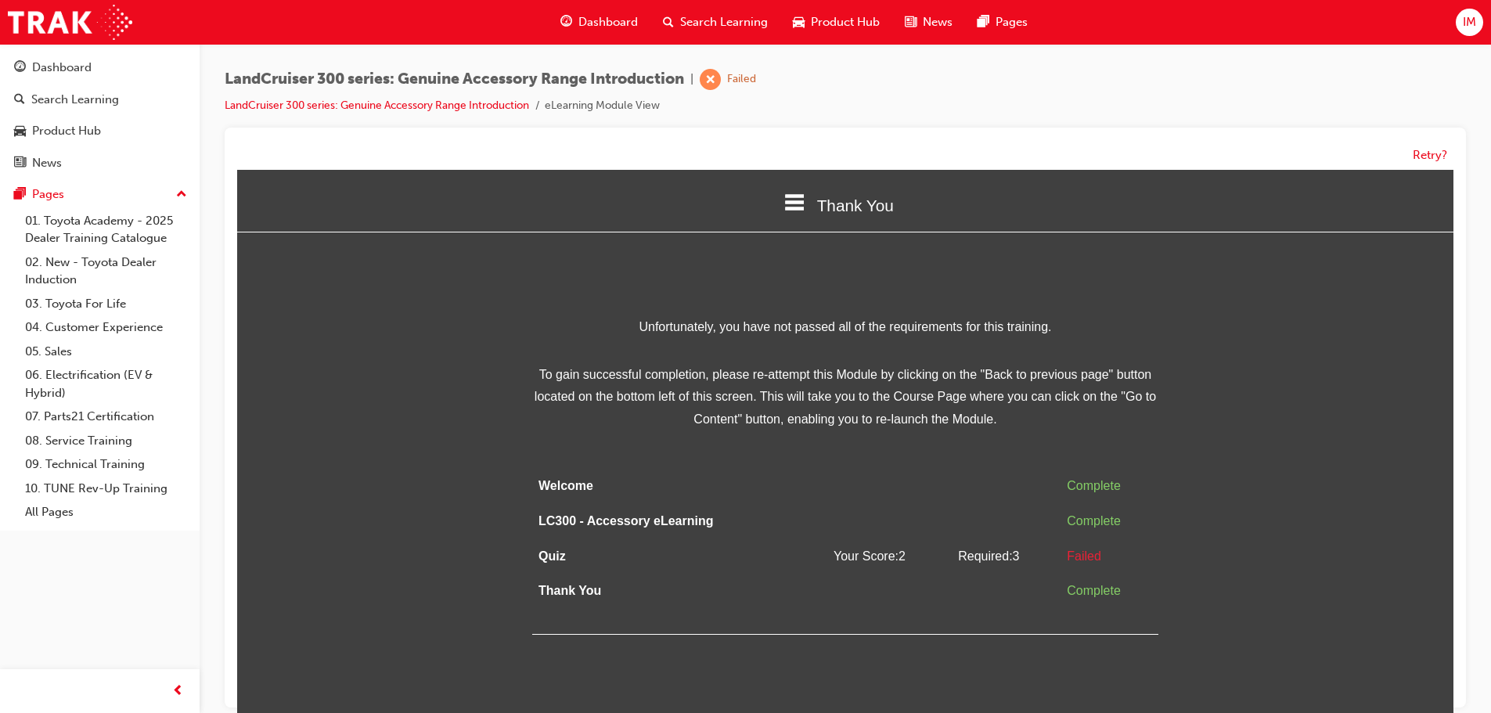
click at [1435, 142] on div "Retry?" at bounding box center [845, 155] width 1217 height 31
click at [1426, 150] on button "Retry?" at bounding box center [1430, 155] width 34 height 18
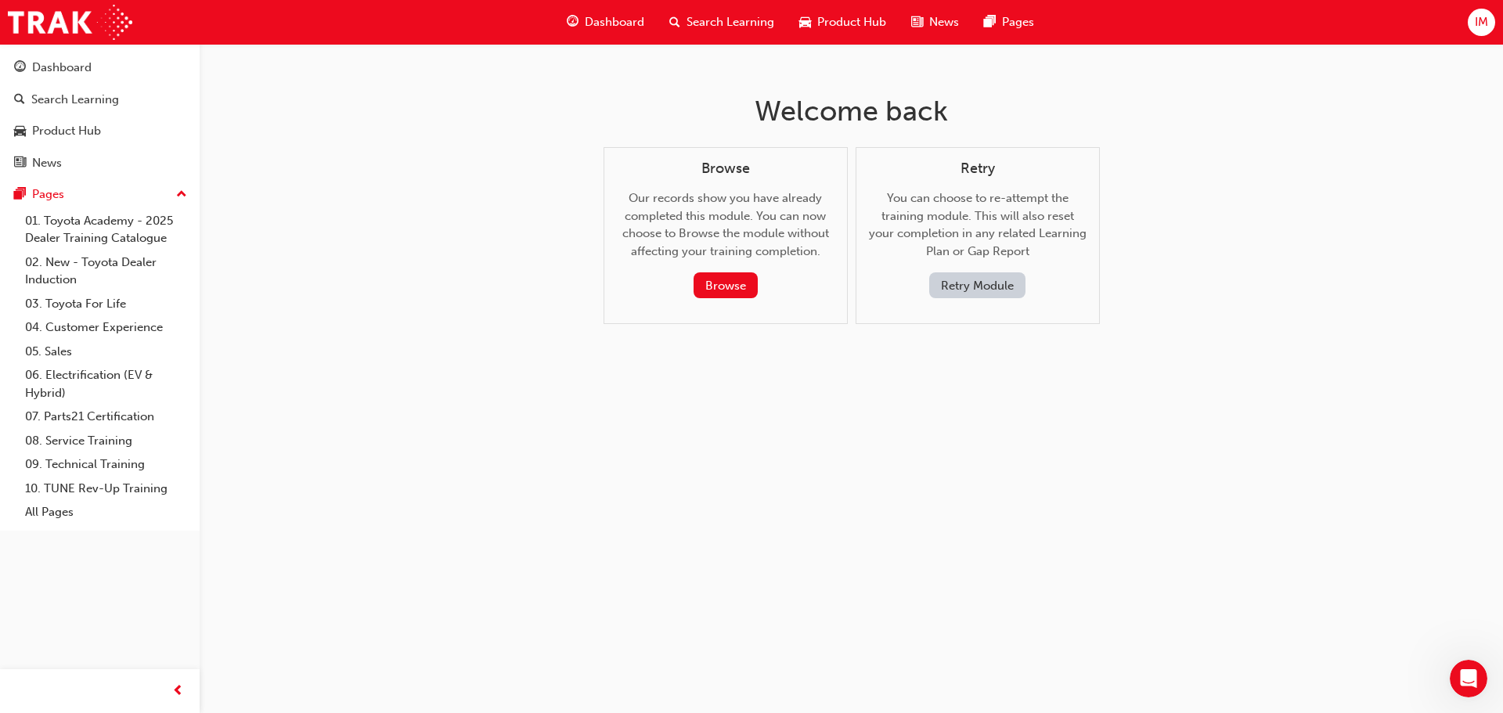
click at [951, 281] on button "Retry Module" at bounding box center [977, 285] width 96 height 26
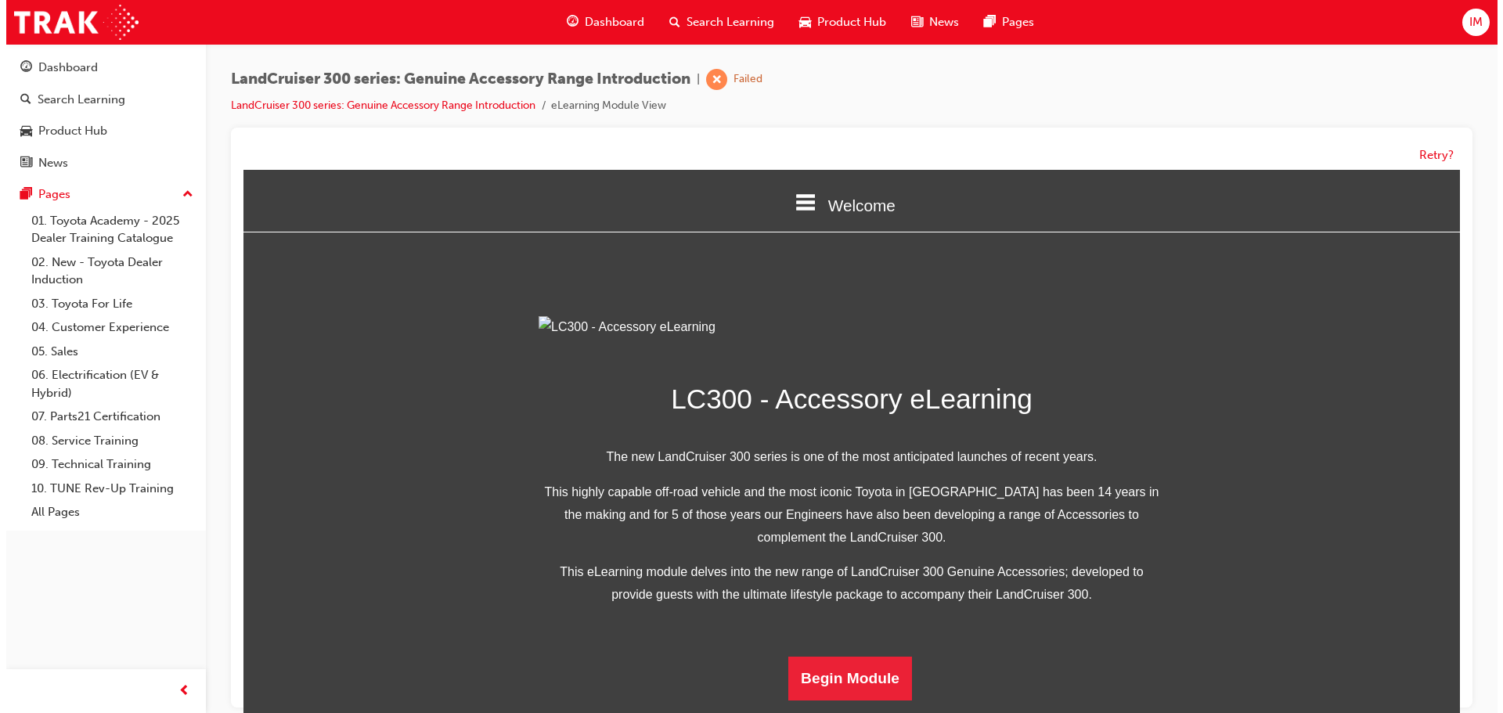
scroll to position [305, 0]
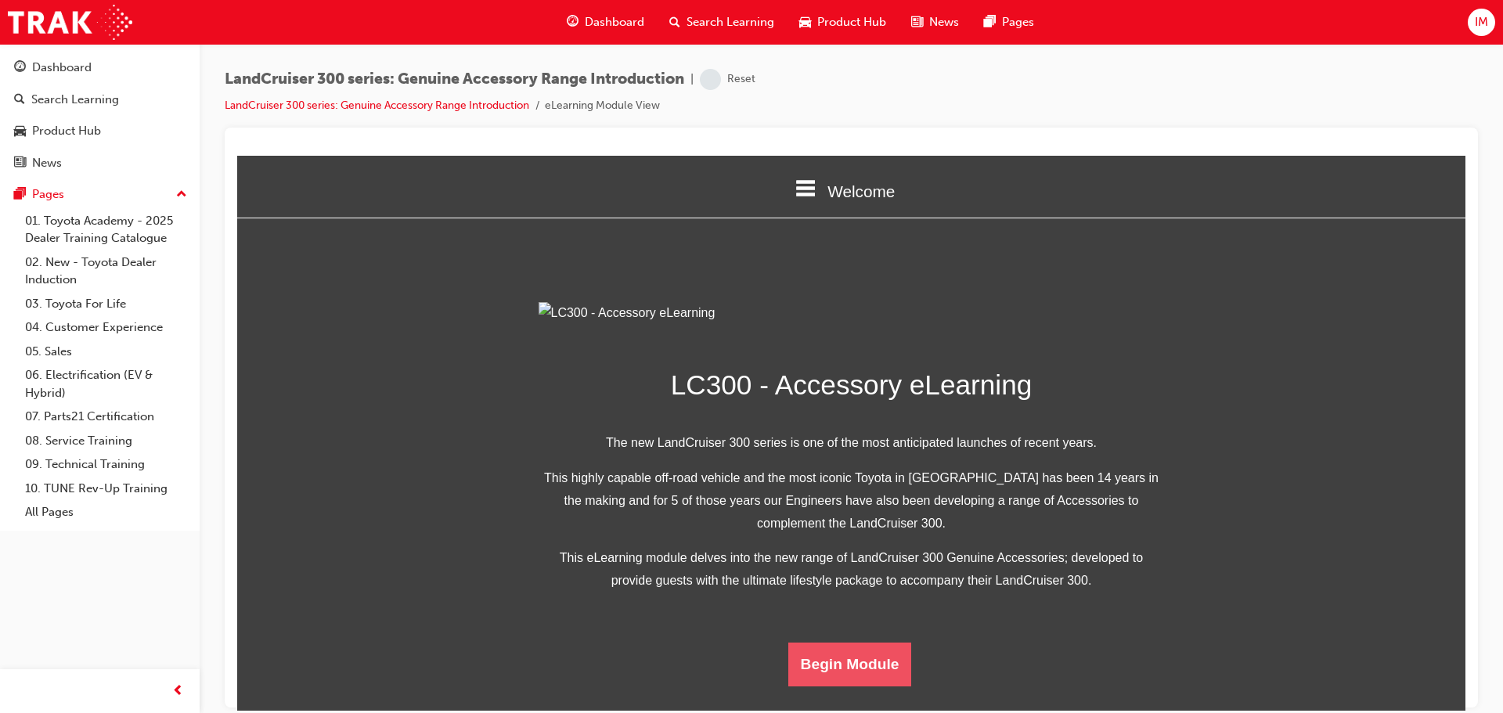
click at [865, 672] on button "Begin Module" at bounding box center [850, 664] width 124 height 44
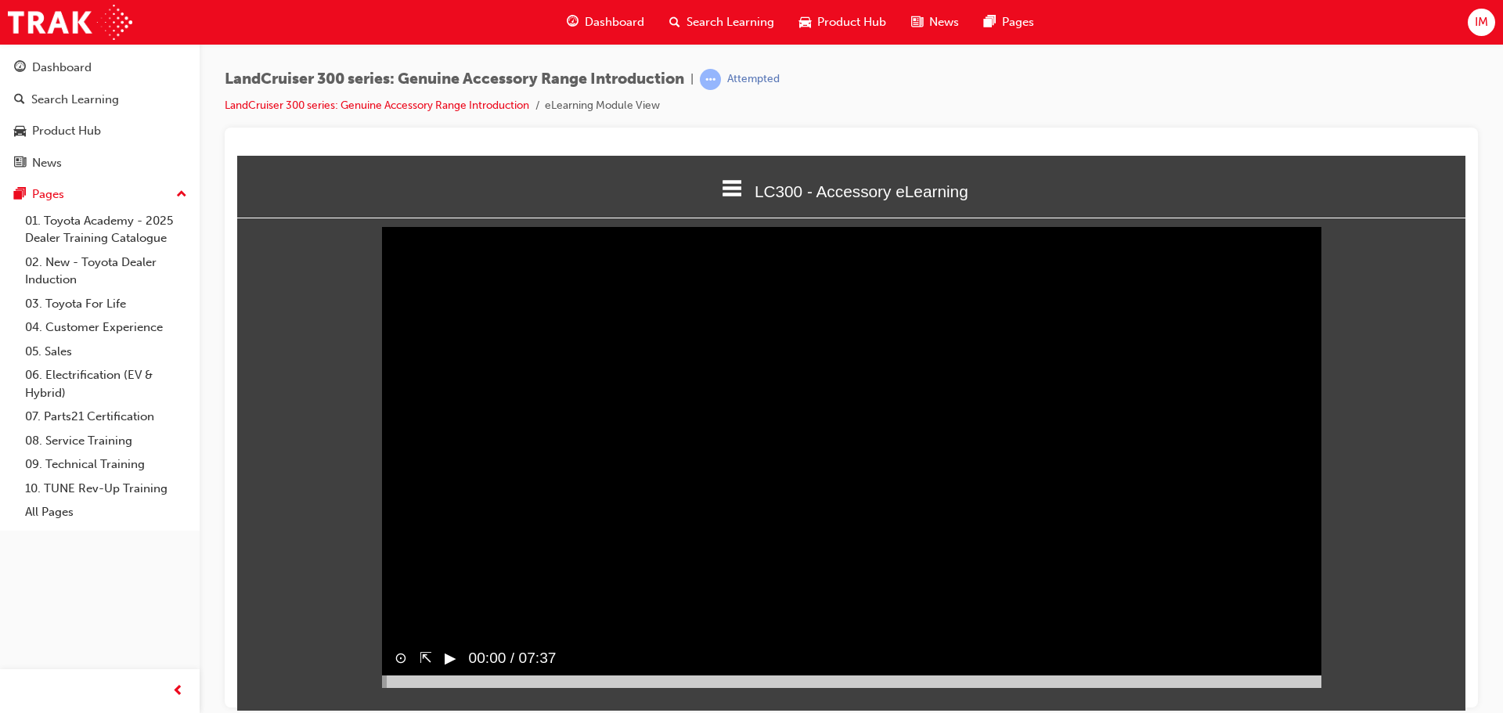
scroll to position [6, 0]
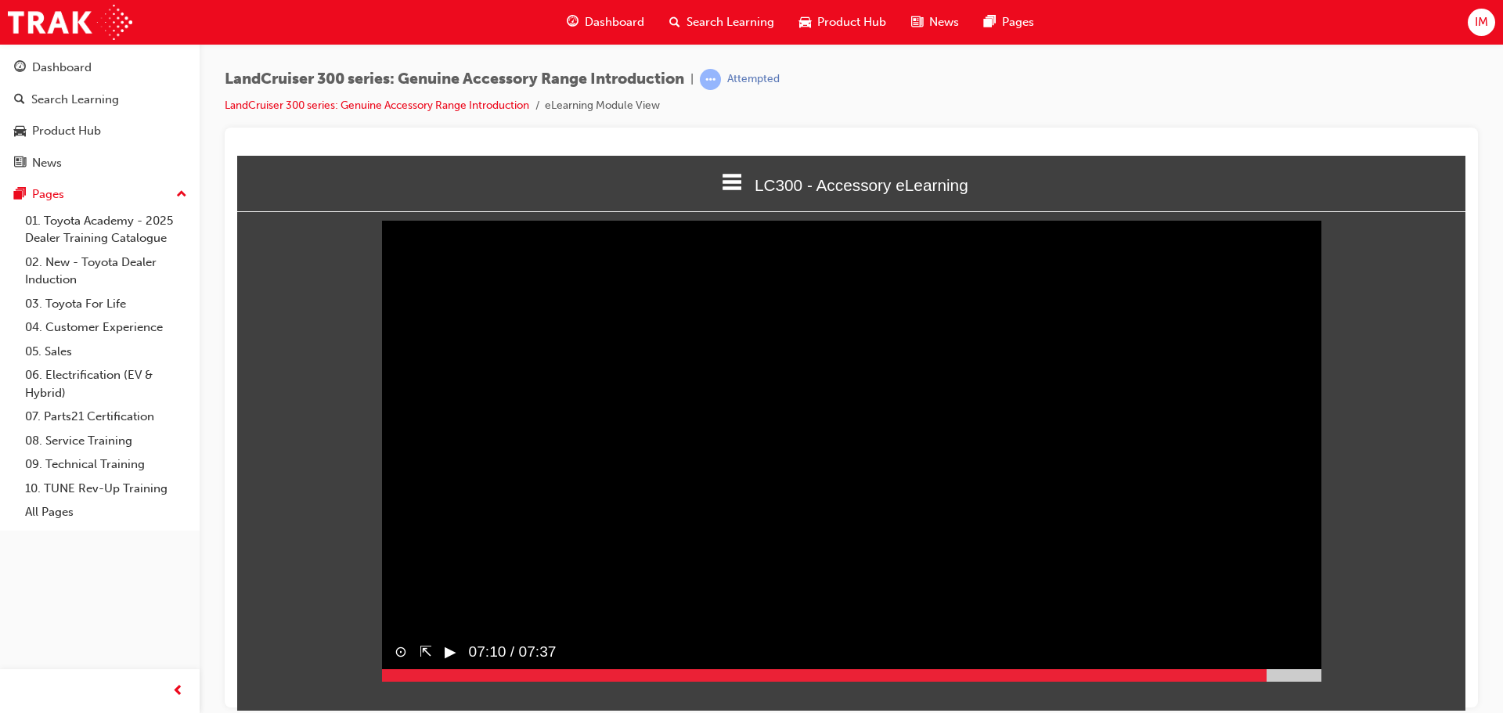
drag, startPoint x: 1267, startPoint y: 700, endPoint x: 1292, endPoint y: 705, distance: 25.5
click at [1268, 681] on div at bounding box center [851, 675] width 939 height 13
click at [1302, 681] on div at bounding box center [851, 675] width 939 height 13
click at [1317, 681] on div at bounding box center [851, 675] width 939 height 13
click at [452, 663] on button "▶︎" at bounding box center [451, 651] width 12 height 23
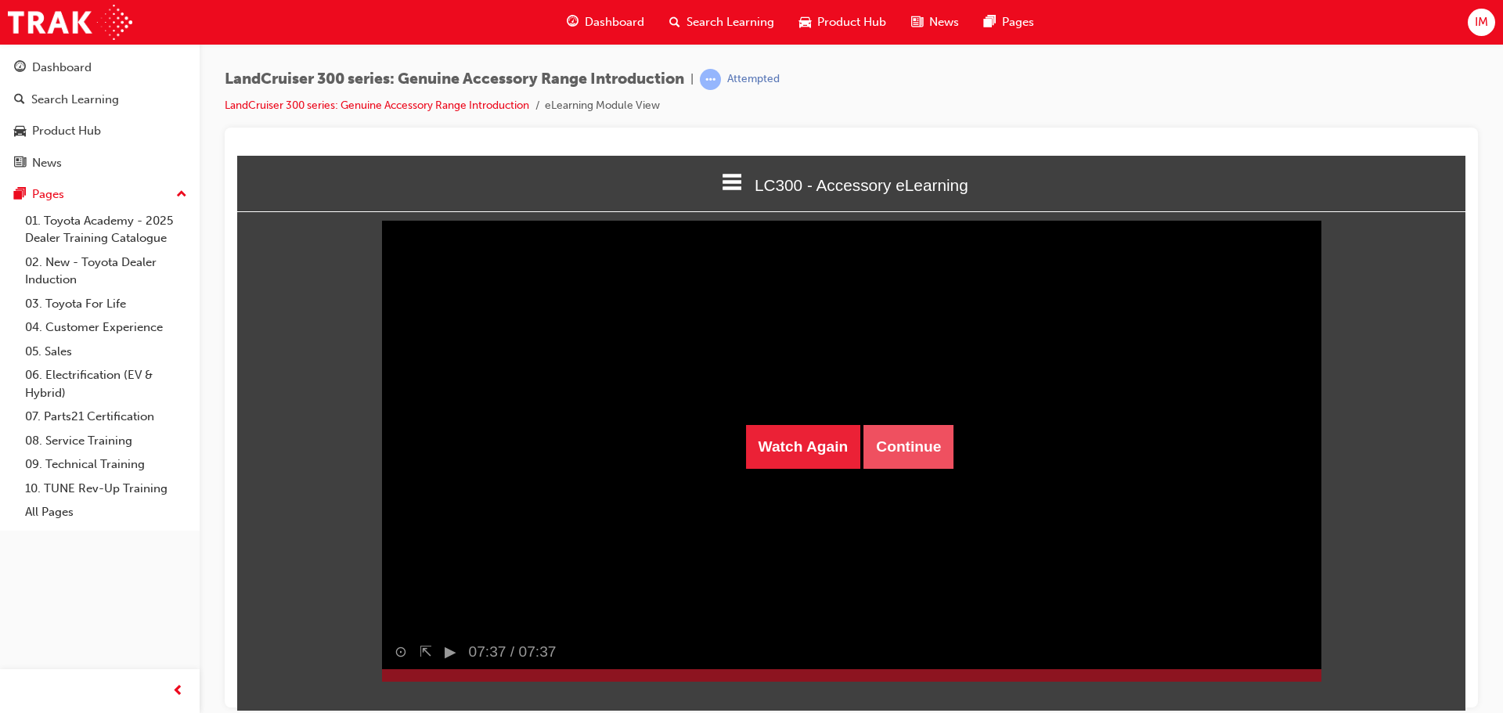
click at [882, 441] on button "Continue" at bounding box center [909, 446] width 90 height 44
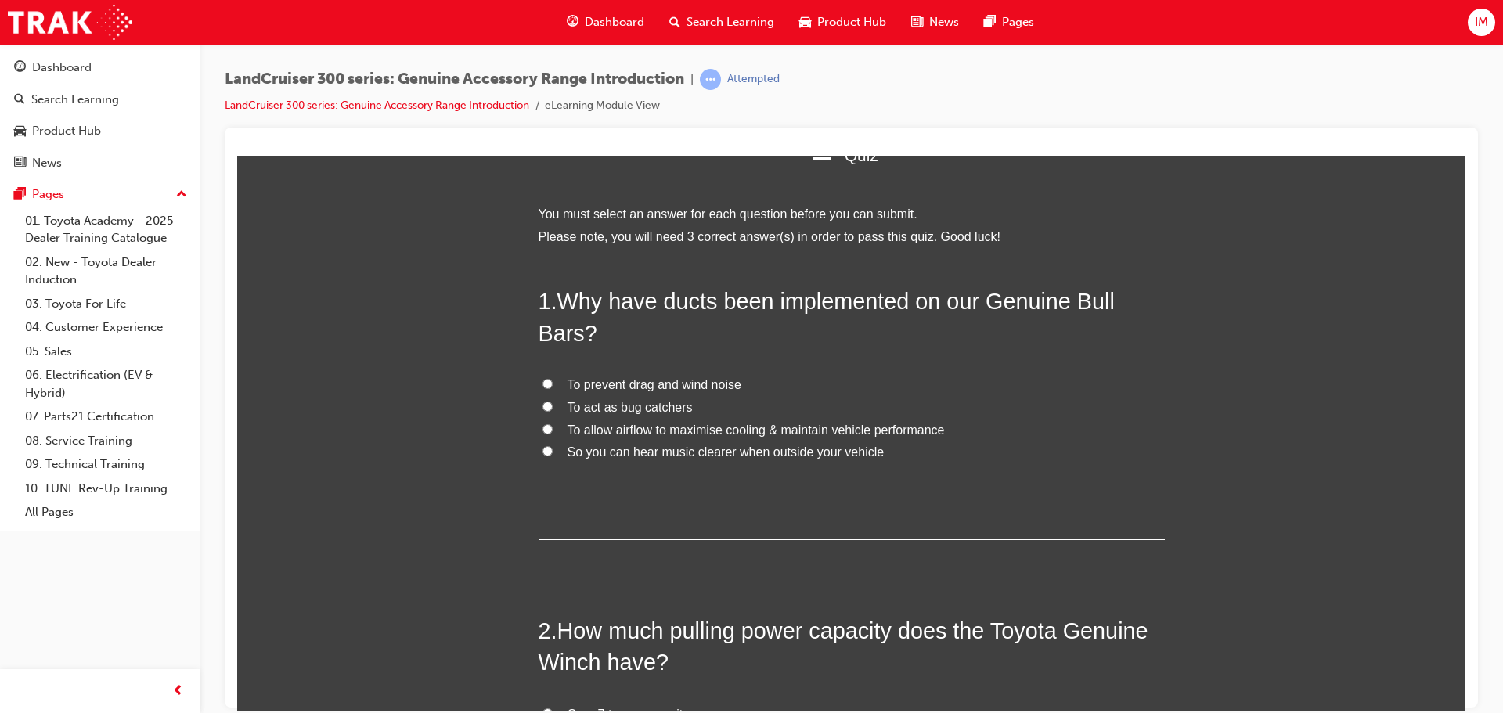
scroll to position [104, 0]
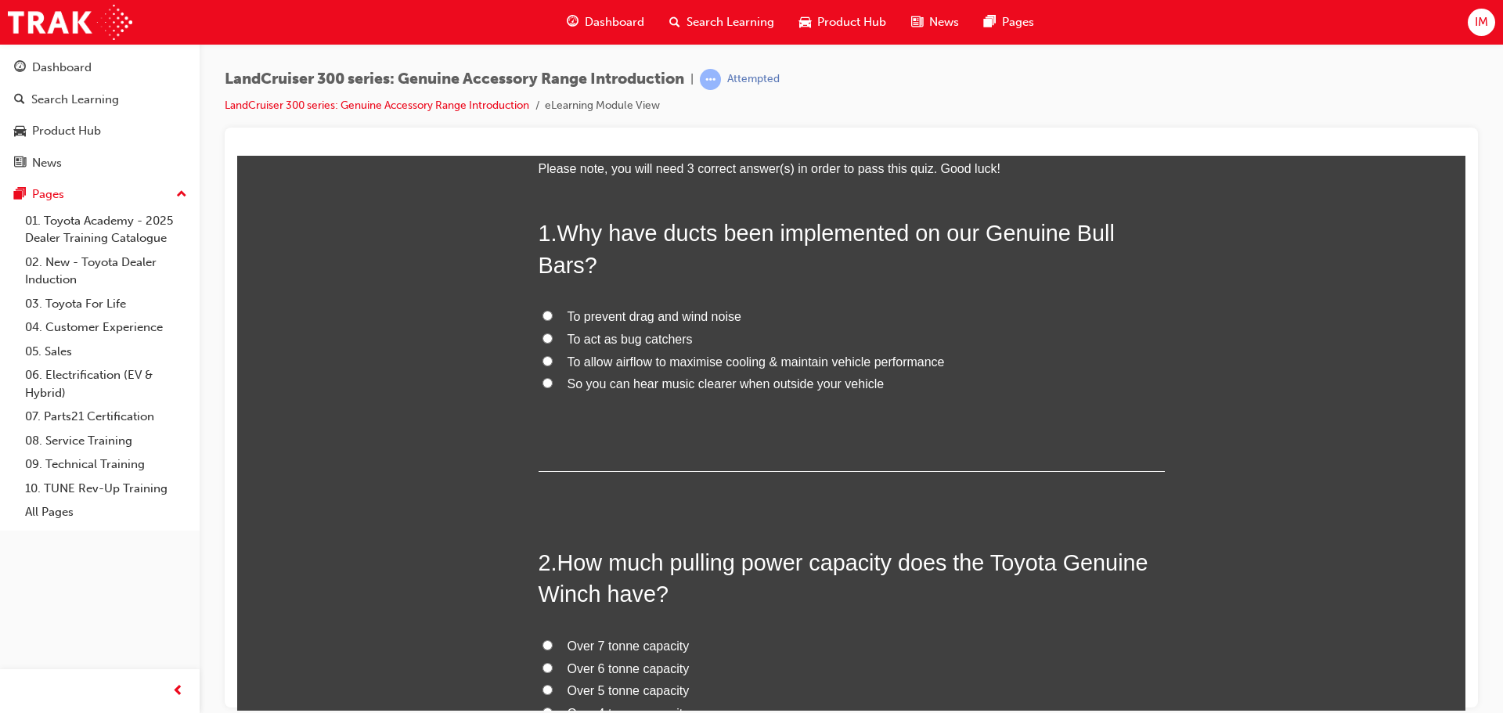
click at [579, 355] on span "To allow airflow to maximise cooling & maintain vehicle performance" at bounding box center [756, 361] width 377 height 13
click at [553, 355] on input "To allow airflow to maximise cooling & maintain vehicle performance" at bounding box center [548, 360] width 10 height 10
radio input "true"
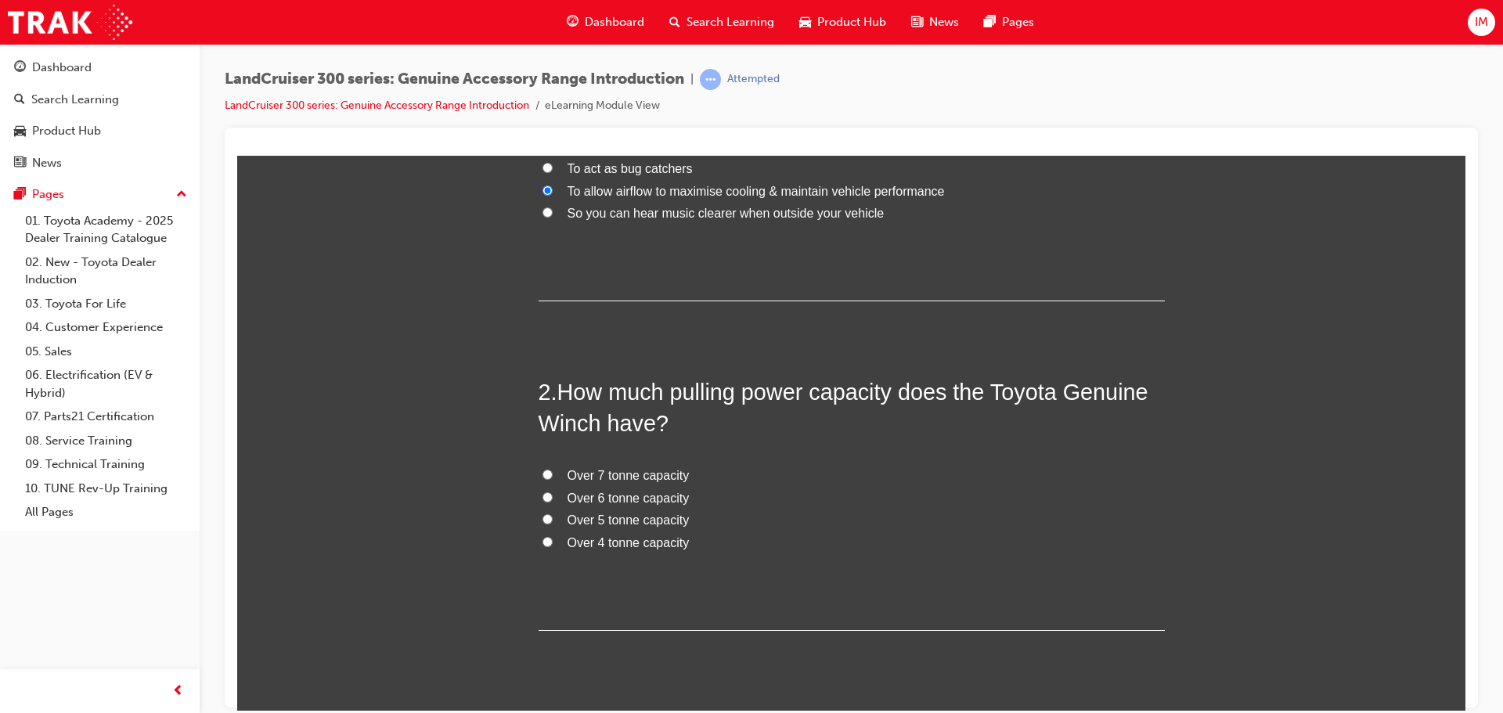
scroll to position [287, 0]
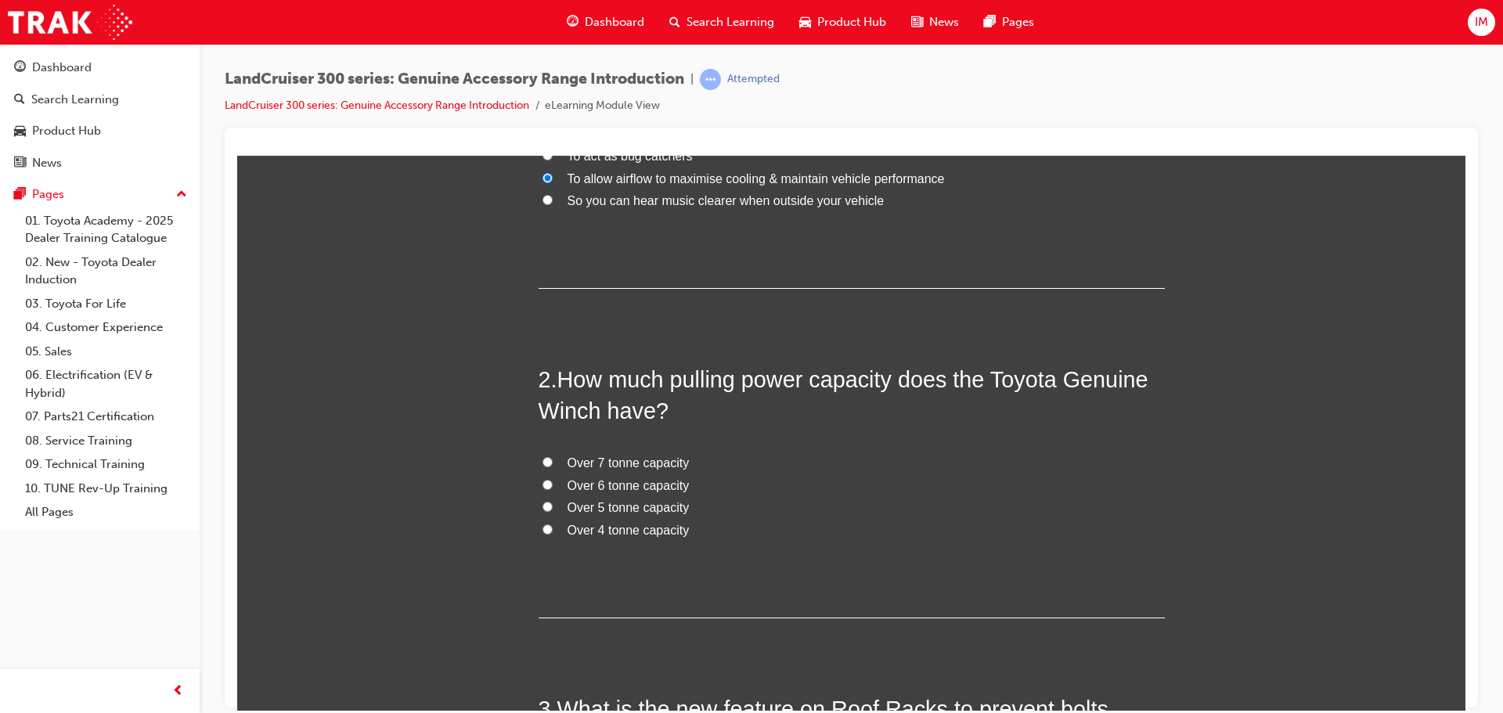
click at [600, 463] on span "Over 7 tonne capacity" at bounding box center [629, 462] width 122 height 13
click at [553, 463] on input "Over 7 tonne capacity" at bounding box center [548, 461] width 10 height 10
radio input "true"
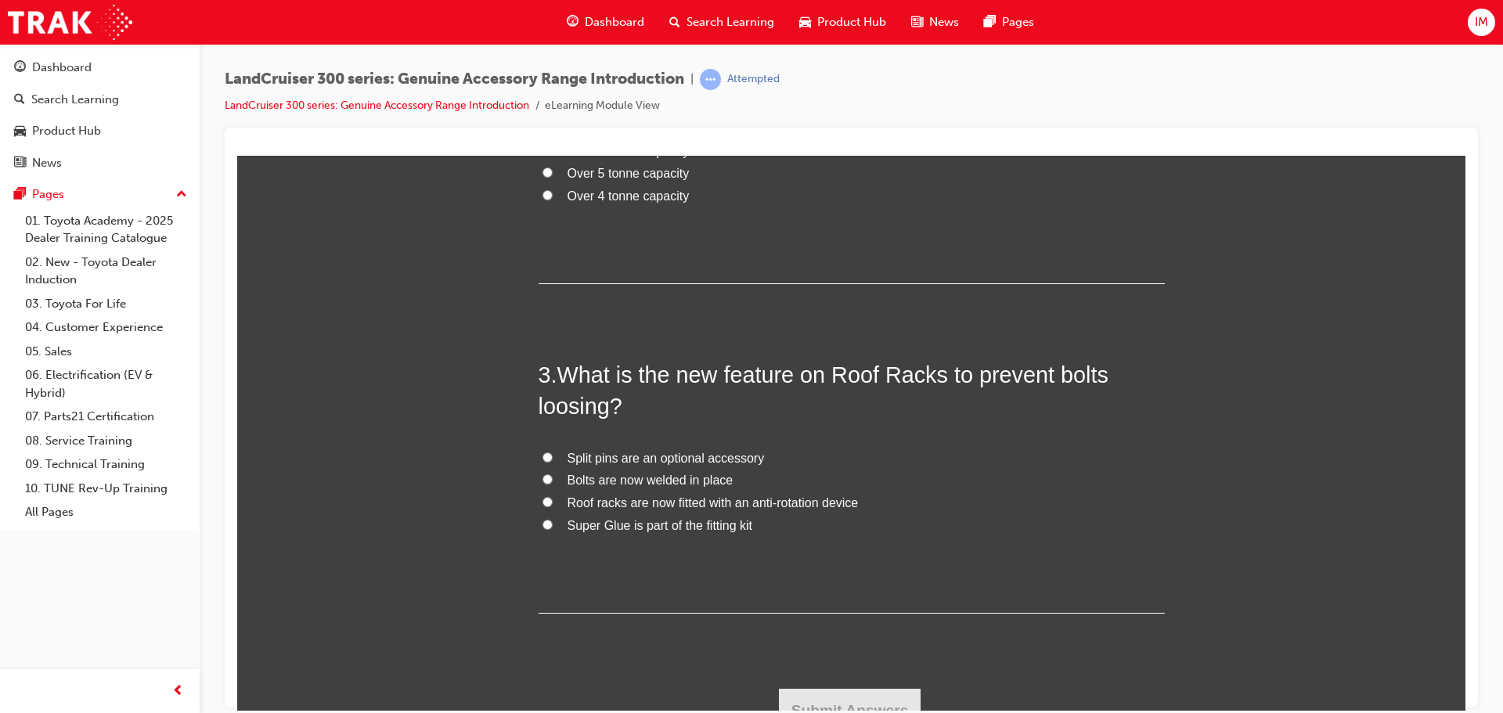
scroll to position [626, 0]
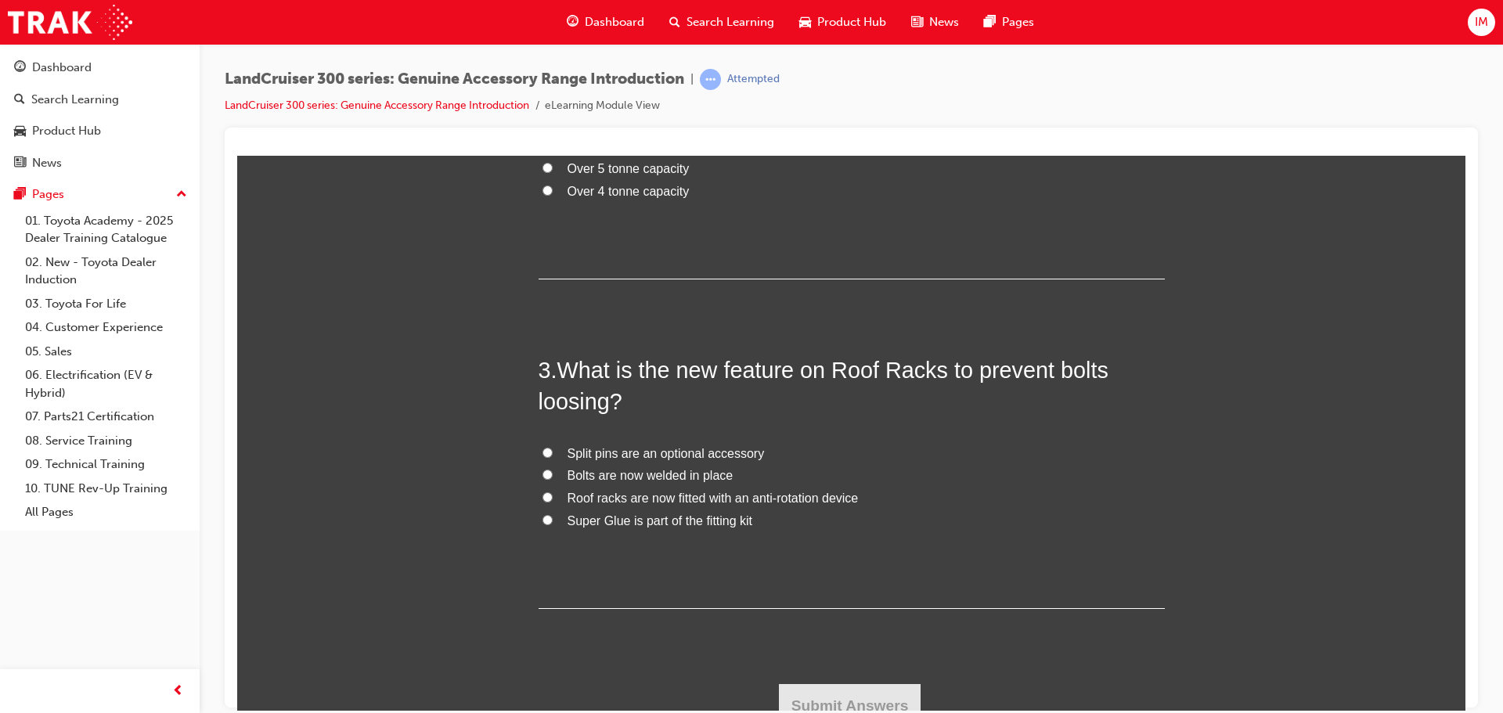
click at [582, 495] on span "Roof racks are now fitted with an anti-rotation device" at bounding box center [713, 497] width 291 height 13
click at [553, 495] on input "Roof racks are now fitted with an anti-rotation device" at bounding box center [548, 497] width 10 height 10
radio input "true"
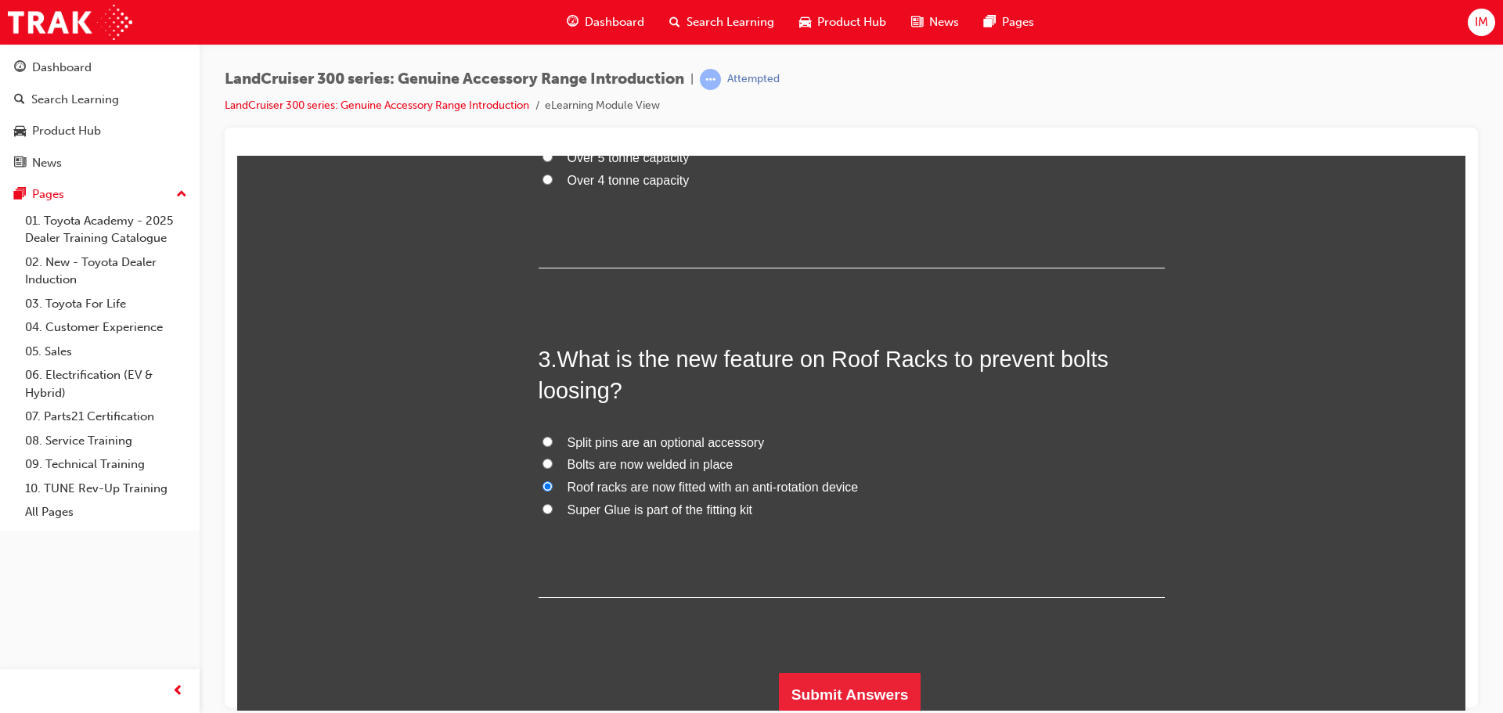
scroll to position [643, 0]
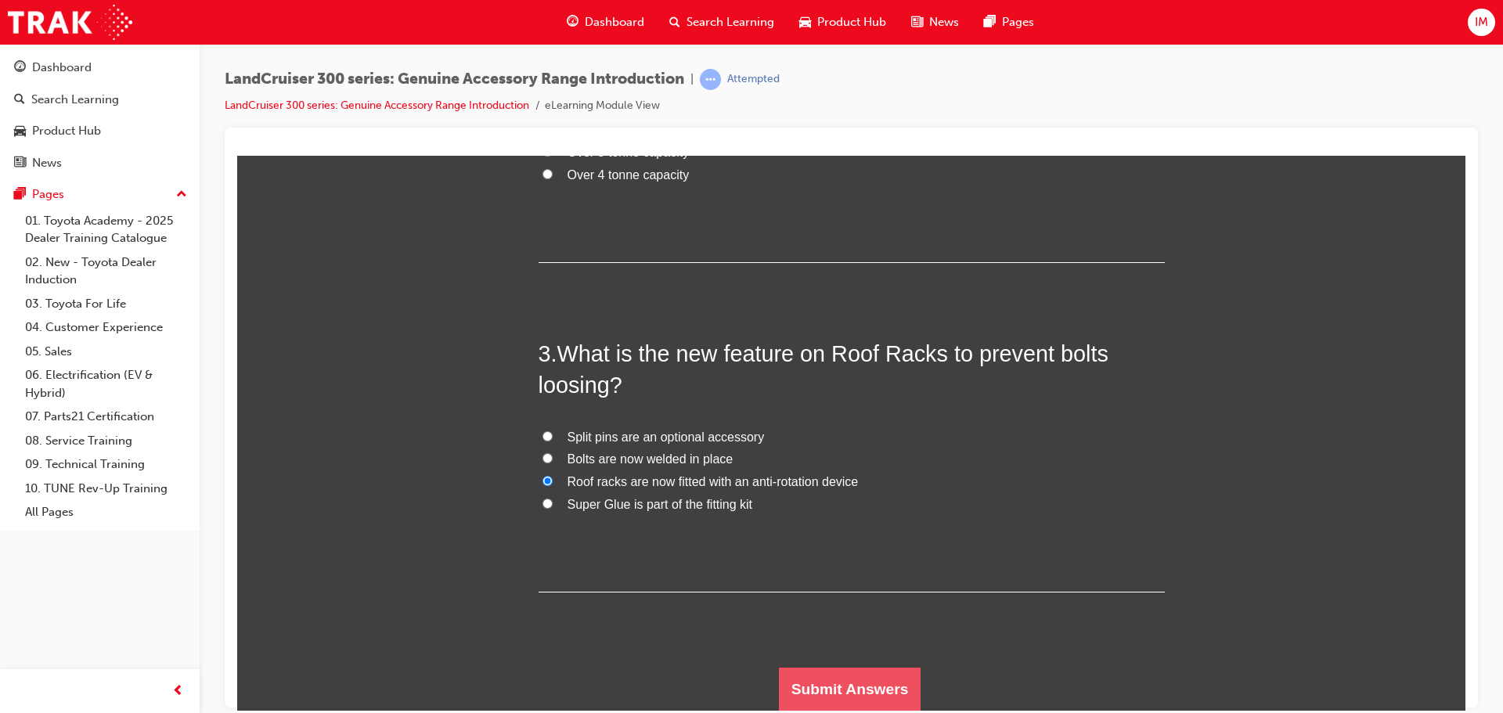
click at [833, 682] on button "Submit Answers" at bounding box center [850, 689] width 142 height 44
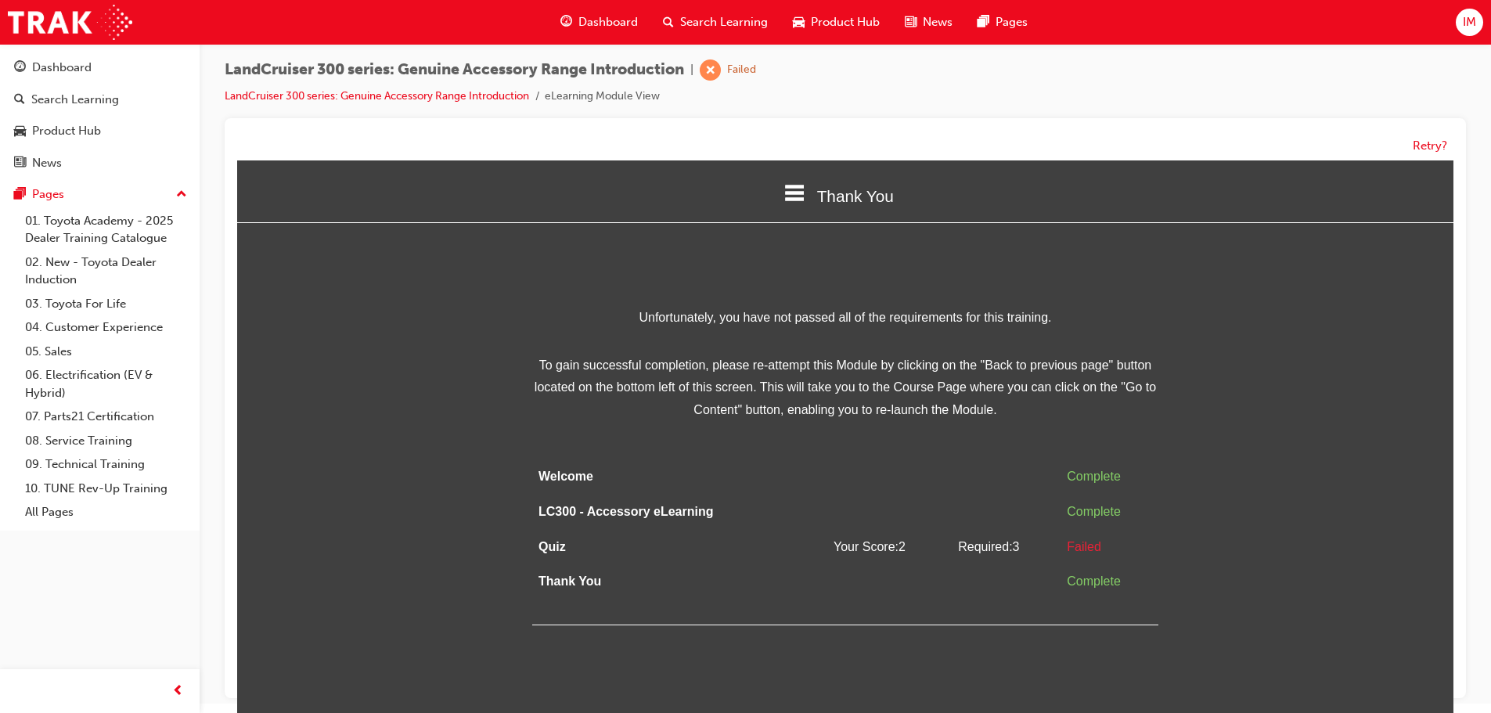
scroll to position [12, 0]
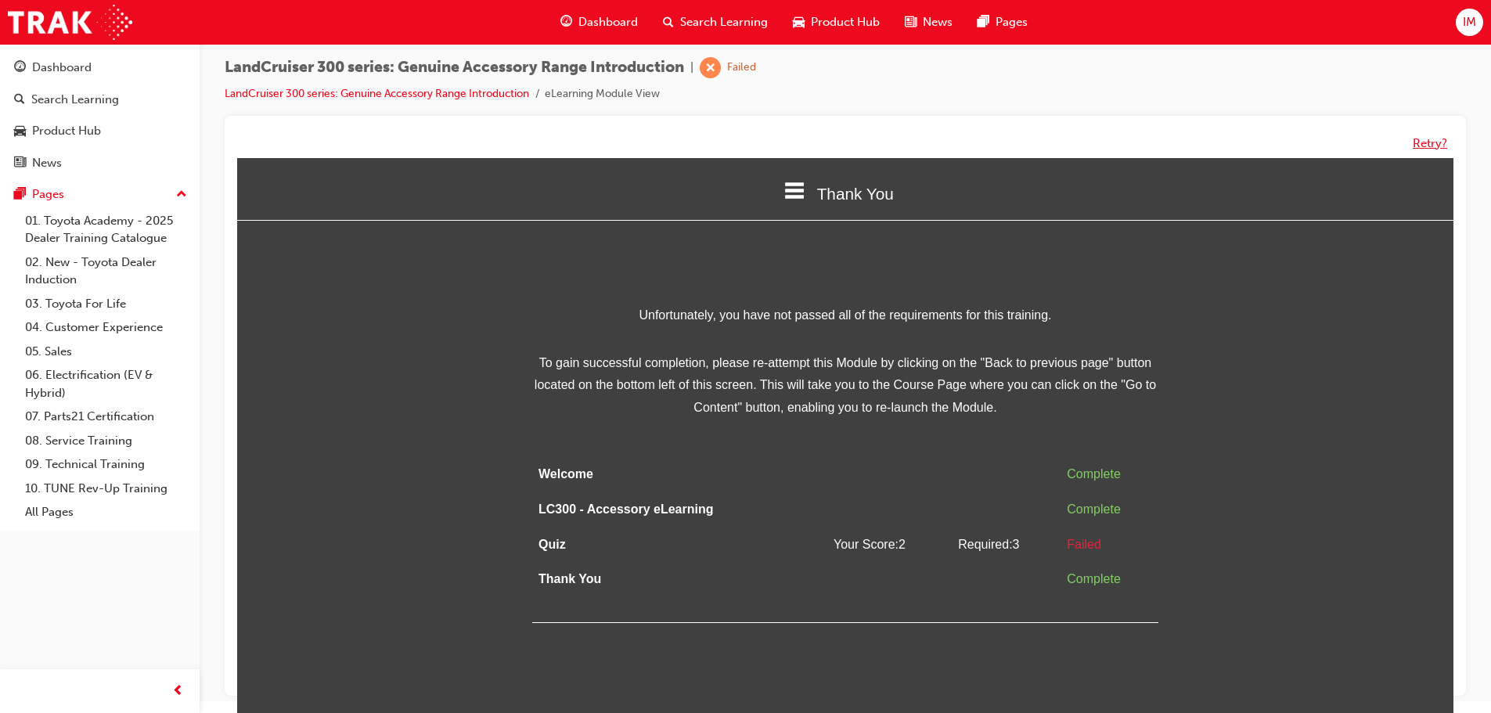
click at [1419, 147] on button "Retry?" at bounding box center [1430, 144] width 34 height 18
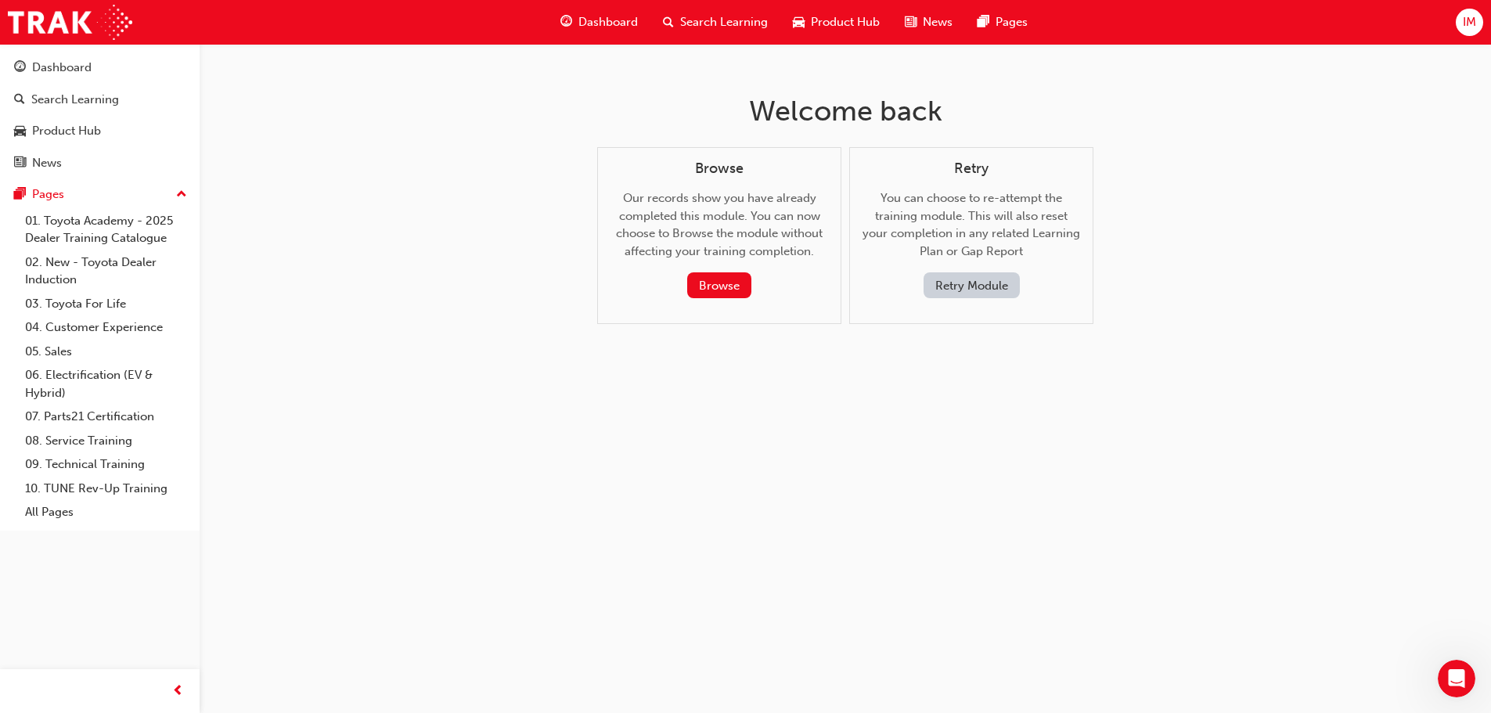
scroll to position [0, 0]
click at [993, 289] on button "Retry Module" at bounding box center [977, 285] width 96 height 26
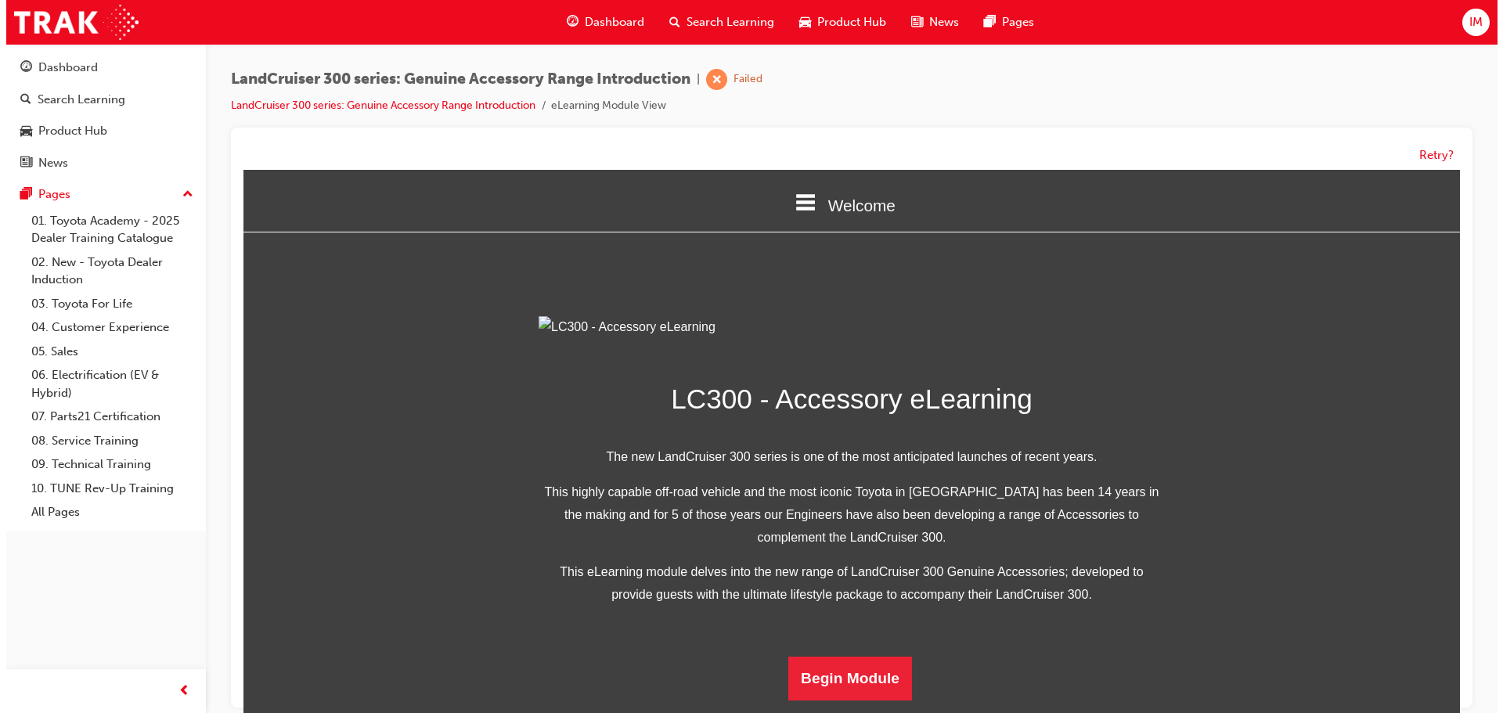
scroll to position [305, 0]
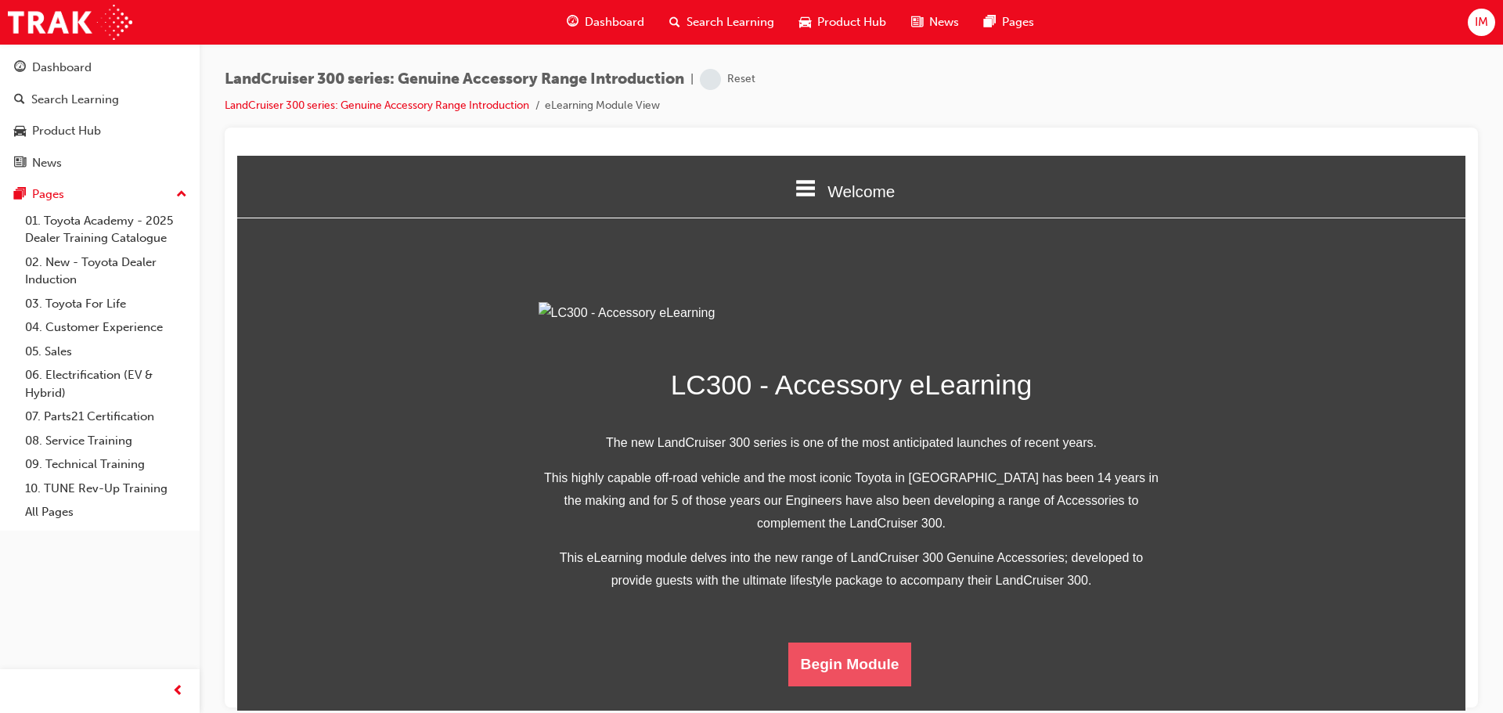
click at [869, 684] on button "Begin Module" at bounding box center [850, 664] width 124 height 44
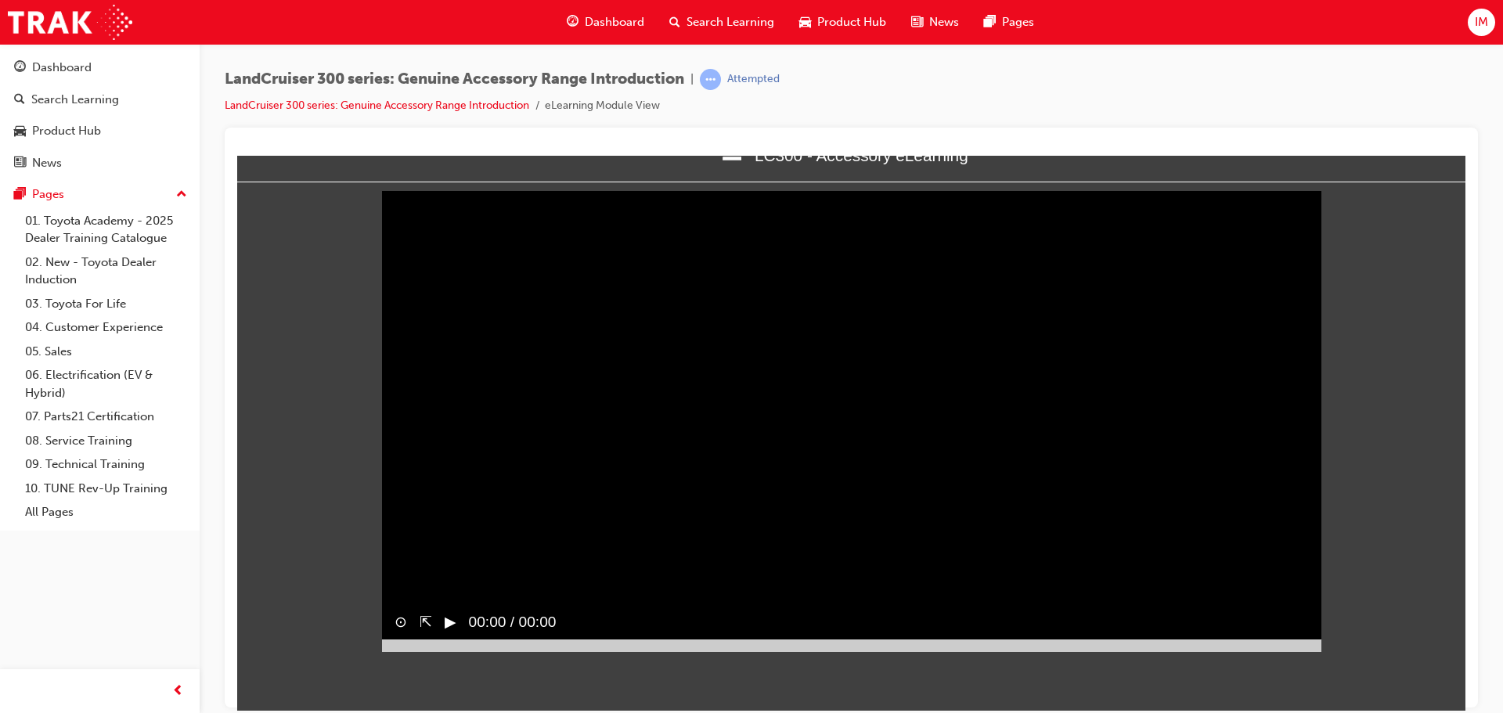
scroll to position [6, 0]
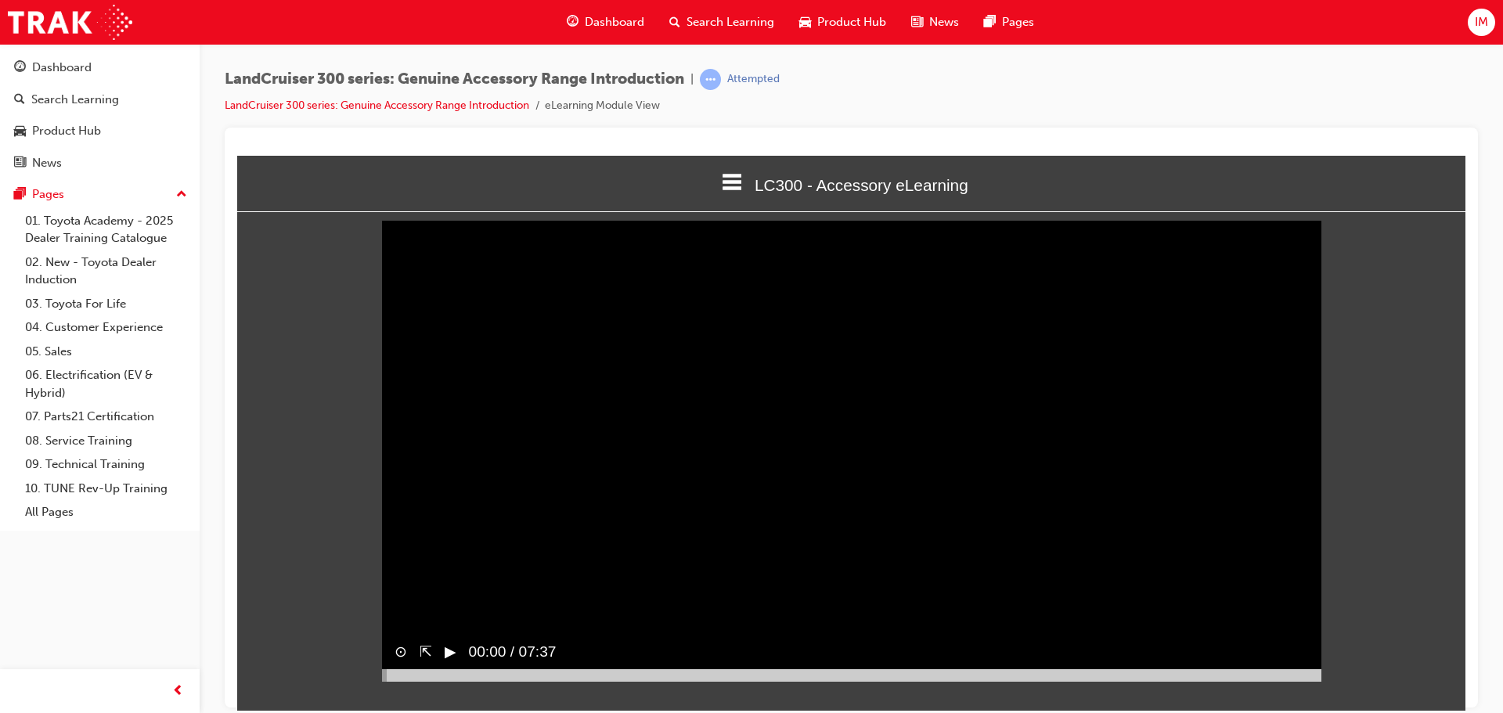
click at [452, 663] on button "▶︎" at bounding box center [451, 651] width 12 height 23
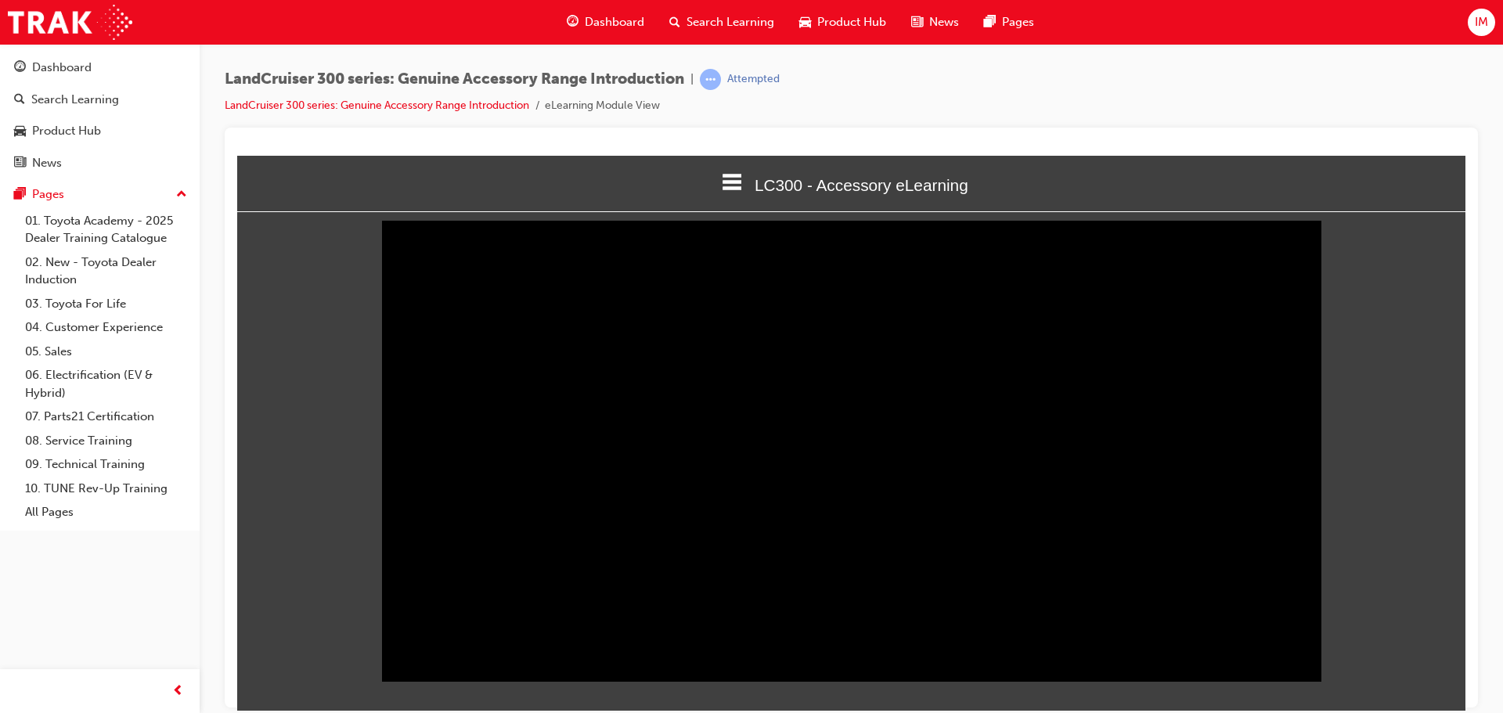
drag, startPoint x: 1313, startPoint y: 697, endPoint x: 1331, endPoint y: 703, distance: 19.1
click at [1331, 703] on html "LC300 - Accessory eLearning Welcome LC300 - Accessory eLearning Quiz Thank You …" at bounding box center [851, 426] width 1228 height 555
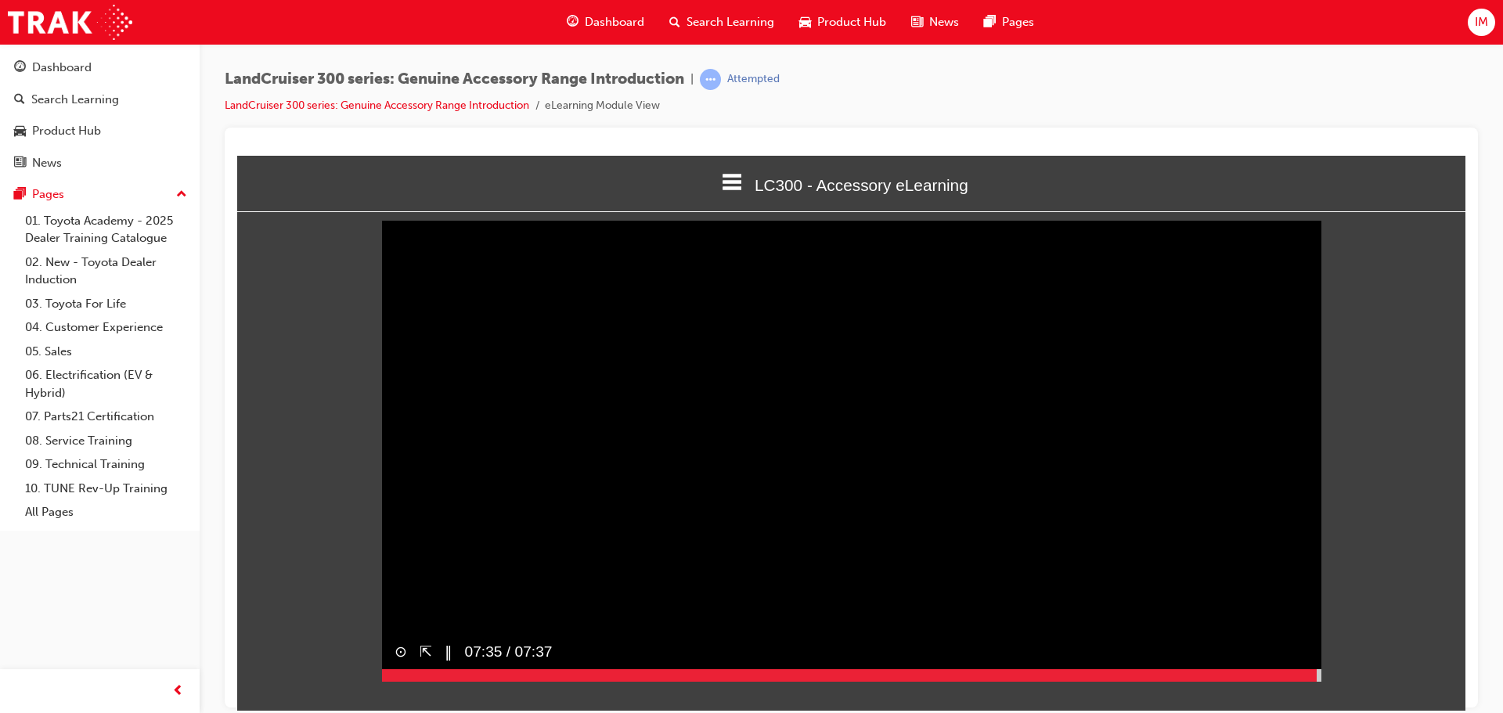
click at [1317, 681] on div at bounding box center [851, 675] width 939 height 13
click at [1319, 681] on div at bounding box center [851, 675] width 939 height 13
click at [1320, 681] on div at bounding box center [851, 675] width 939 height 13
click at [438, 669] on div "▶︎" at bounding box center [444, 651] width 24 height 35
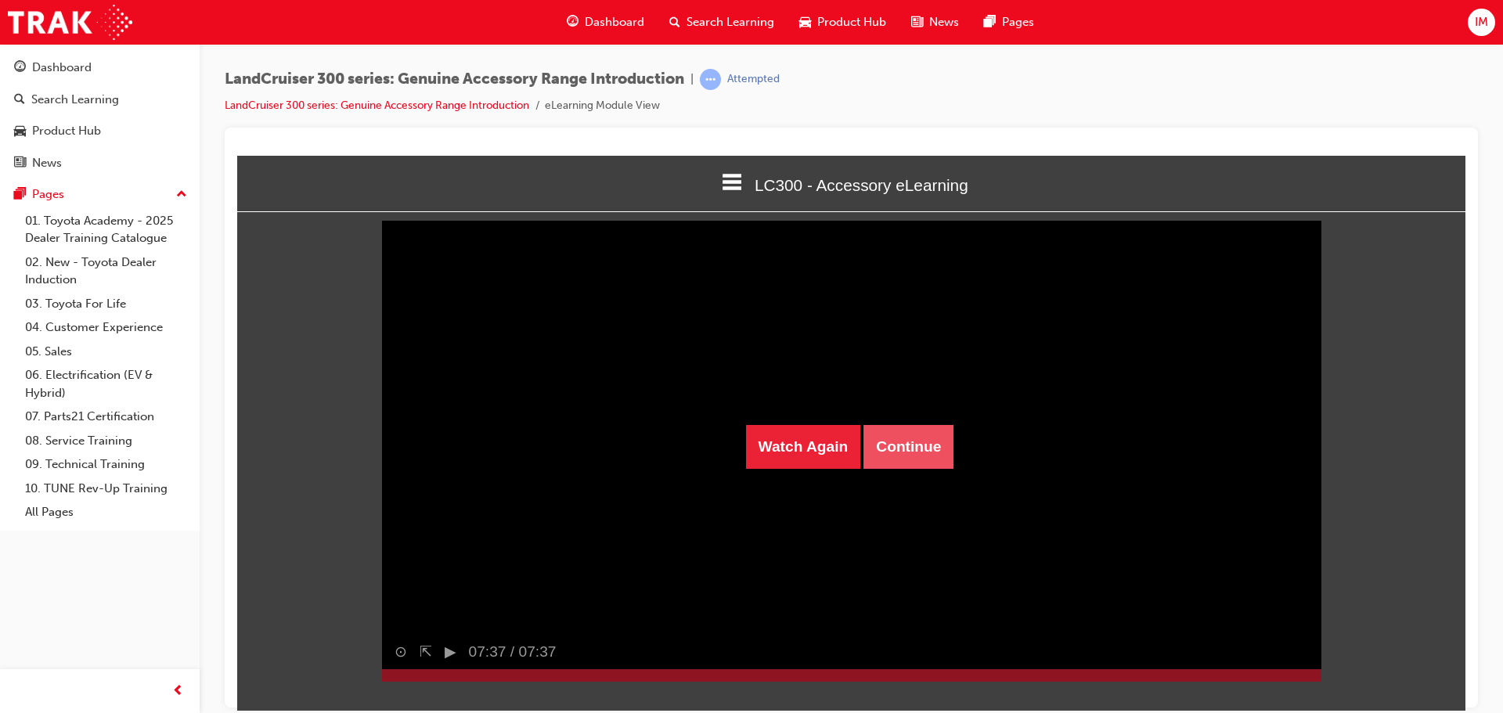
click at [916, 437] on button "Continue" at bounding box center [909, 446] width 90 height 44
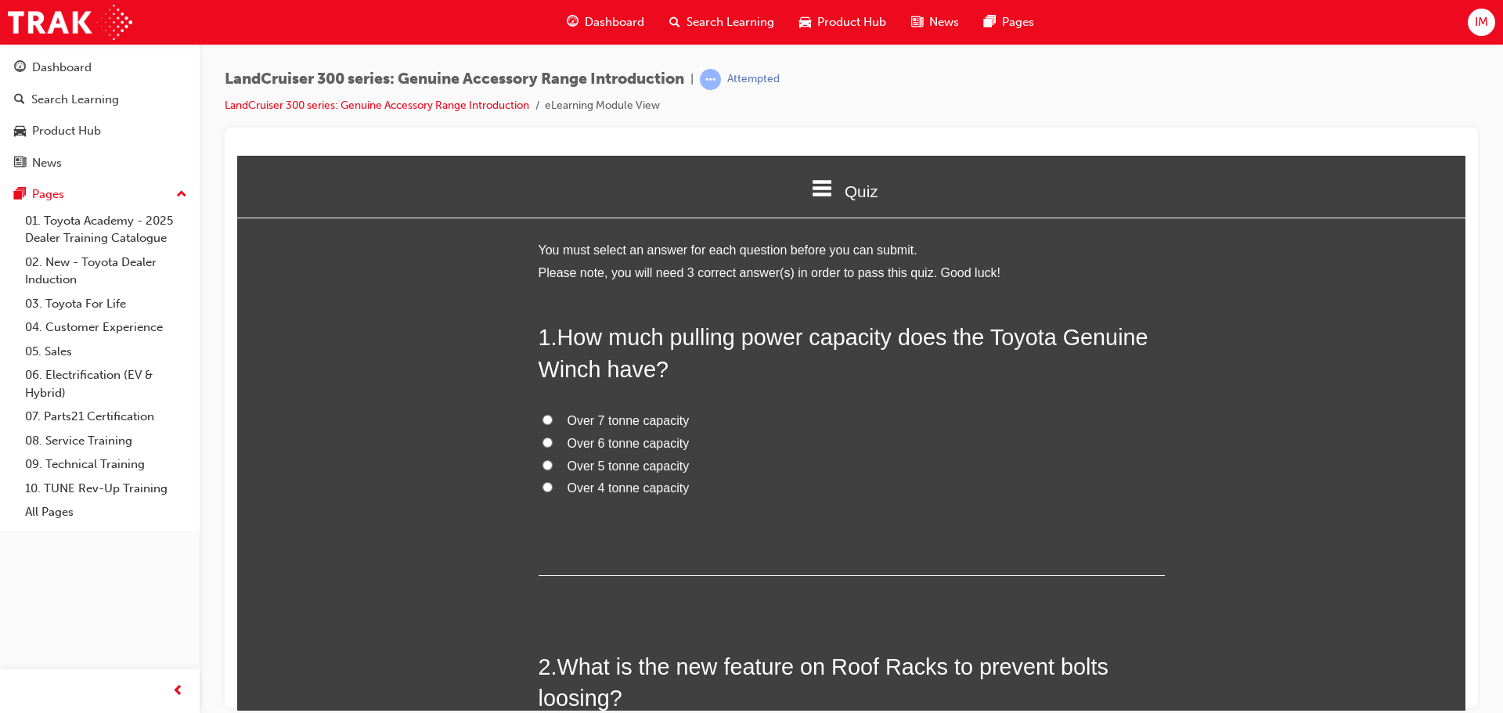
click at [592, 444] on span "Over 6 tonne capacity" at bounding box center [629, 442] width 122 height 13
click at [553, 444] on input "Over 6 tonne capacity" at bounding box center [548, 442] width 10 height 10
radio input "true"
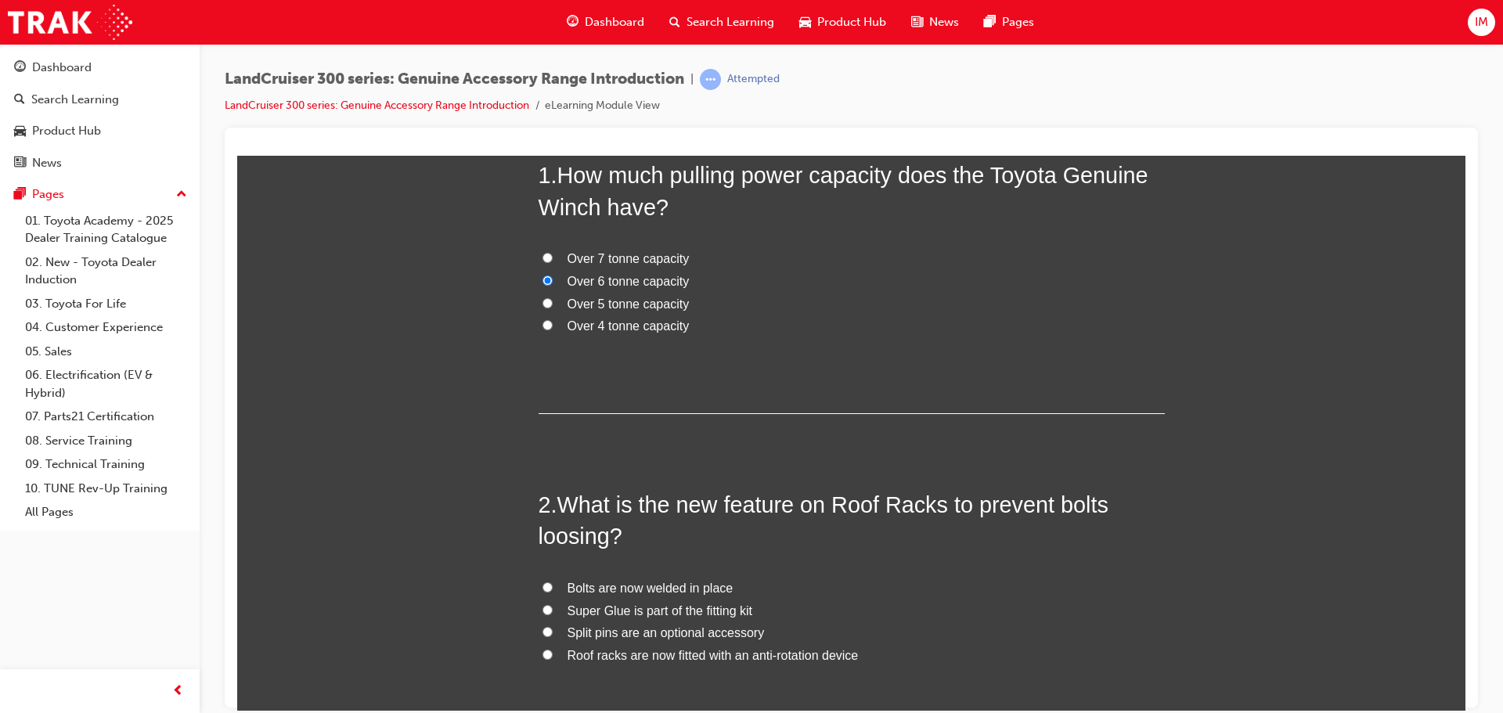
scroll to position [157, 0]
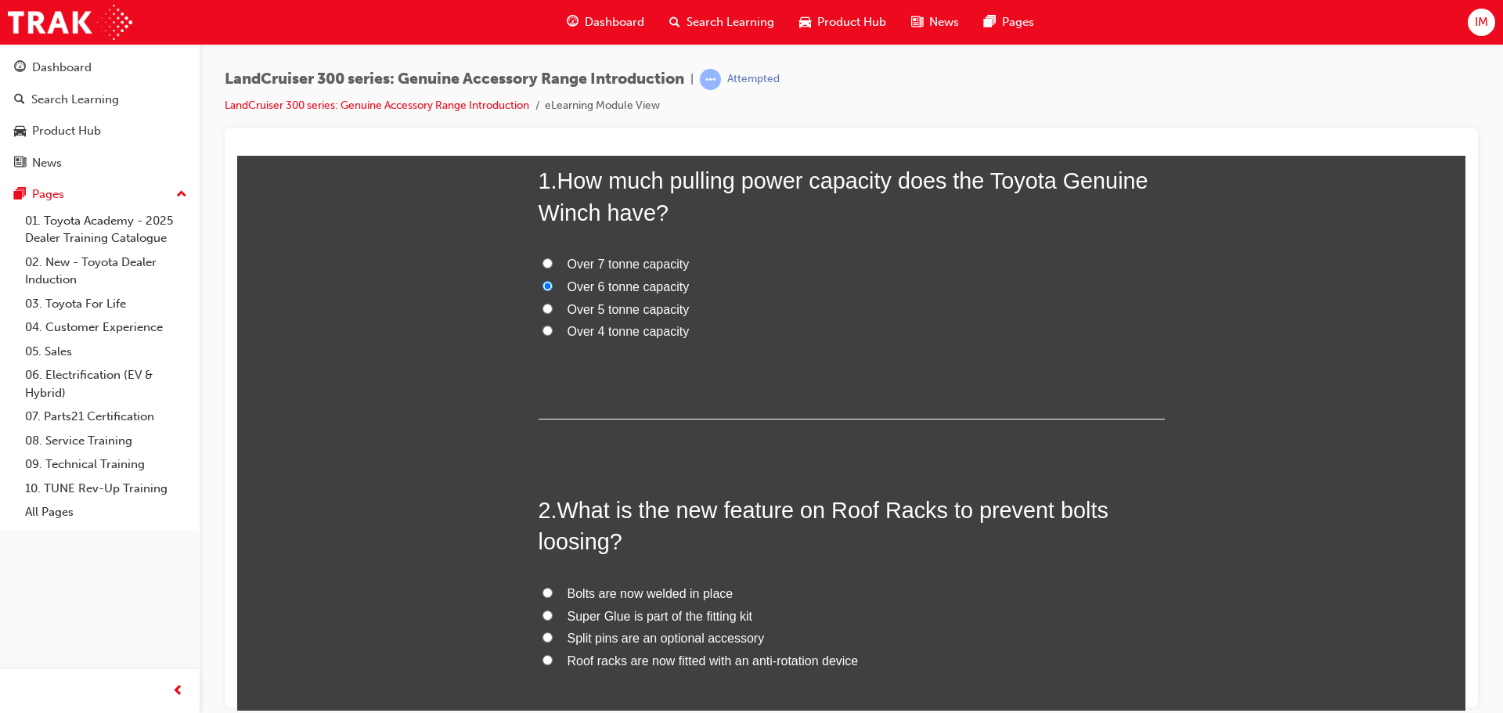
click at [589, 331] on span "Over 4 tonne capacity" at bounding box center [629, 330] width 122 height 13
click at [553, 331] on input "Over 4 tonne capacity" at bounding box center [548, 330] width 10 height 10
radio input "true"
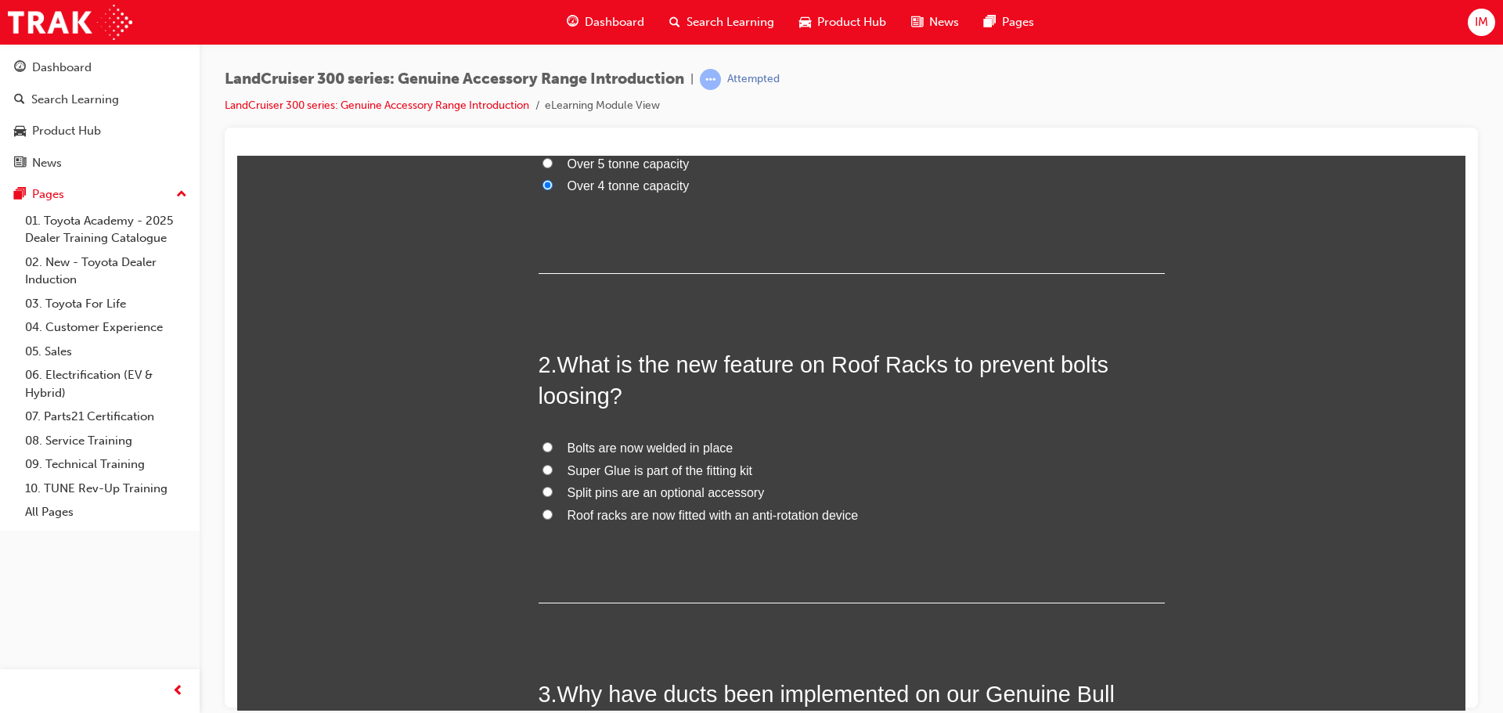
scroll to position [313, 0]
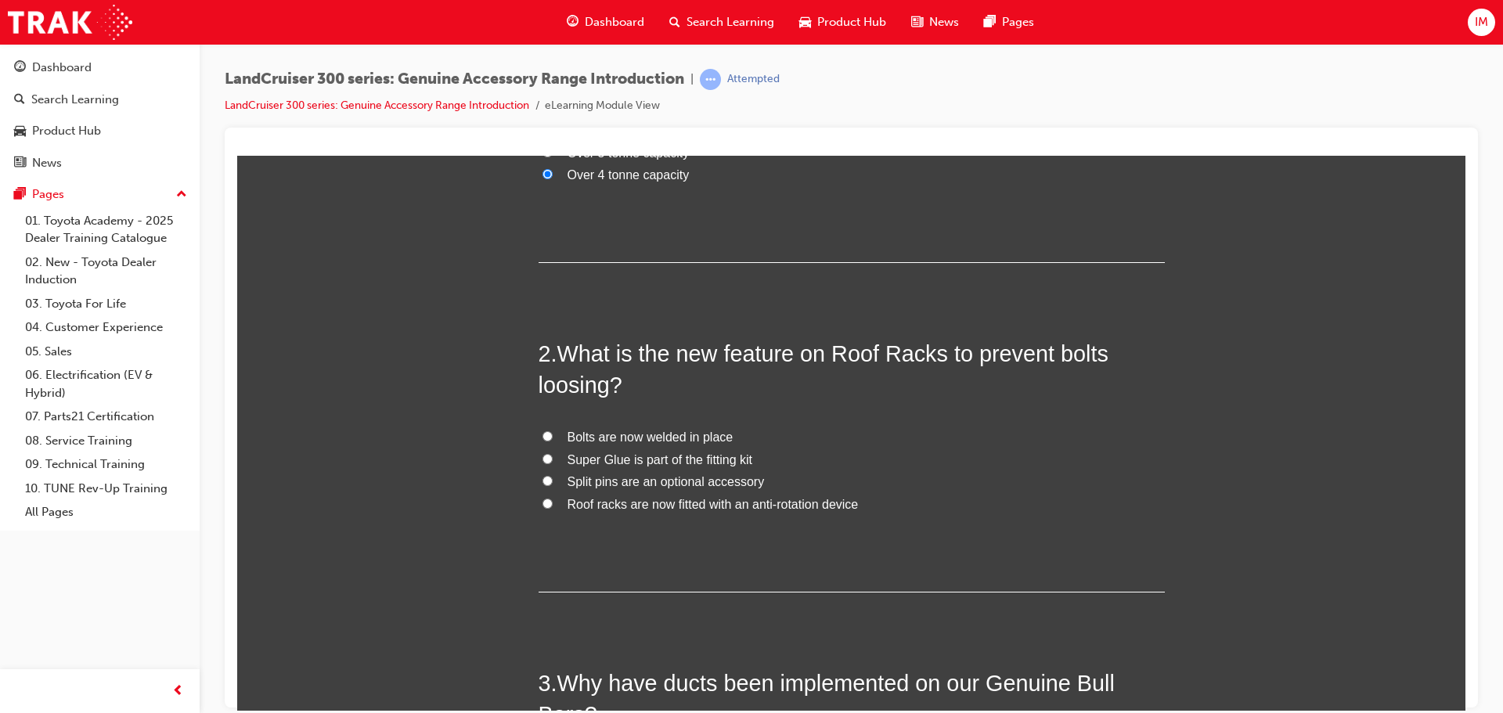
click at [600, 508] on span "Roof racks are now fitted with an anti-rotation device" at bounding box center [713, 503] width 291 height 13
click at [553, 508] on input "Roof racks are now fitted with an anti-rotation device" at bounding box center [548, 503] width 10 height 10
radio input "true"
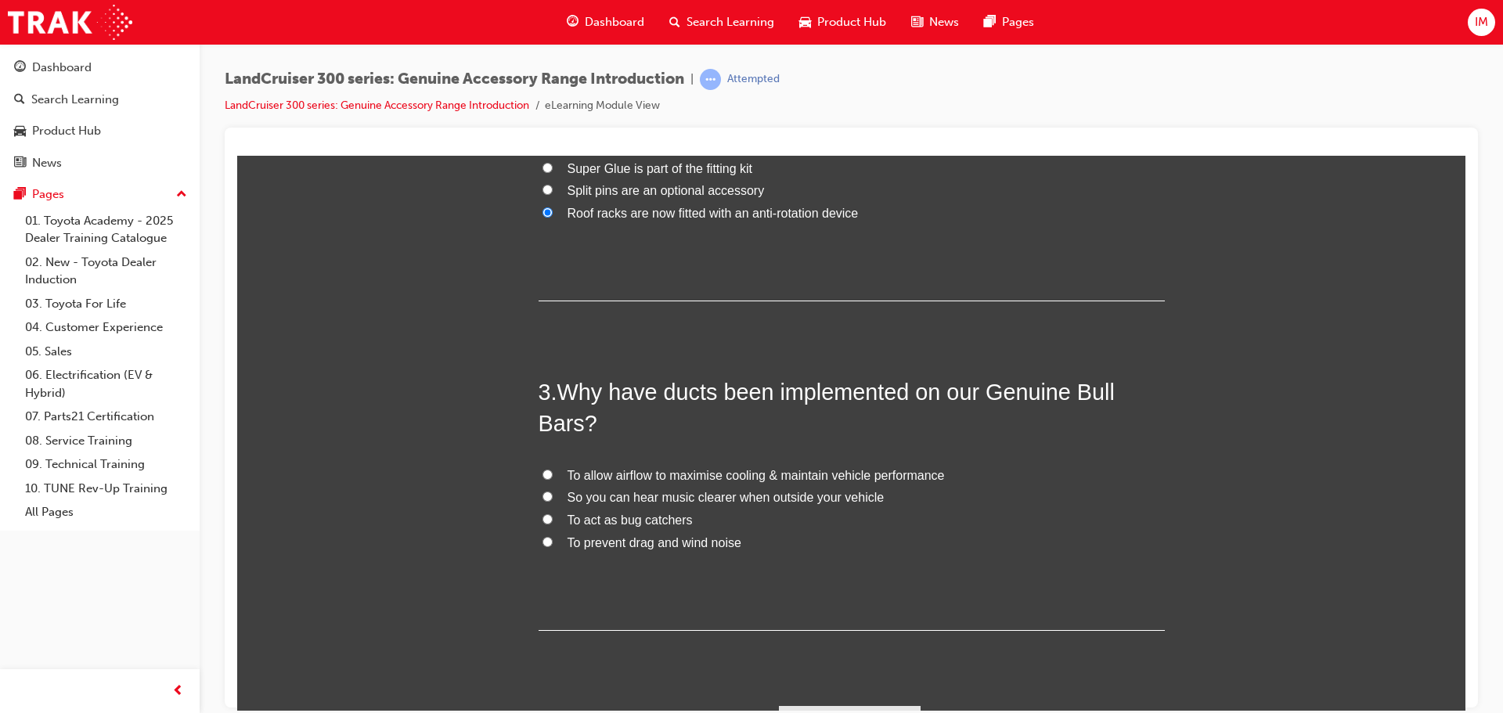
scroll to position [626, 0]
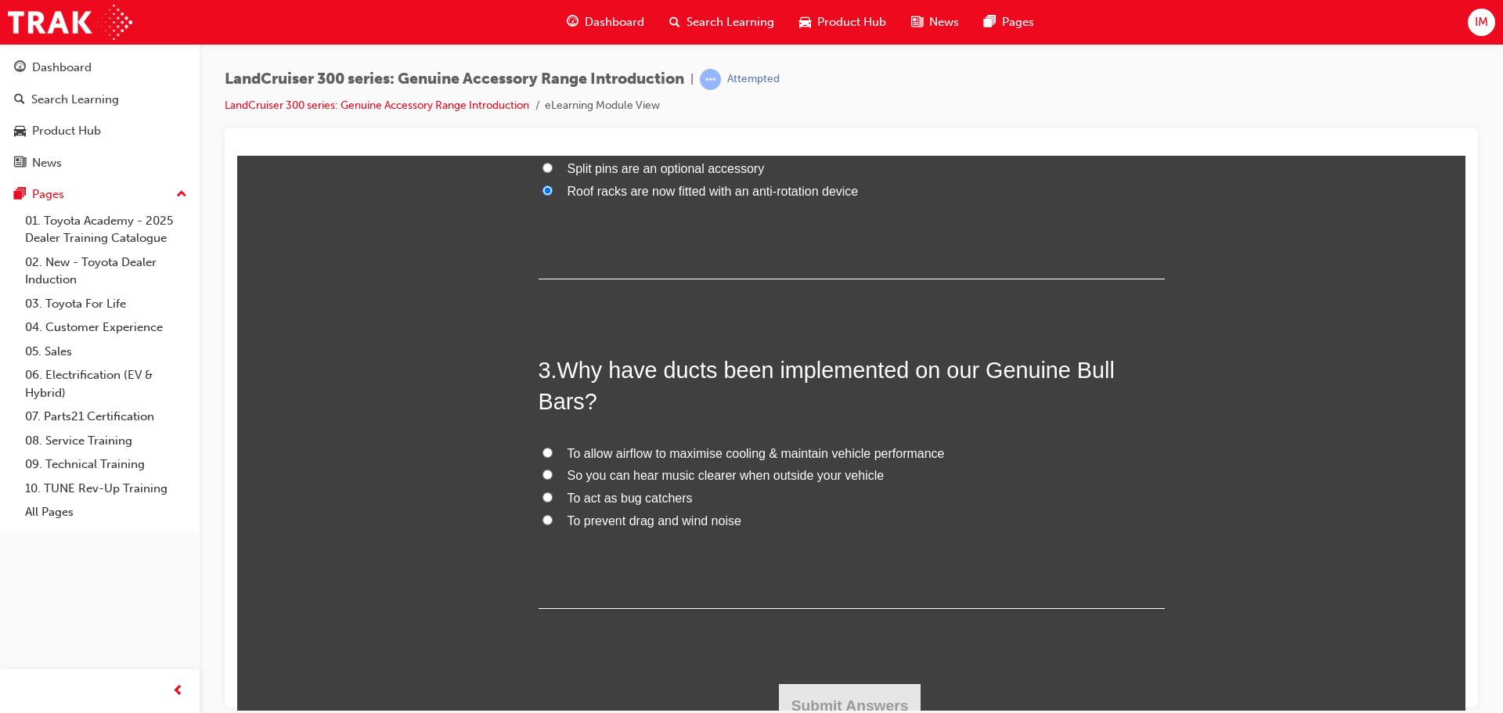
click at [597, 459] on span "To allow airflow to maximise cooling & maintain vehicle performance" at bounding box center [756, 452] width 377 height 13
click at [553, 457] on input "To allow airflow to maximise cooling & maintain vehicle performance" at bounding box center [548, 452] width 10 height 10
radio input "true"
click at [839, 695] on button "Submit Answers" at bounding box center [850, 705] width 142 height 44
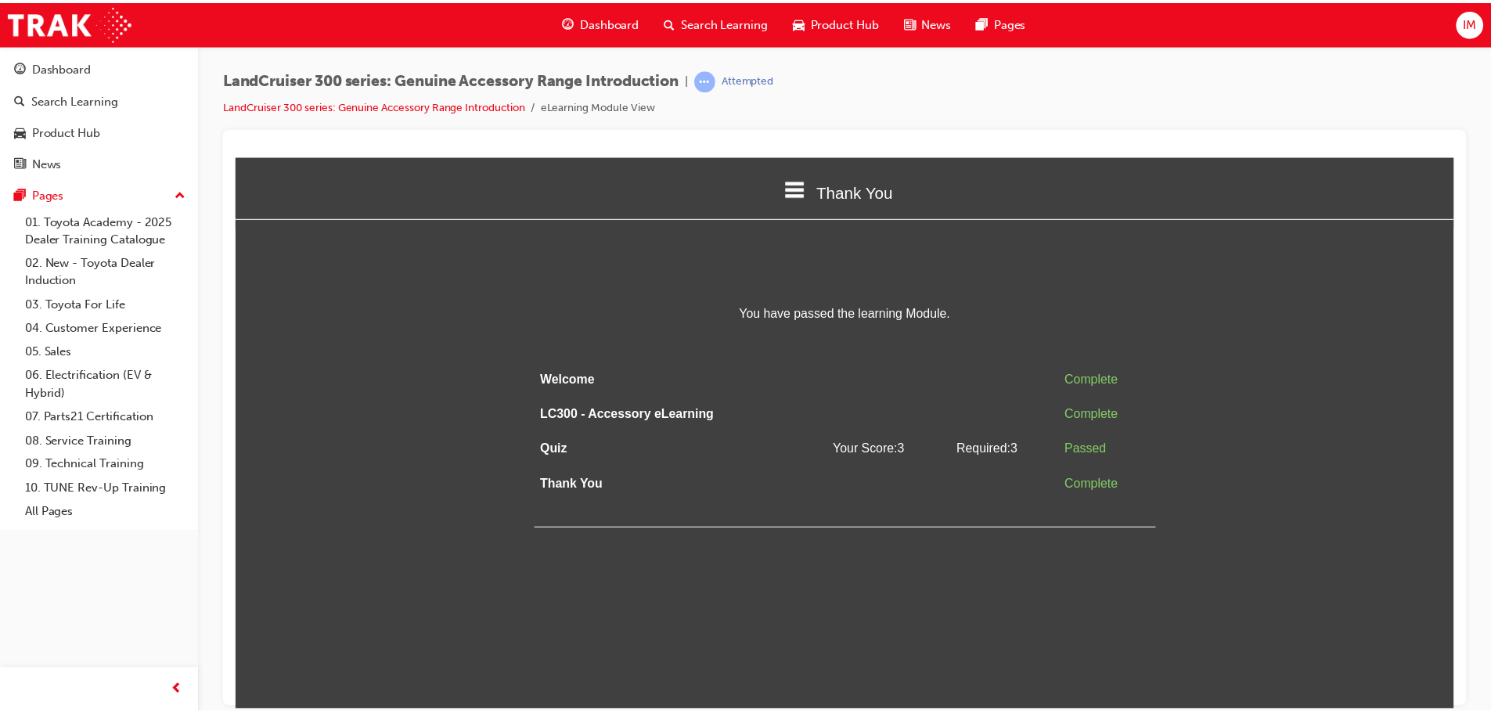
scroll to position [0, 0]
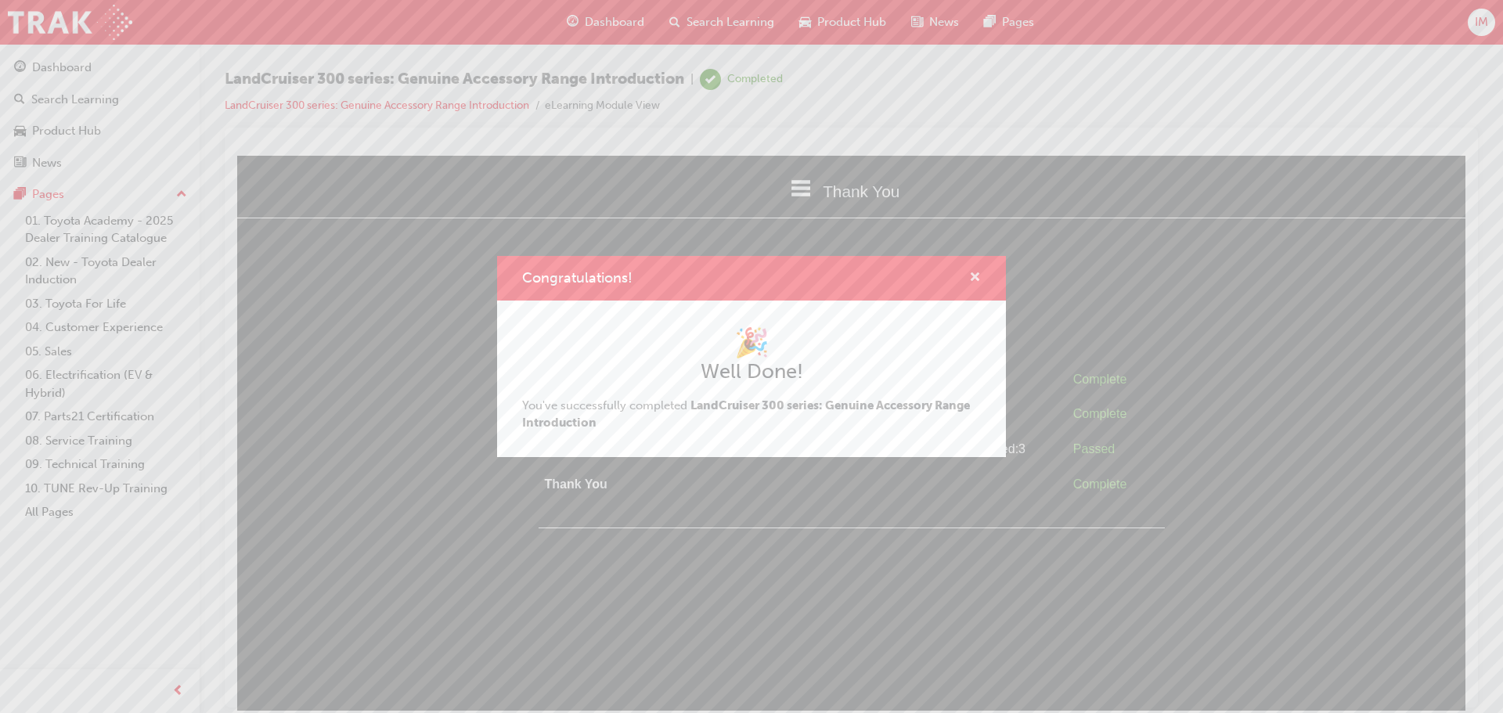
click at [979, 276] on span "cross-icon" at bounding box center [975, 279] width 12 height 14
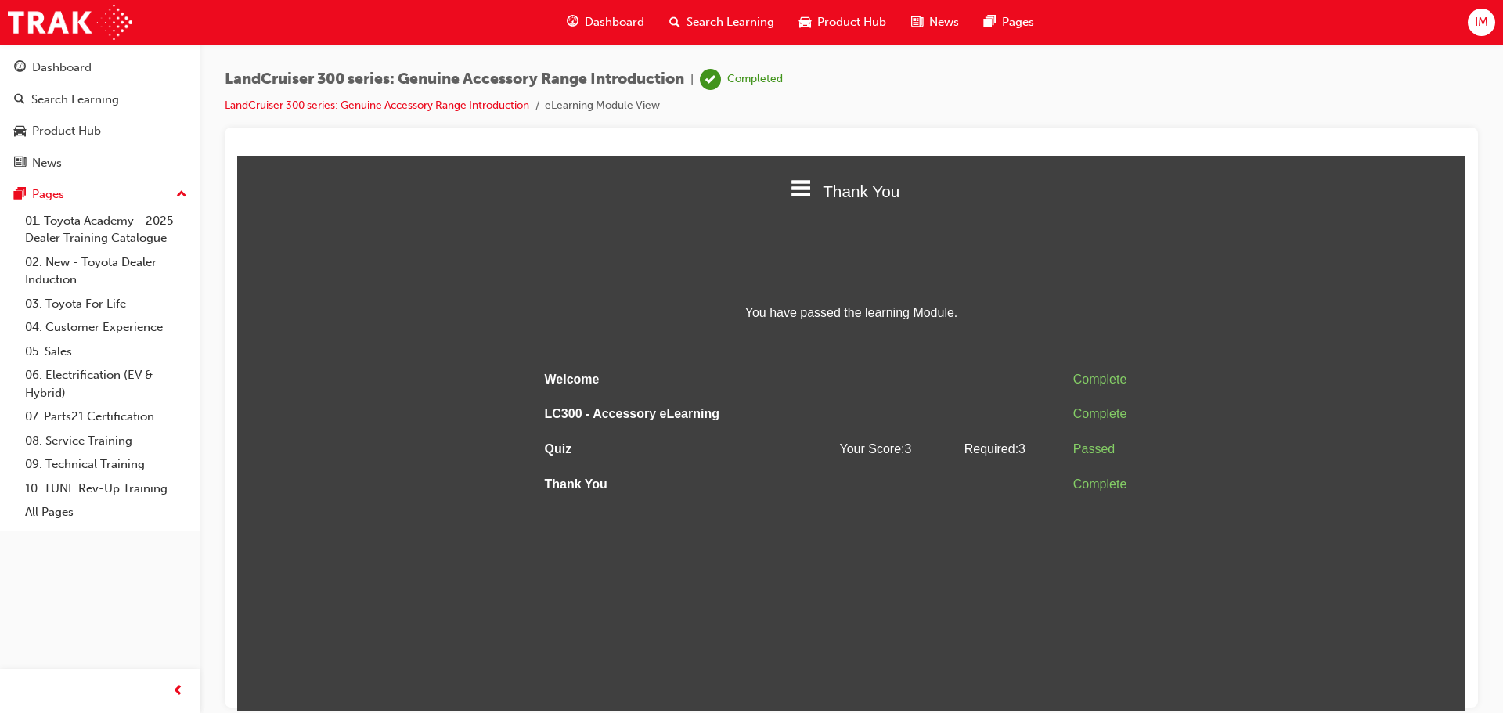
click at [855, 29] on span "Product Hub" at bounding box center [851, 22] width 69 height 18
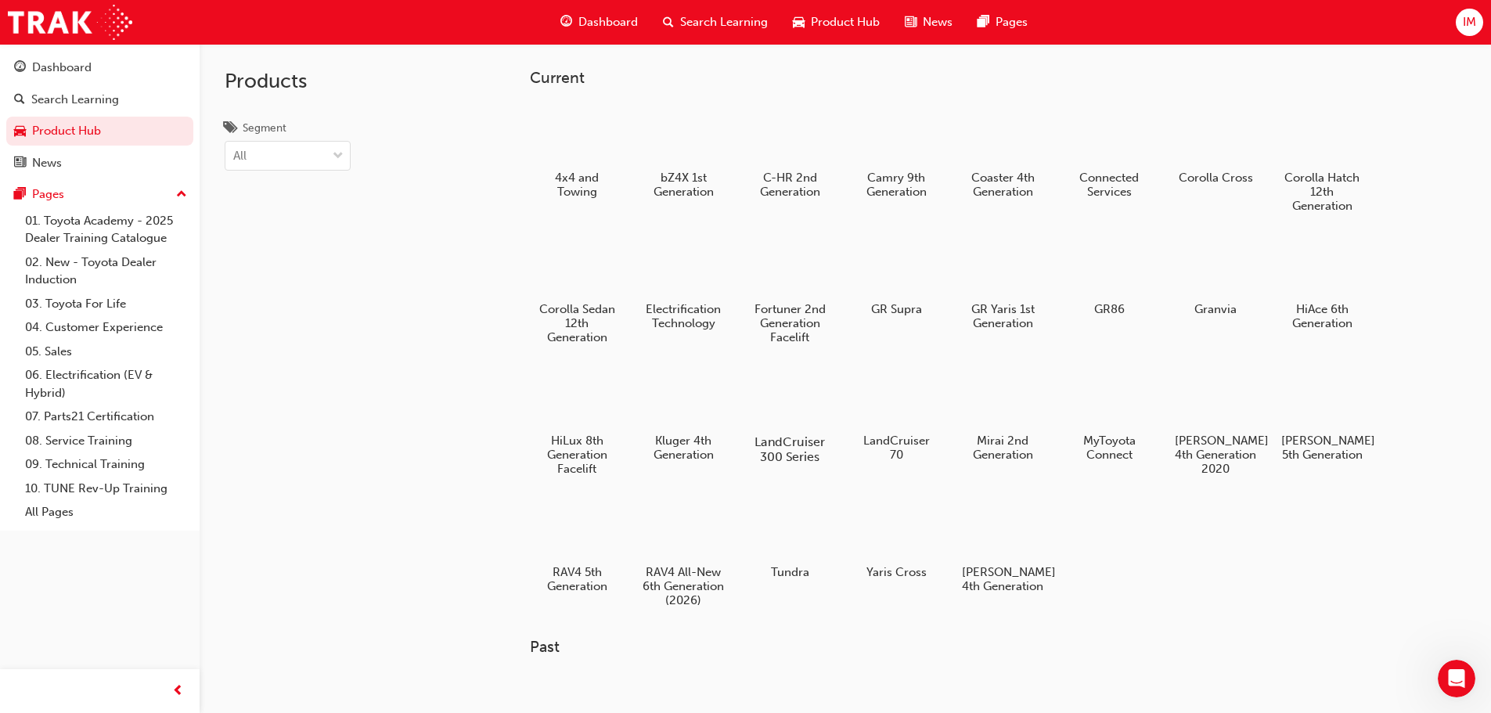
click at [786, 415] on div at bounding box center [789, 397] width 87 height 63
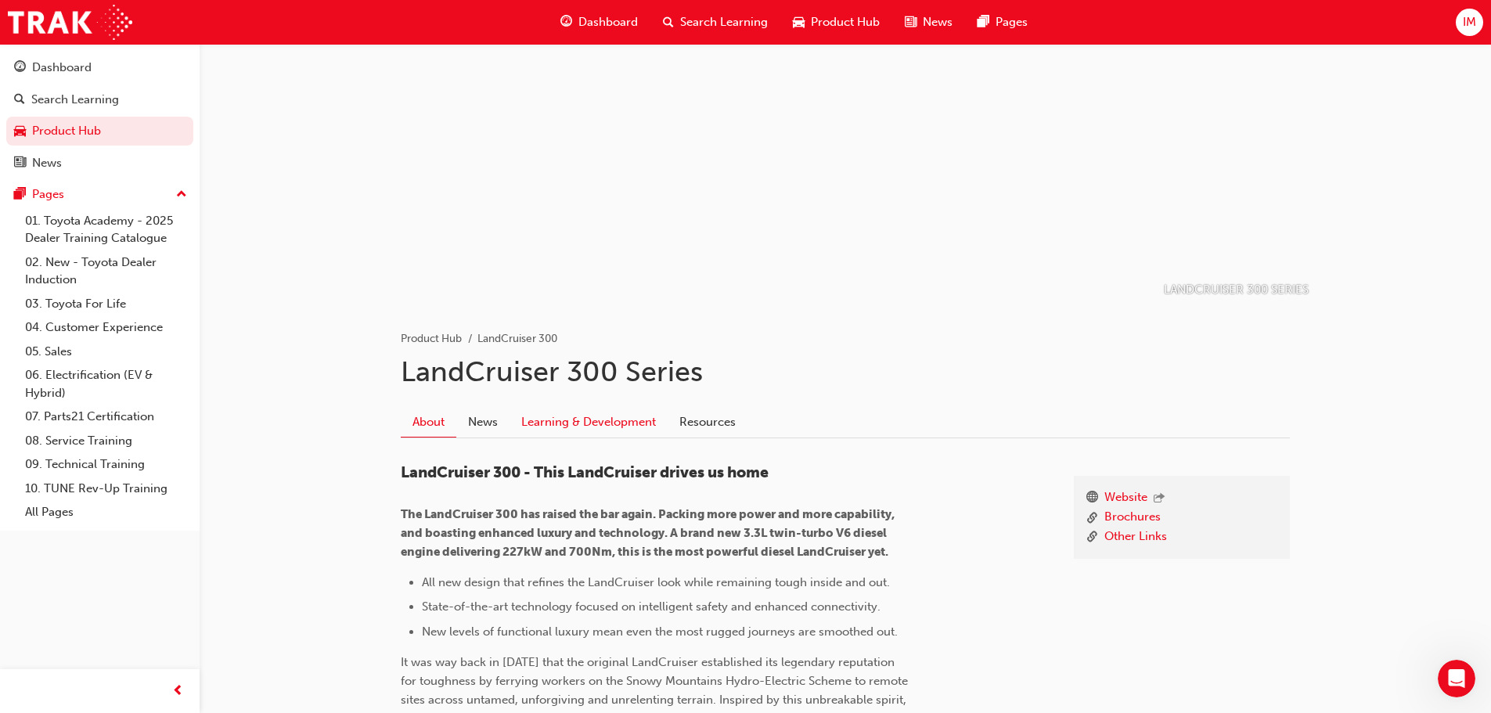
click at [560, 431] on link "Learning & Development" at bounding box center [589, 422] width 158 height 30
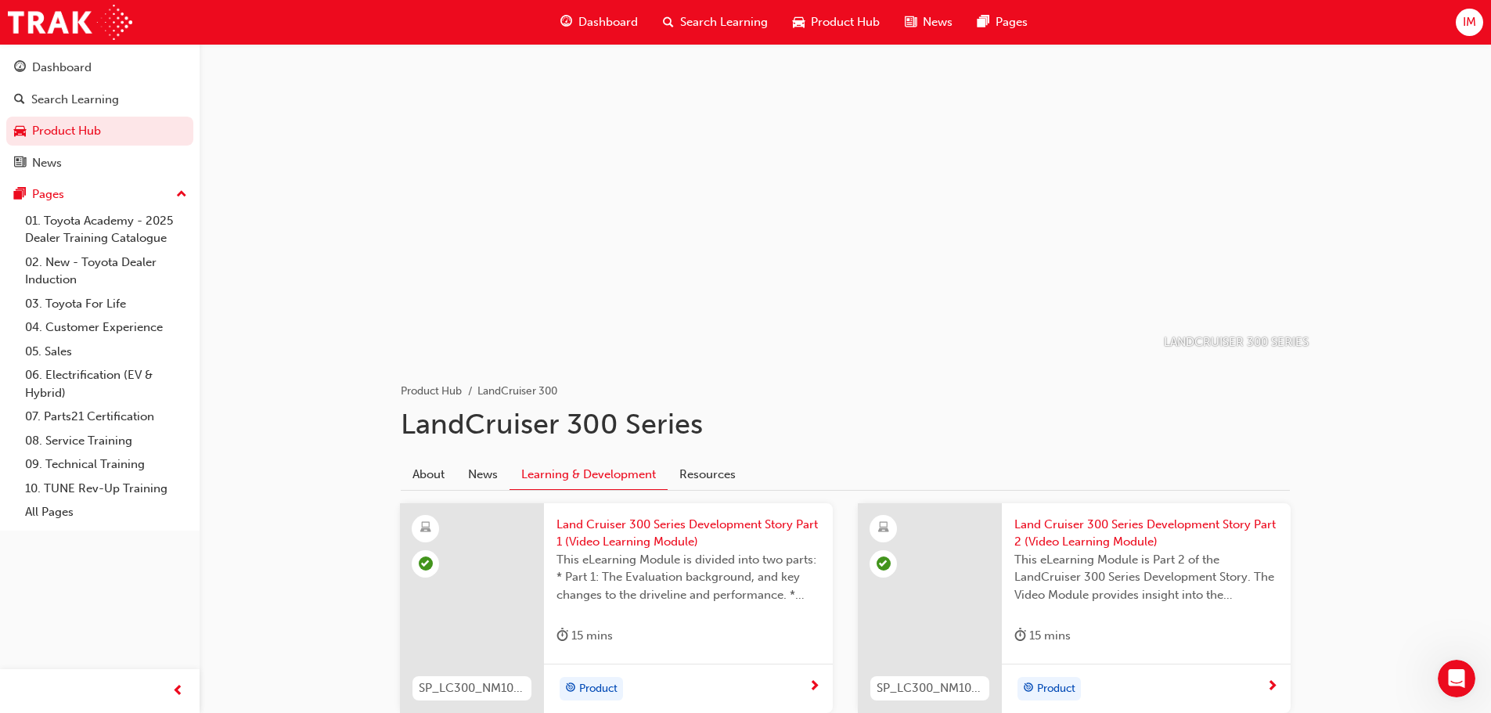
click at [610, 12] on div "Dashboard" at bounding box center [599, 22] width 103 height 32
